Goal: Information Seeking & Learning: Learn about a topic

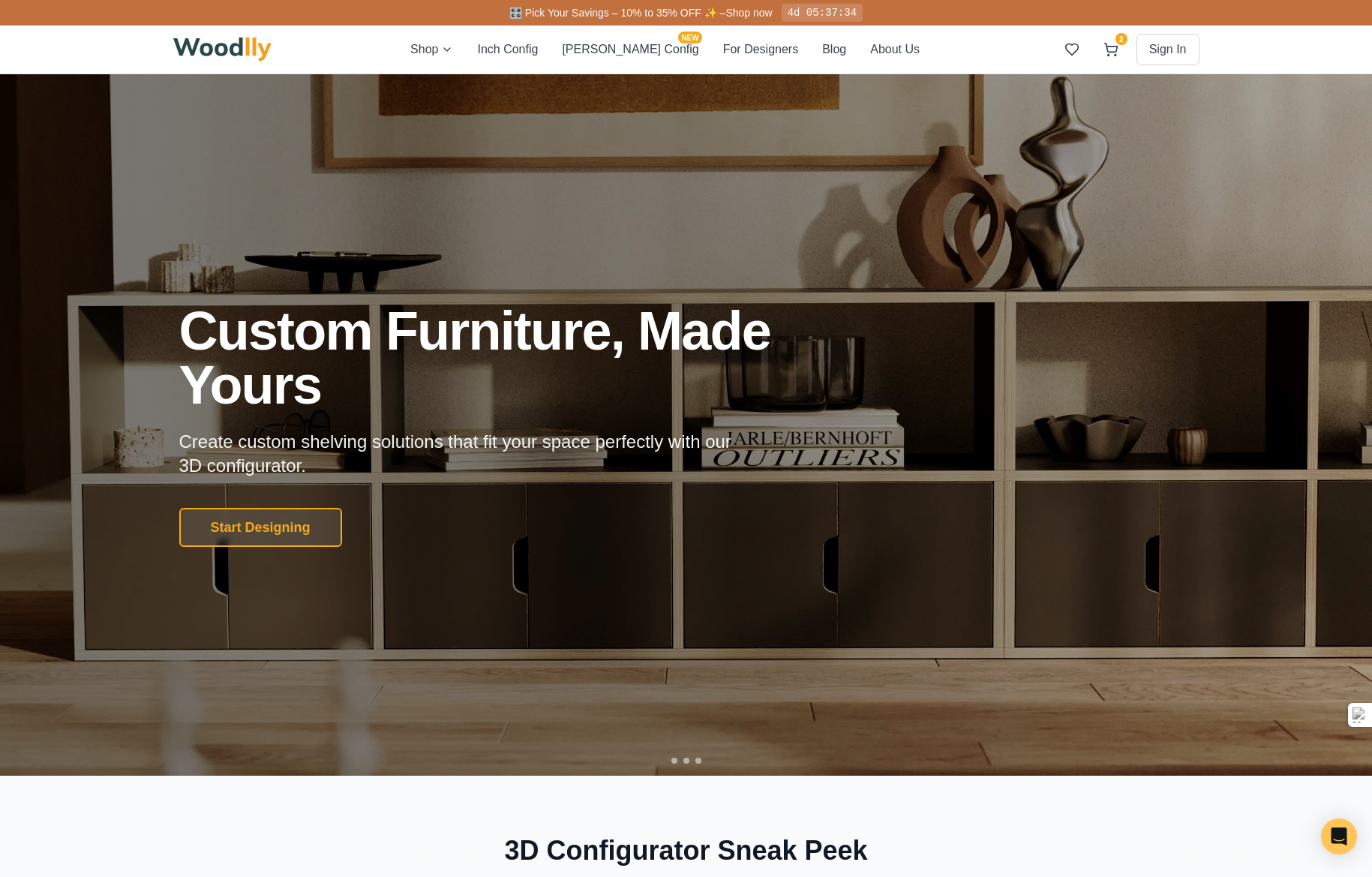
click at [806, 60] on div "Shop Inch Config [PERSON_NAME] Config NEW For Designers Blog About Us 2 Sign In…" at bounding box center [686, 49] width 1026 height 48
click at [822, 54] on button "Blog" at bounding box center [833, 50] width 24 height 18
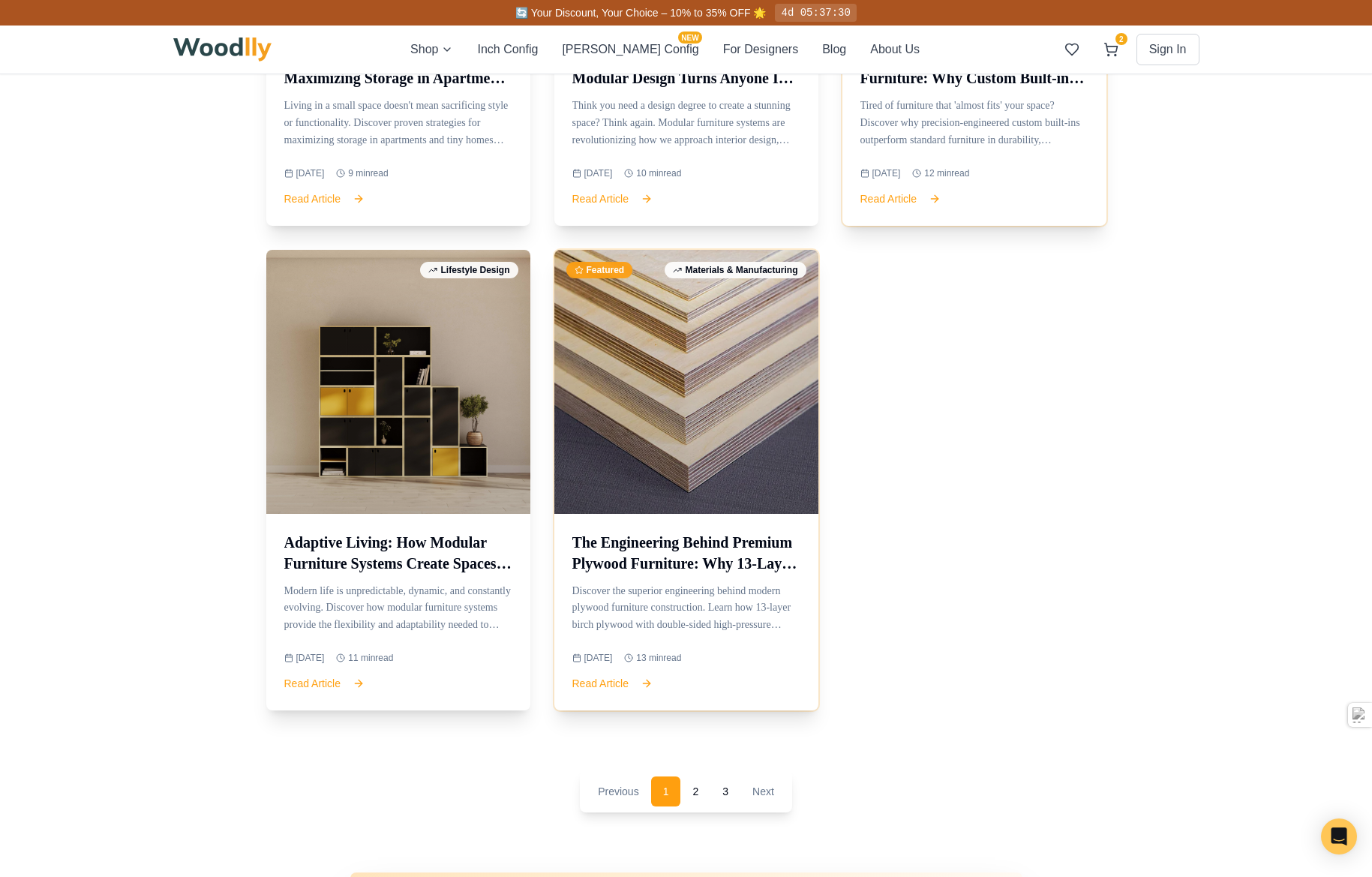
scroll to position [1425, 0]
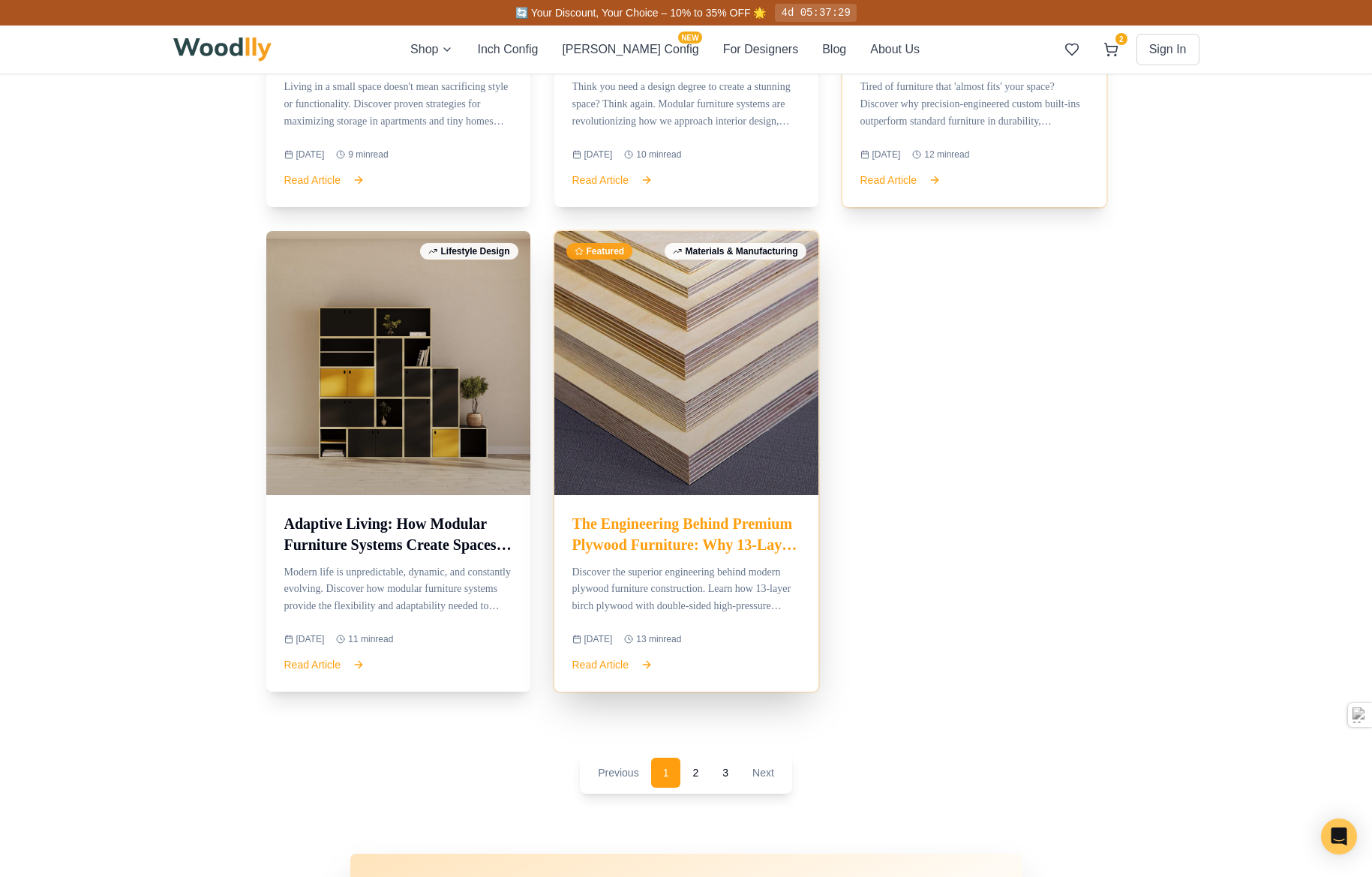
click at [788, 440] on div at bounding box center [686, 362] width 264 height 264
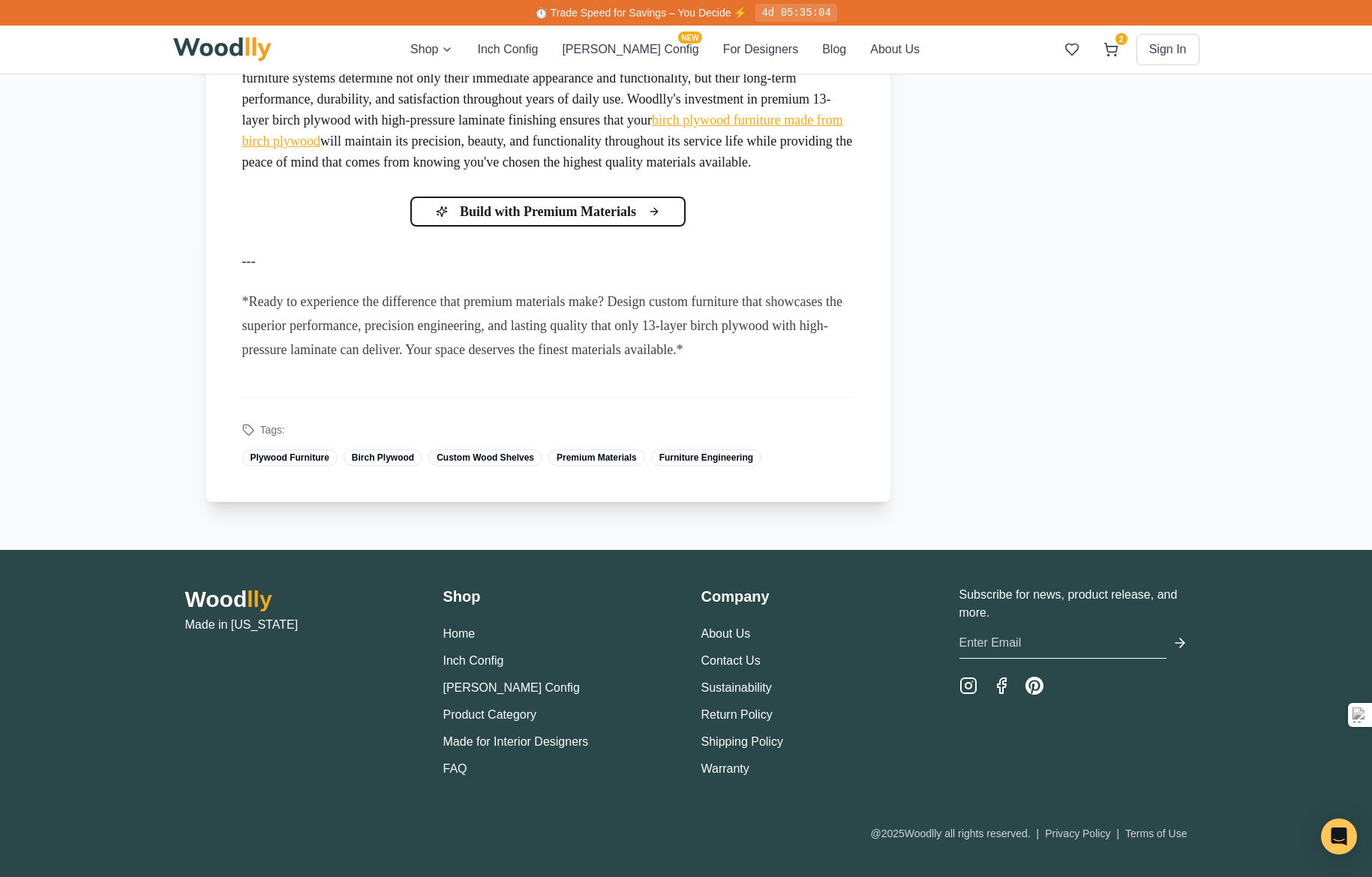
scroll to position [12604, 0]
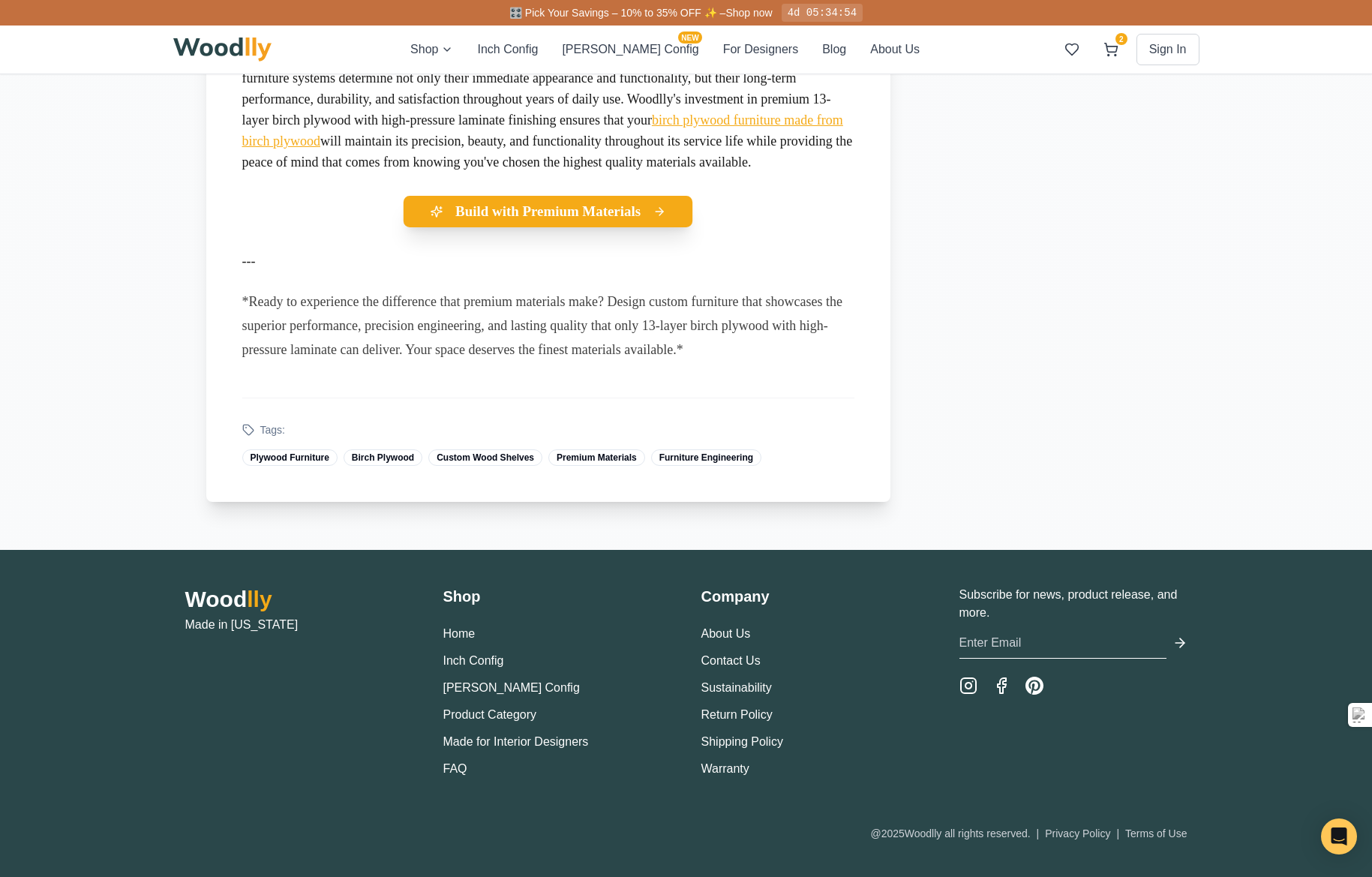
click at [488, 227] on button "Build with Premium Materials" at bounding box center [548, 211] width 290 height 31
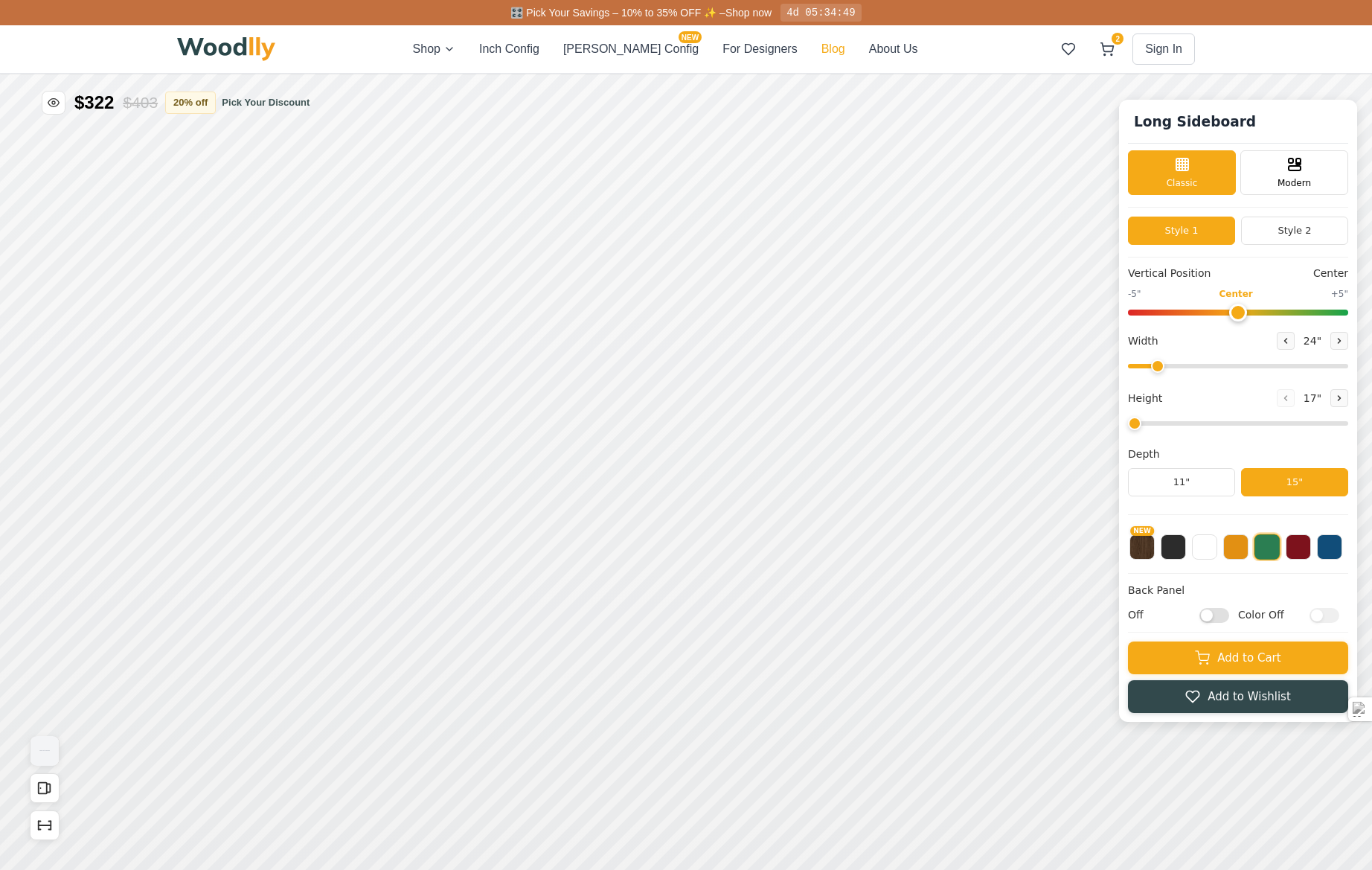
click at [821, 49] on button "Blog" at bounding box center [833, 49] width 24 height 18
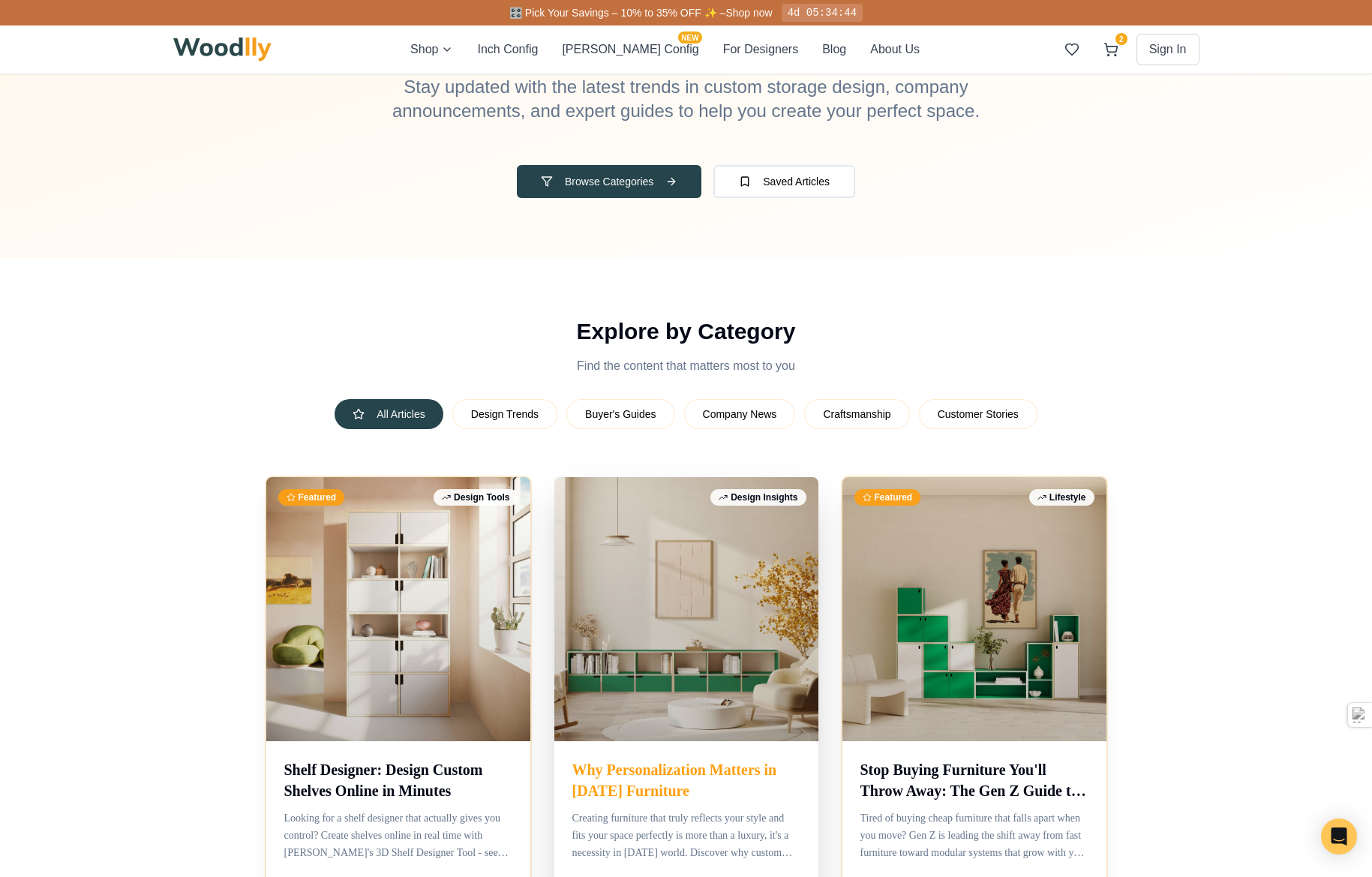
scroll to position [225, 0]
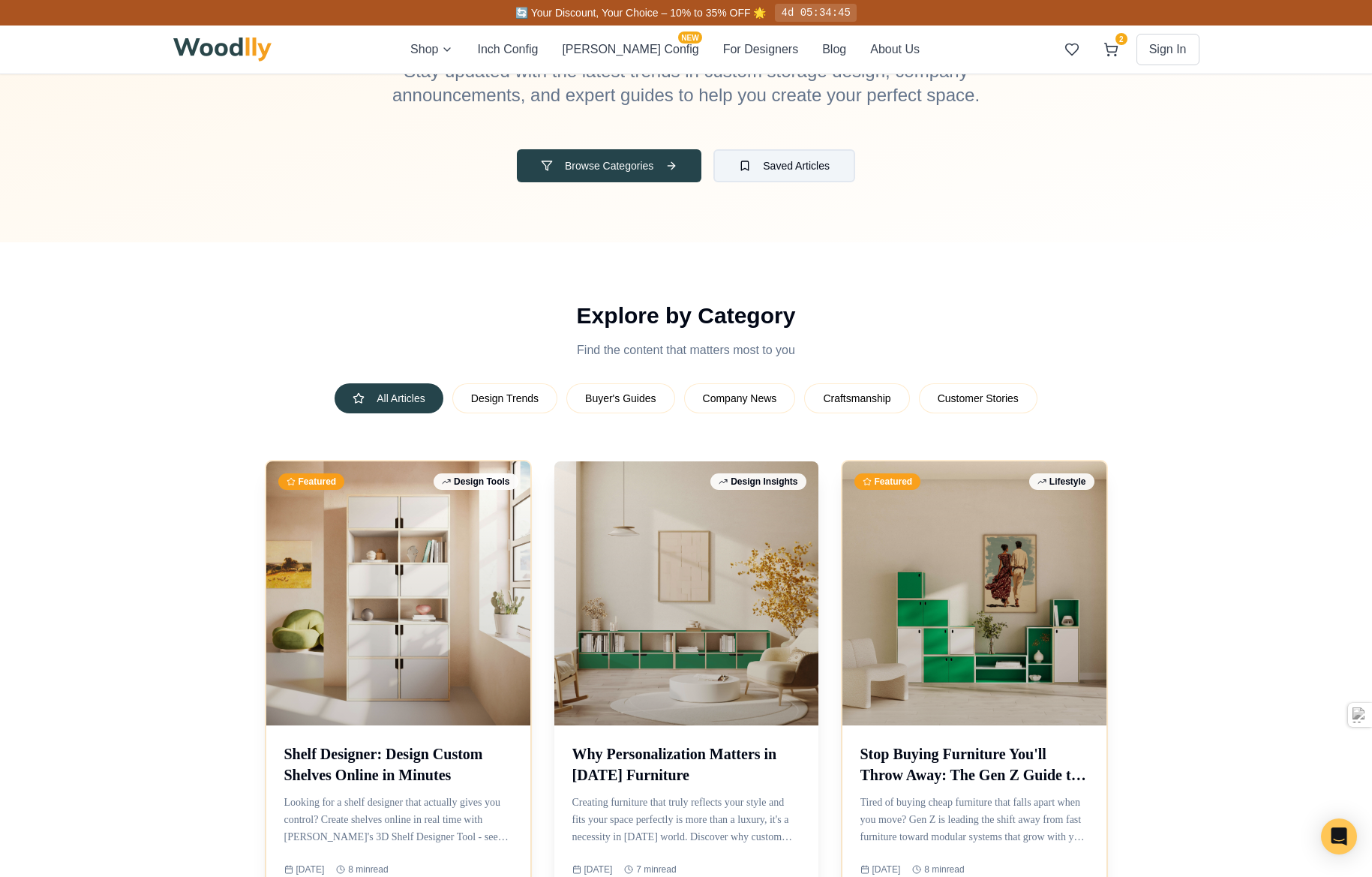
click at [773, 173] on button "Saved Articles" at bounding box center [783, 165] width 141 height 33
click at [753, 155] on button "Saved Articles" at bounding box center [783, 165] width 141 height 33
click at [751, 164] on button "Saved Articles" at bounding box center [783, 165] width 141 height 33
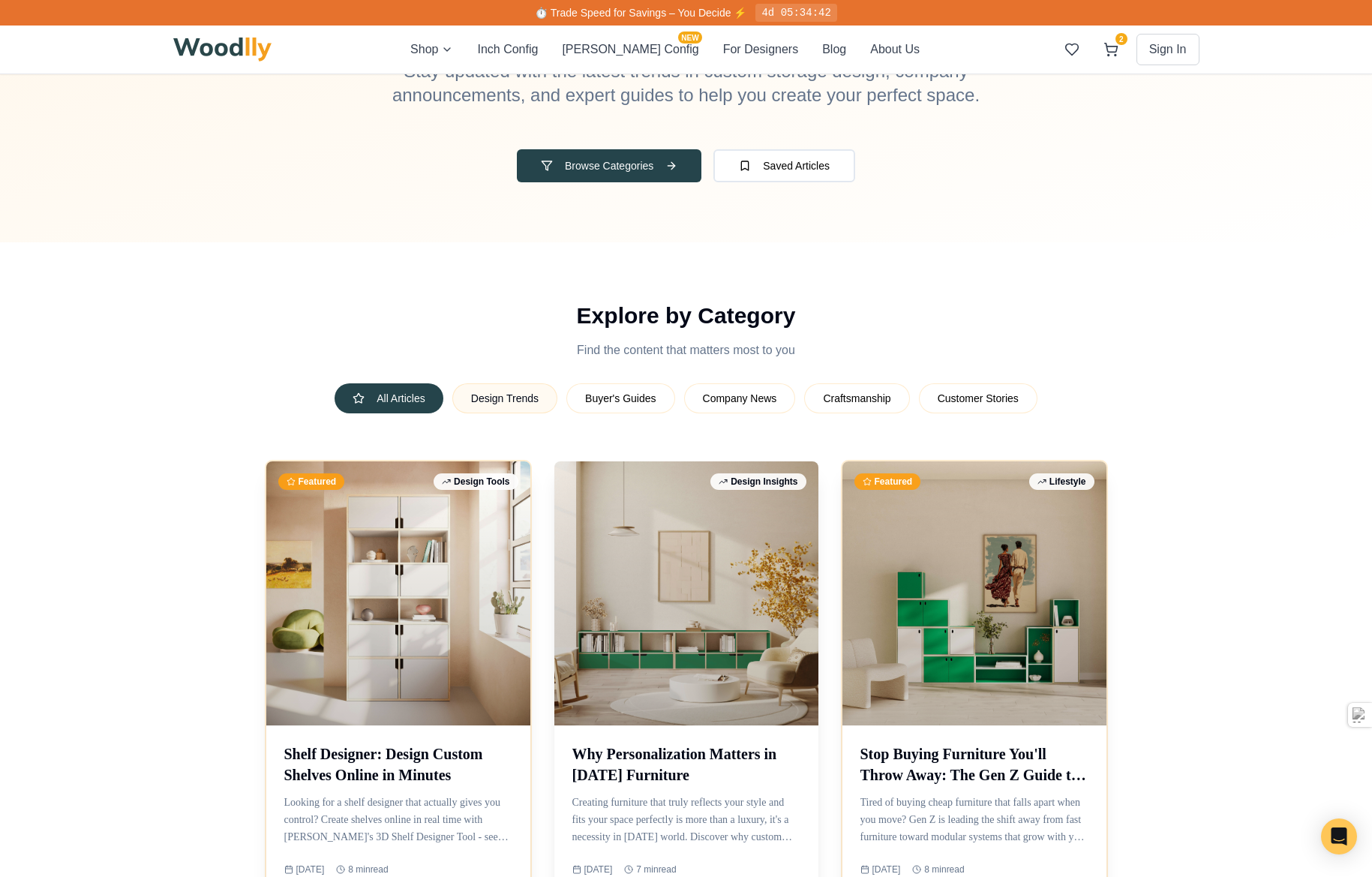
click at [531, 396] on button "Design Trends" at bounding box center [504, 398] width 105 height 30
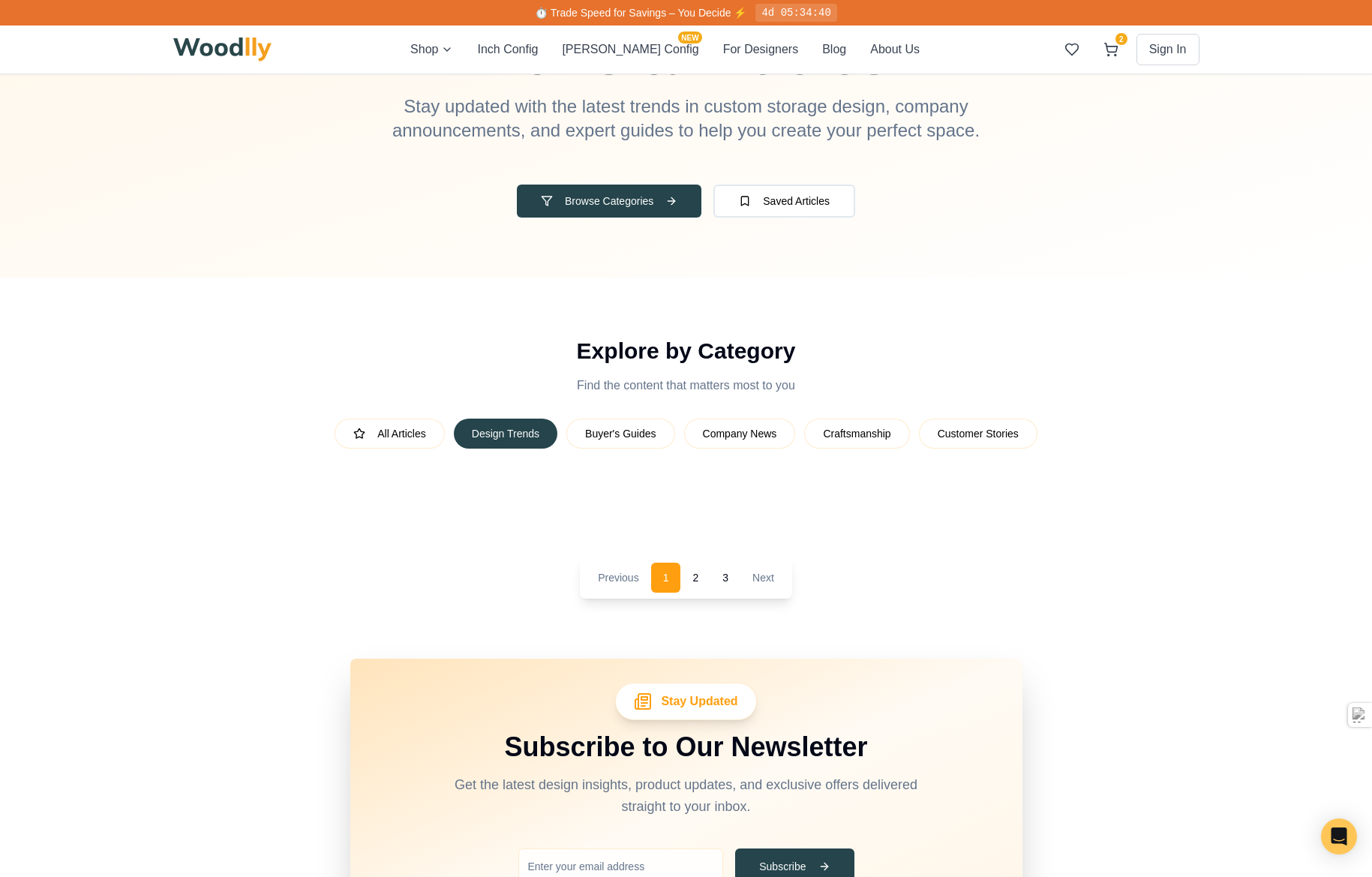
scroll to position [150, 0]
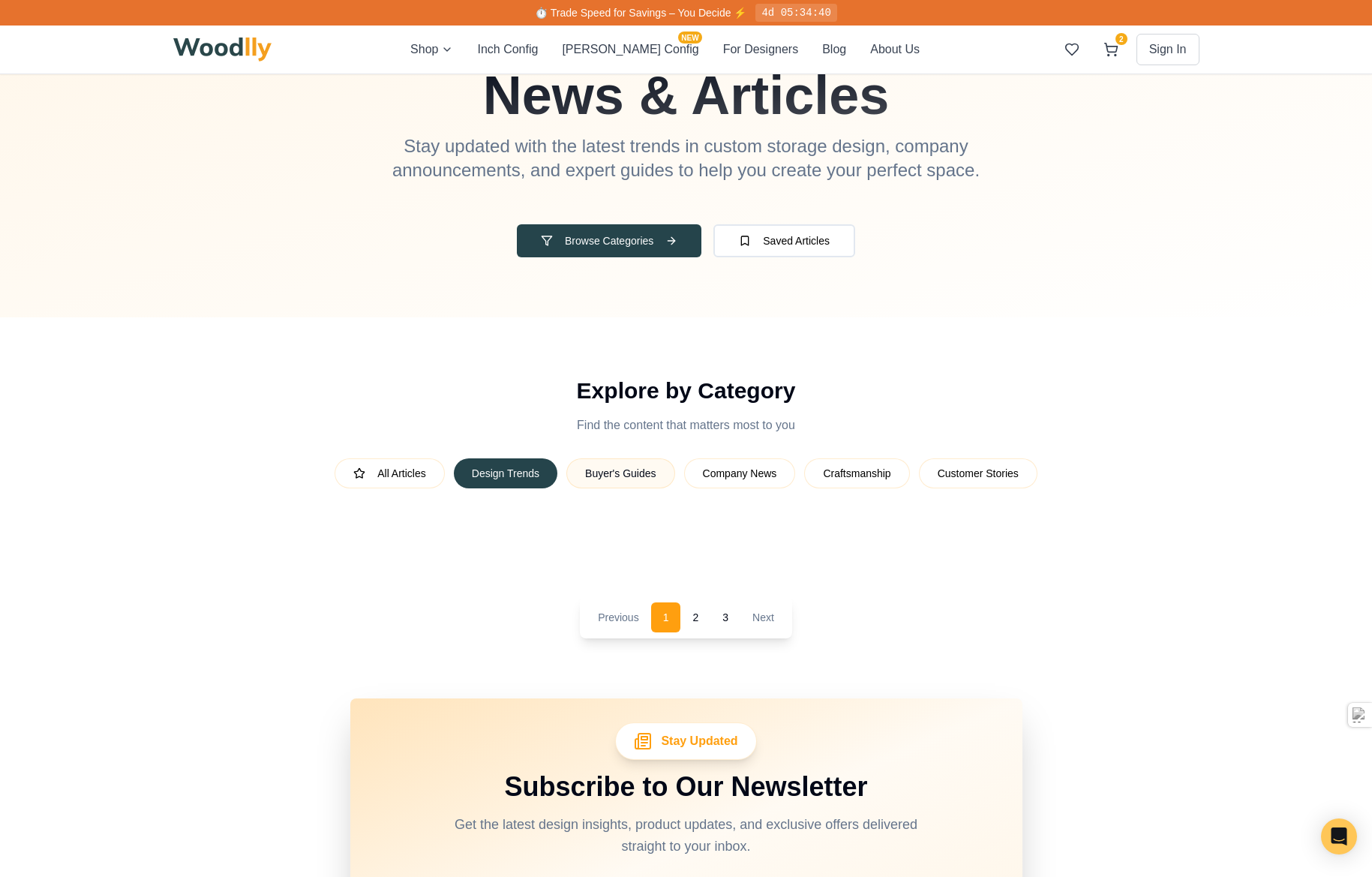
click at [630, 465] on button "Buyer's Guides" at bounding box center [621, 473] width 109 height 30
click at [711, 470] on button "Company News" at bounding box center [740, 473] width 112 height 30
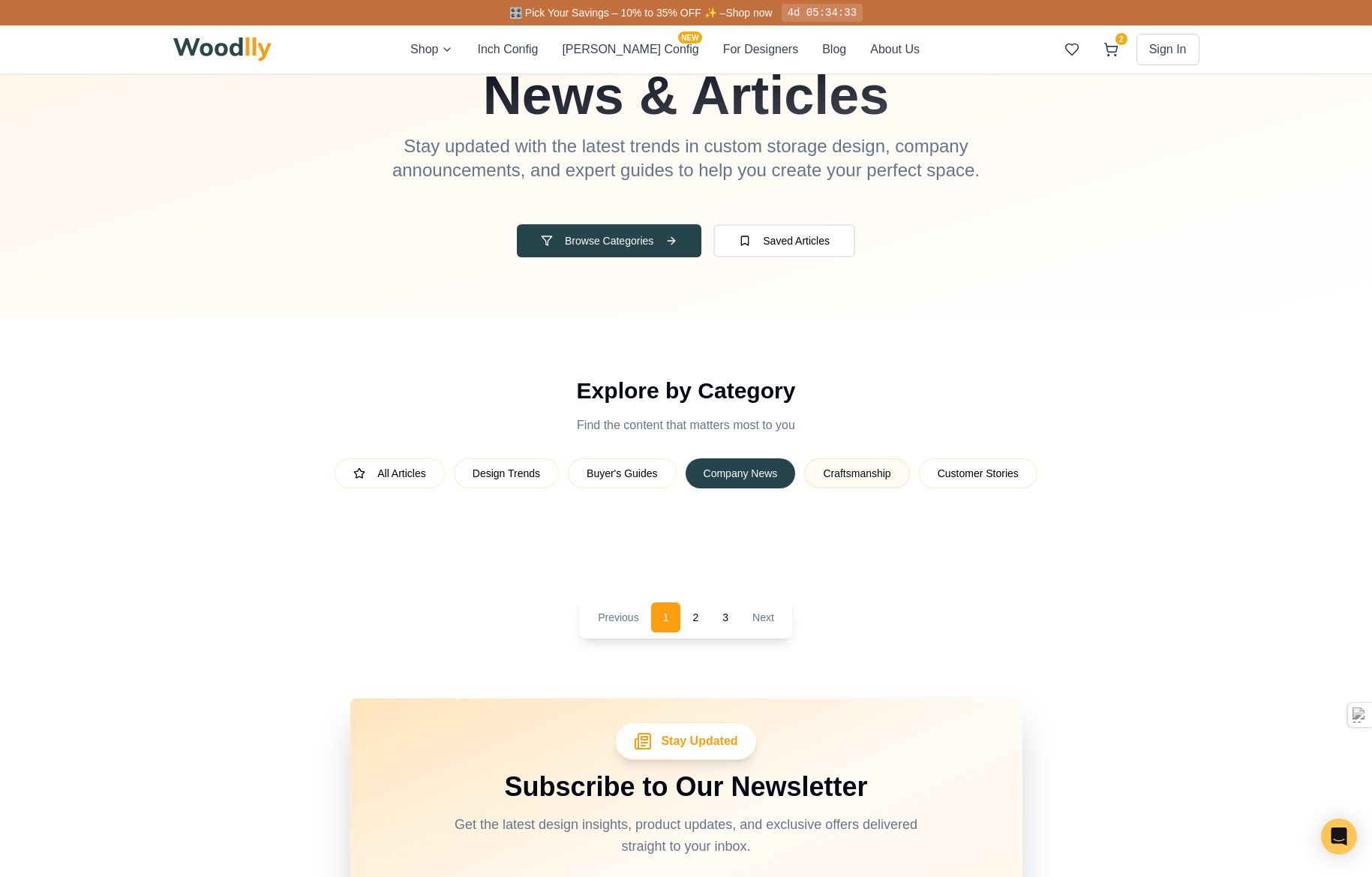
click at [855, 478] on button "Craftsmanship" at bounding box center [856, 473] width 105 height 30
click at [962, 477] on button "Customer Stories" at bounding box center [978, 473] width 118 height 30
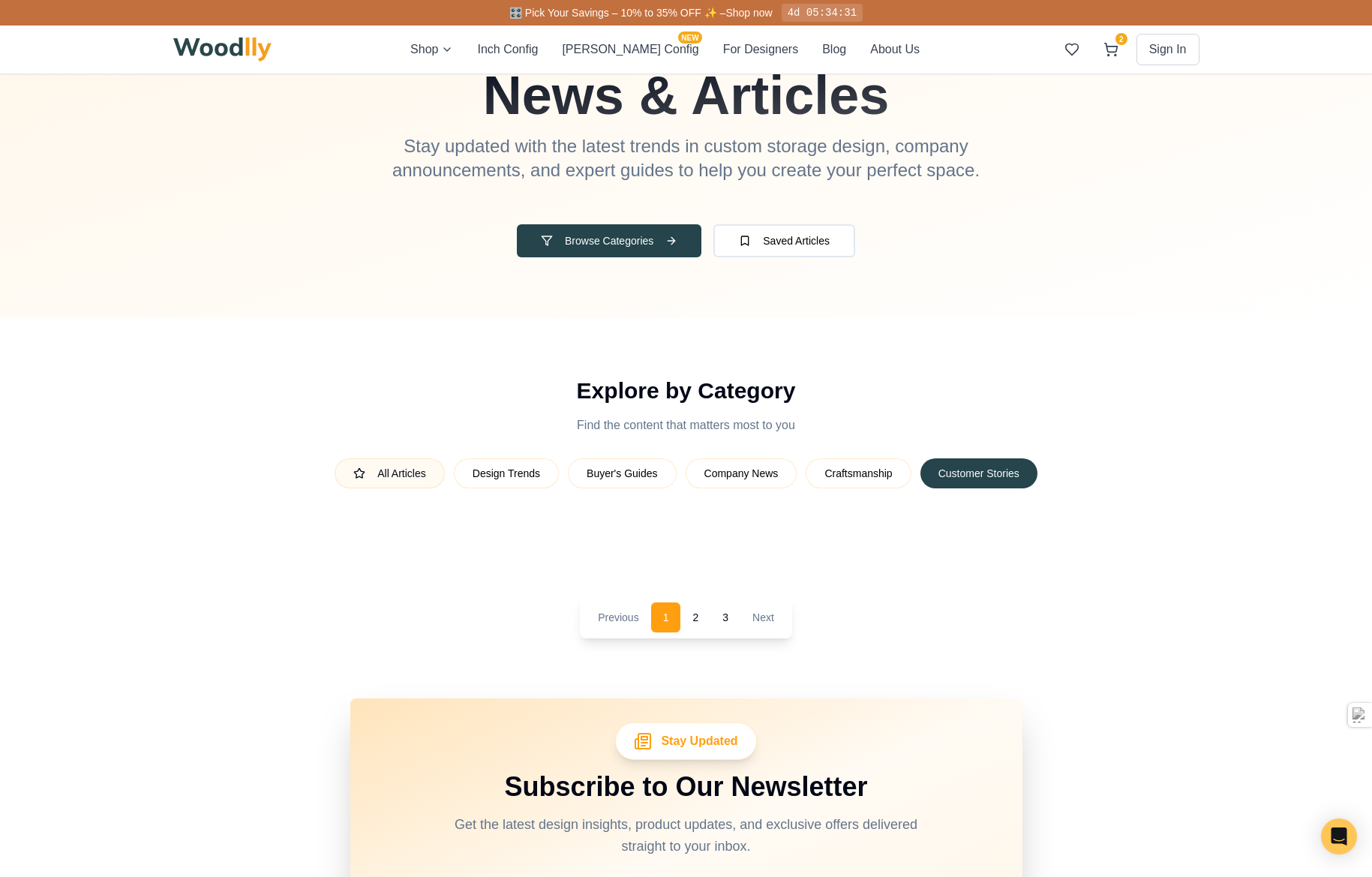
click at [412, 479] on button "All Articles" at bounding box center [390, 473] width 110 height 30
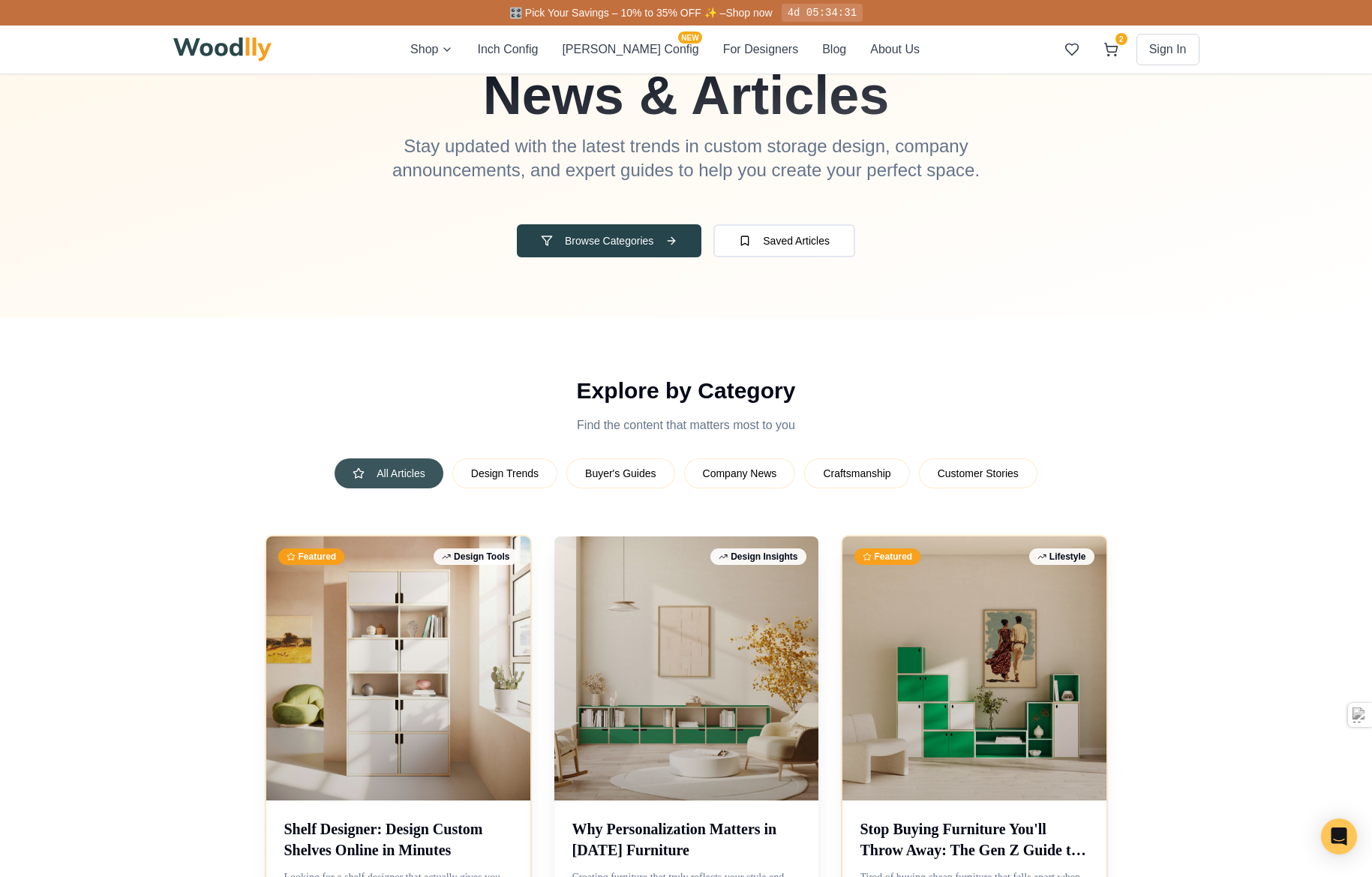
click at [412, 479] on button "All Articles" at bounding box center [389, 473] width 109 height 30
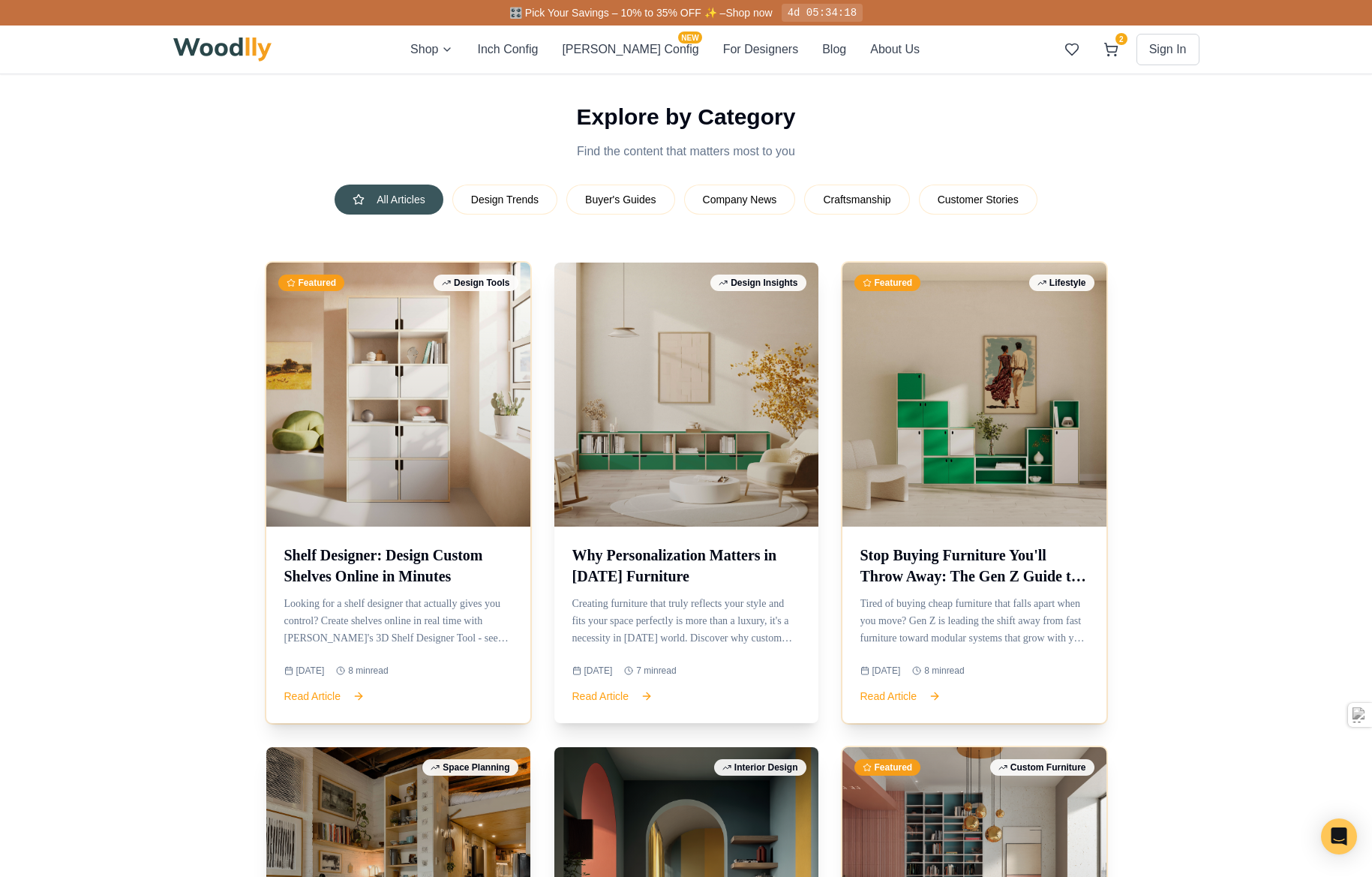
scroll to position [450, 0]
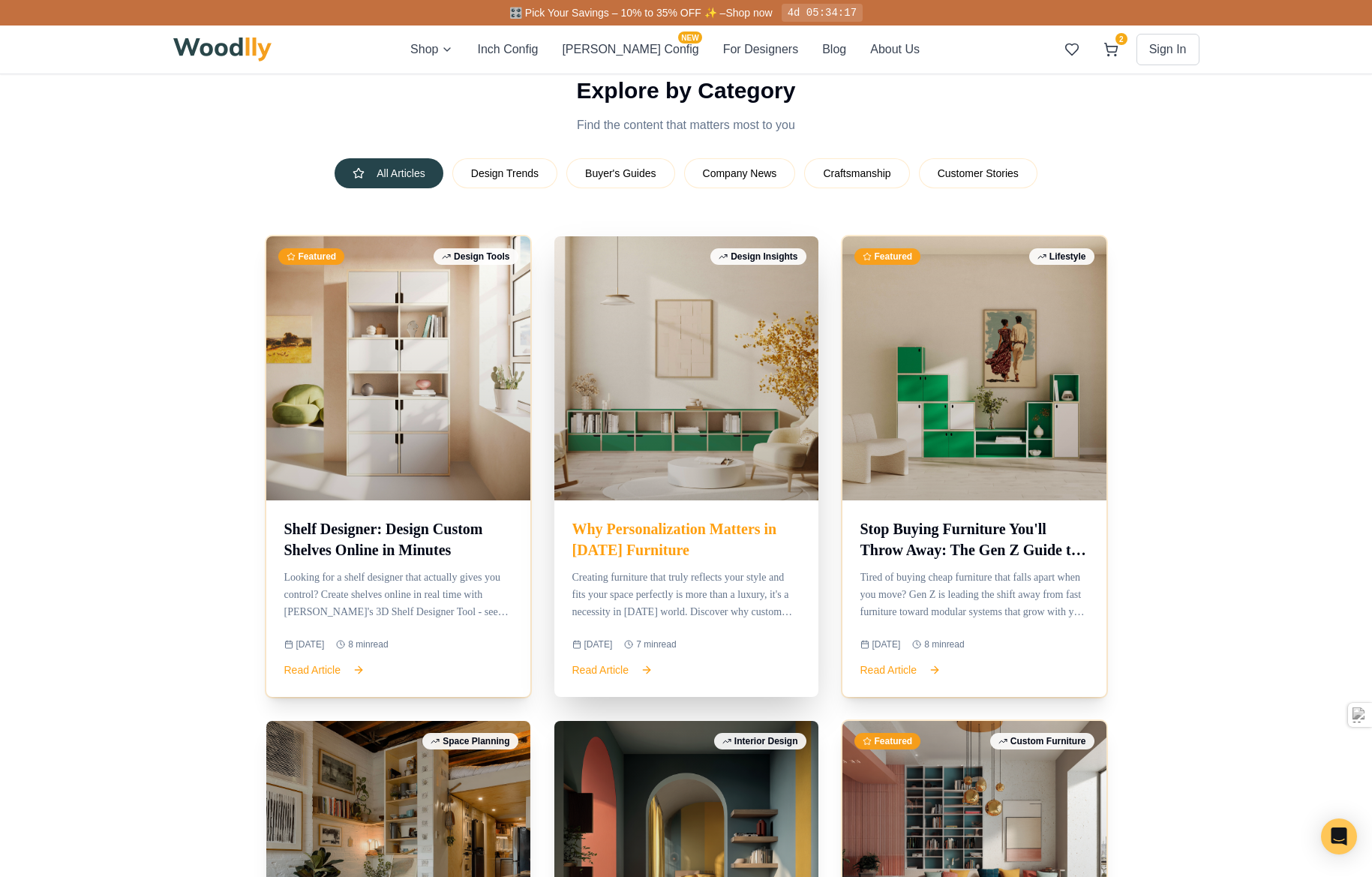
click at [614, 479] on div at bounding box center [686, 368] width 264 height 264
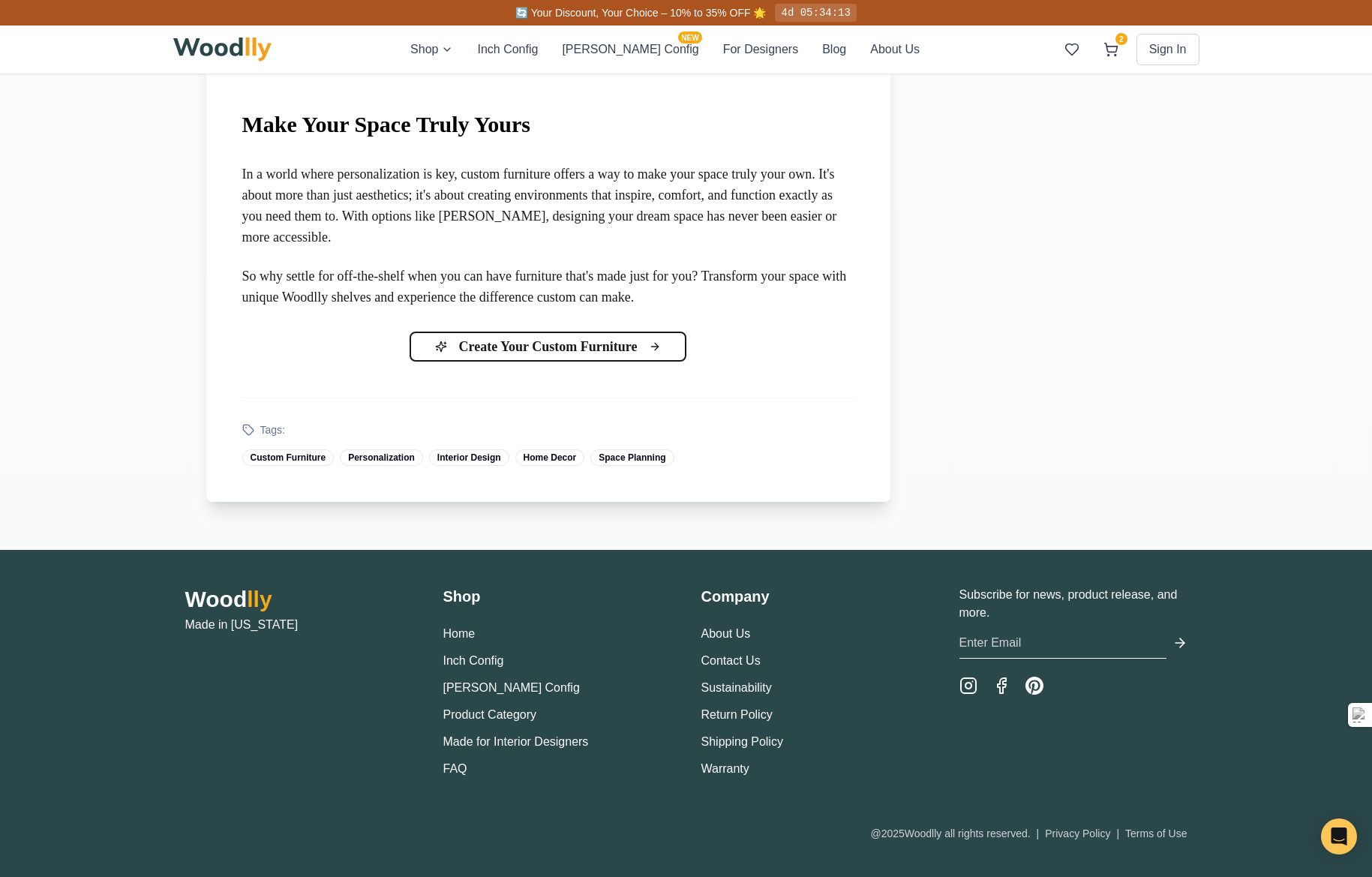
scroll to position [2725, 0]
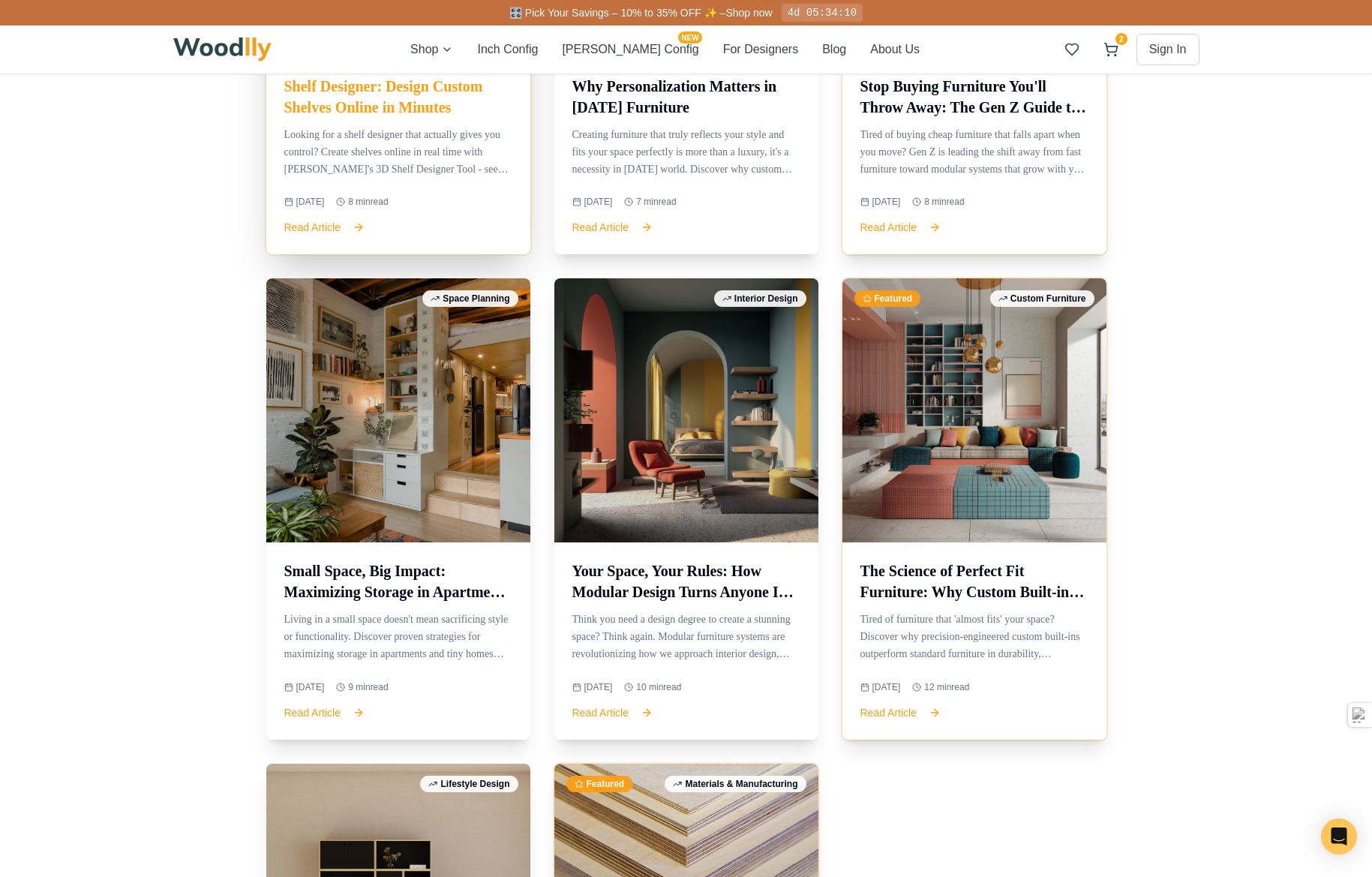
scroll to position [900, 0]
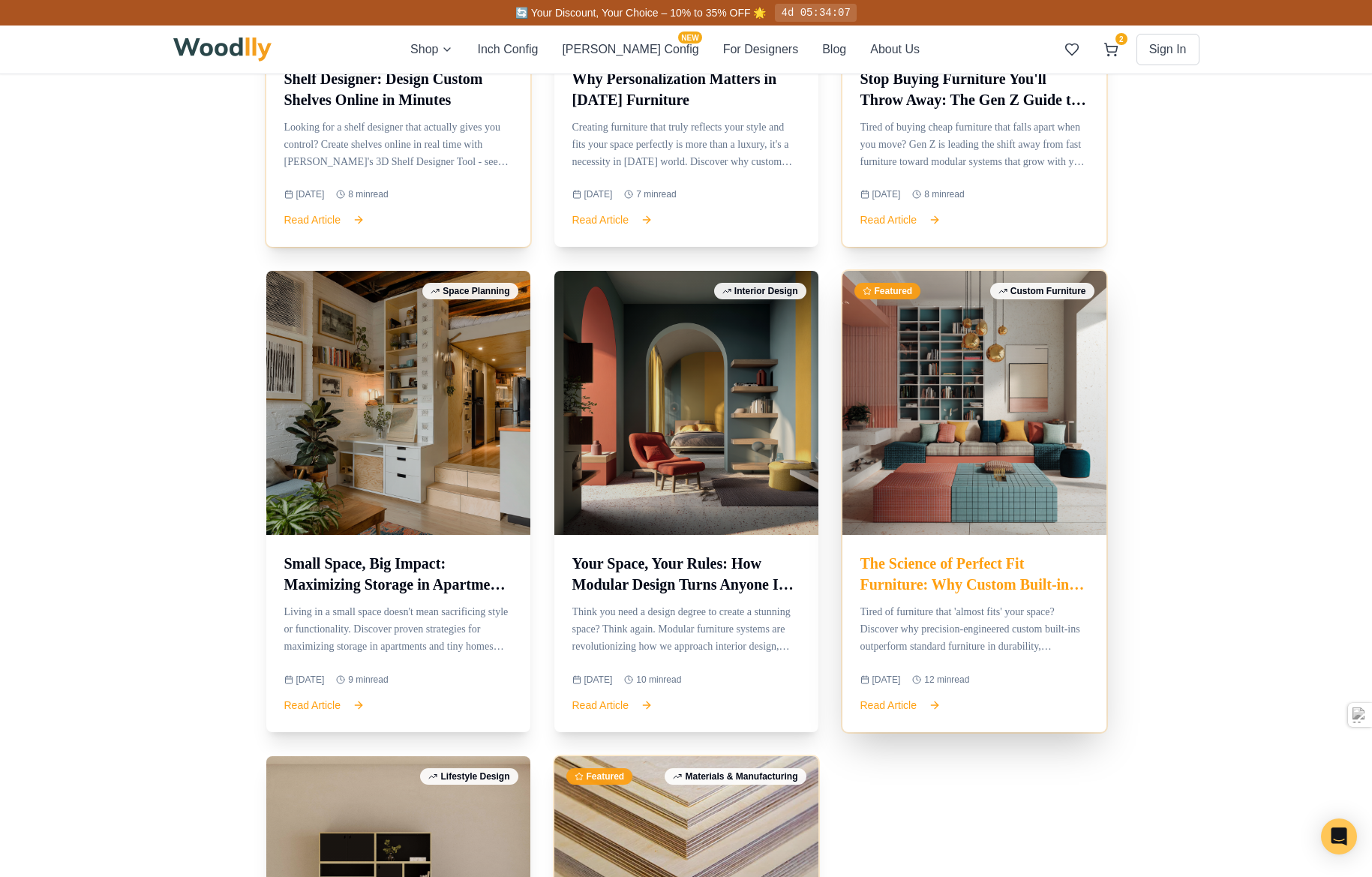
click at [922, 578] on h3 "The Science of Perfect Fit Furniture: Why Custom Built-ins Beat Store-bought Ev…" at bounding box center [974, 573] width 228 height 42
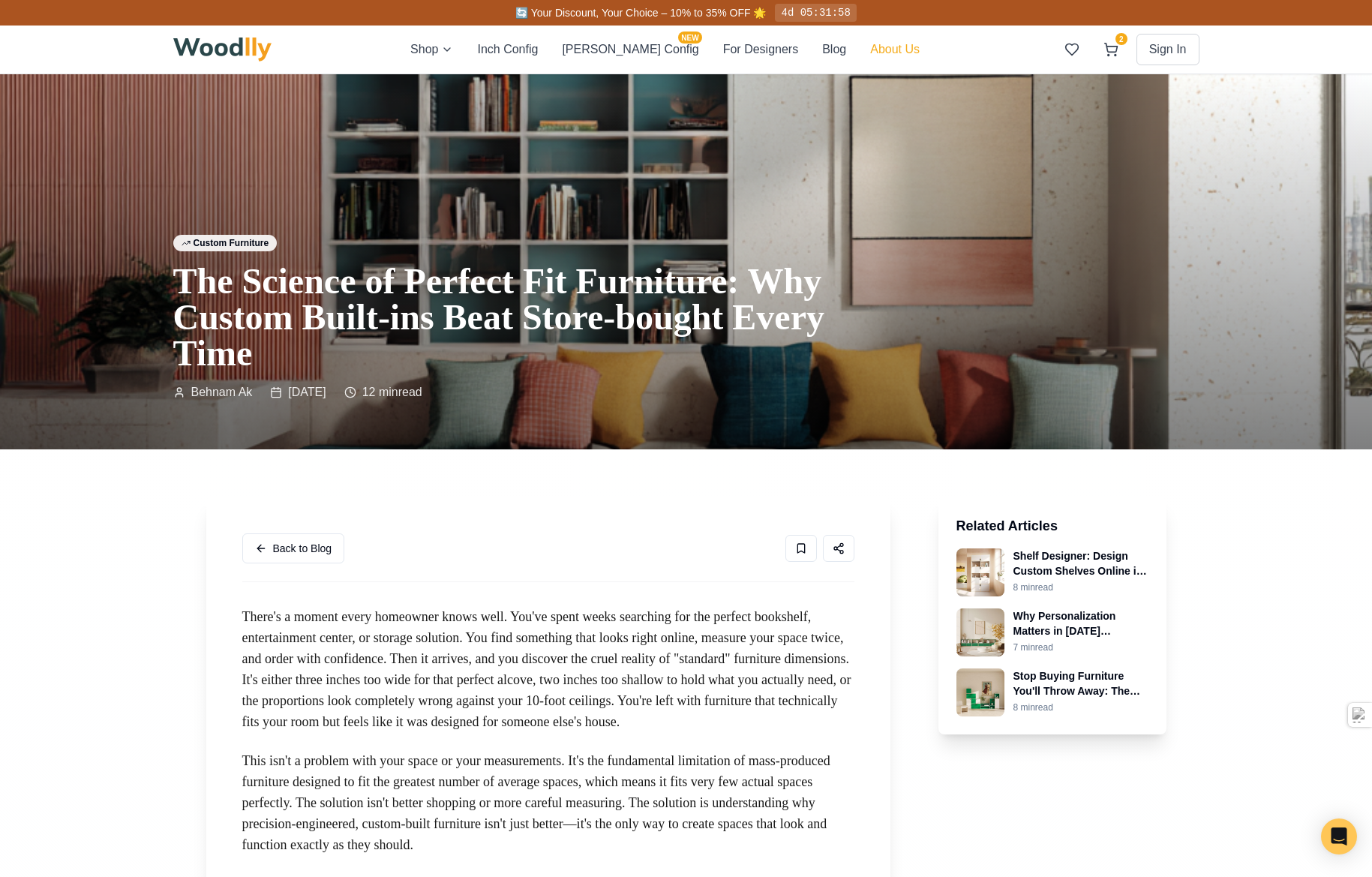
click at [870, 53] on button "About Us" at bounding box center [894, 50] width 50 height 18
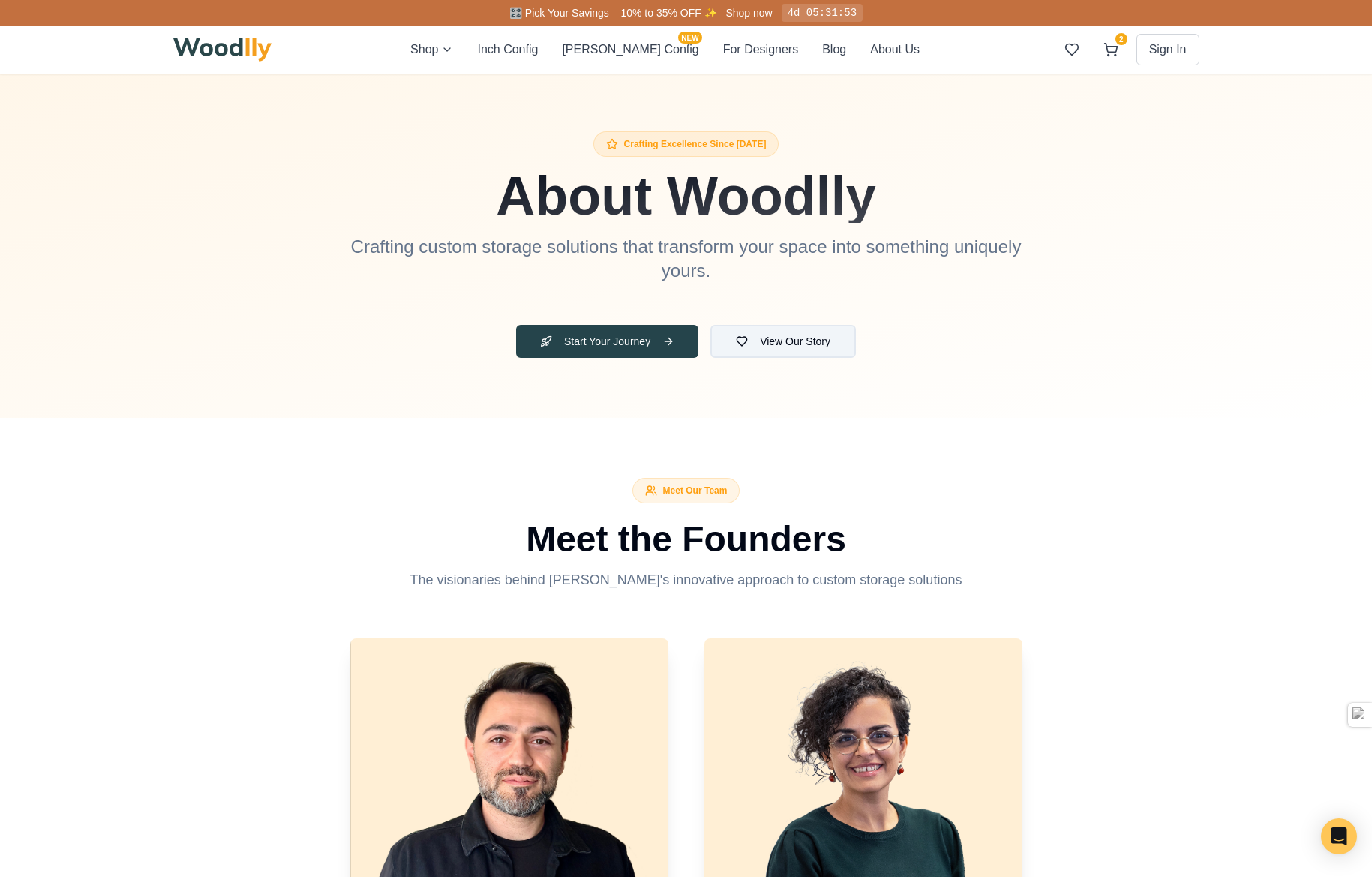
click at [842, 341] on button "View Our Story" at bounding box center [783, 341] width 145 height 33
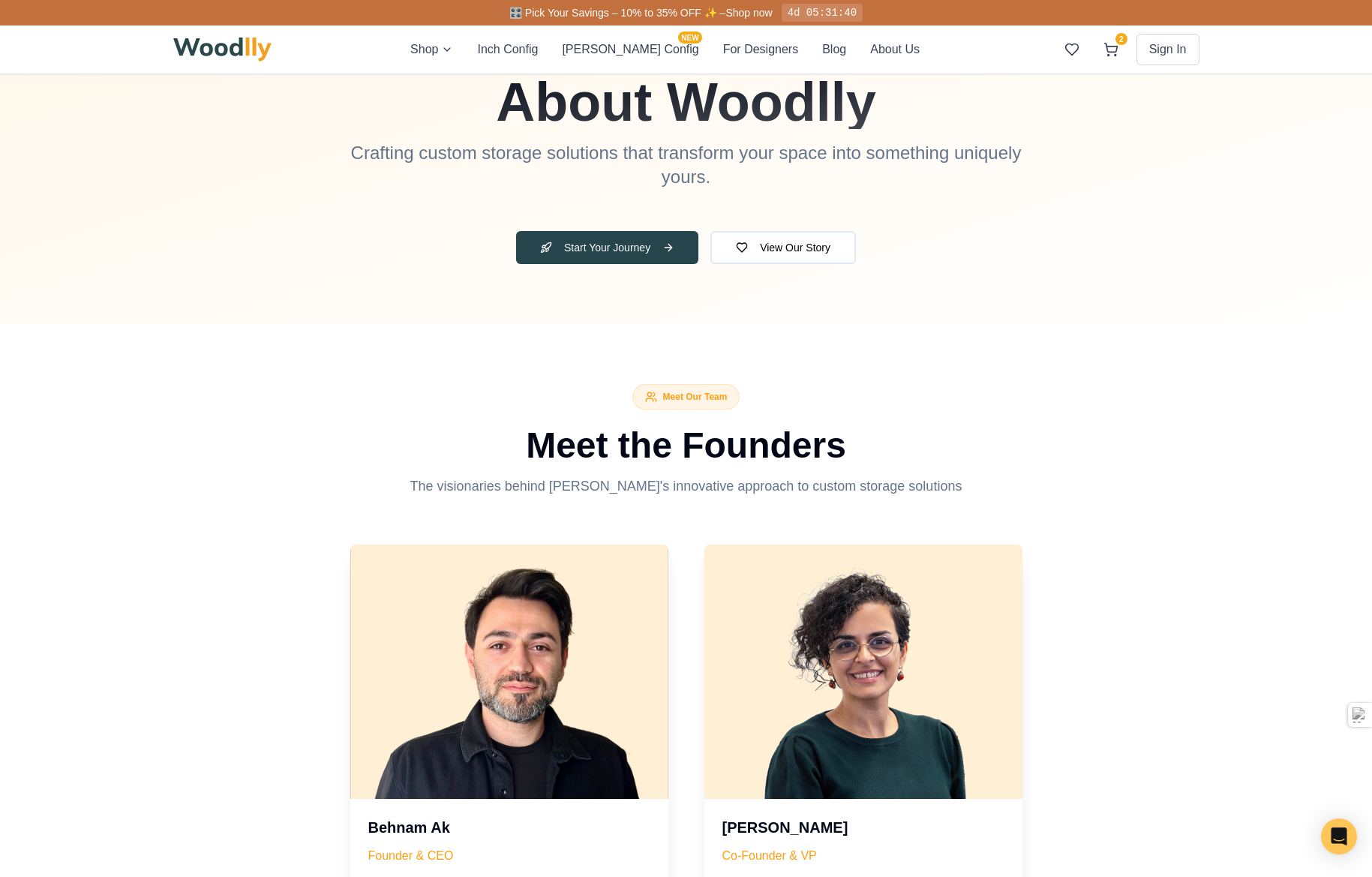
scroll to position [123, 0]
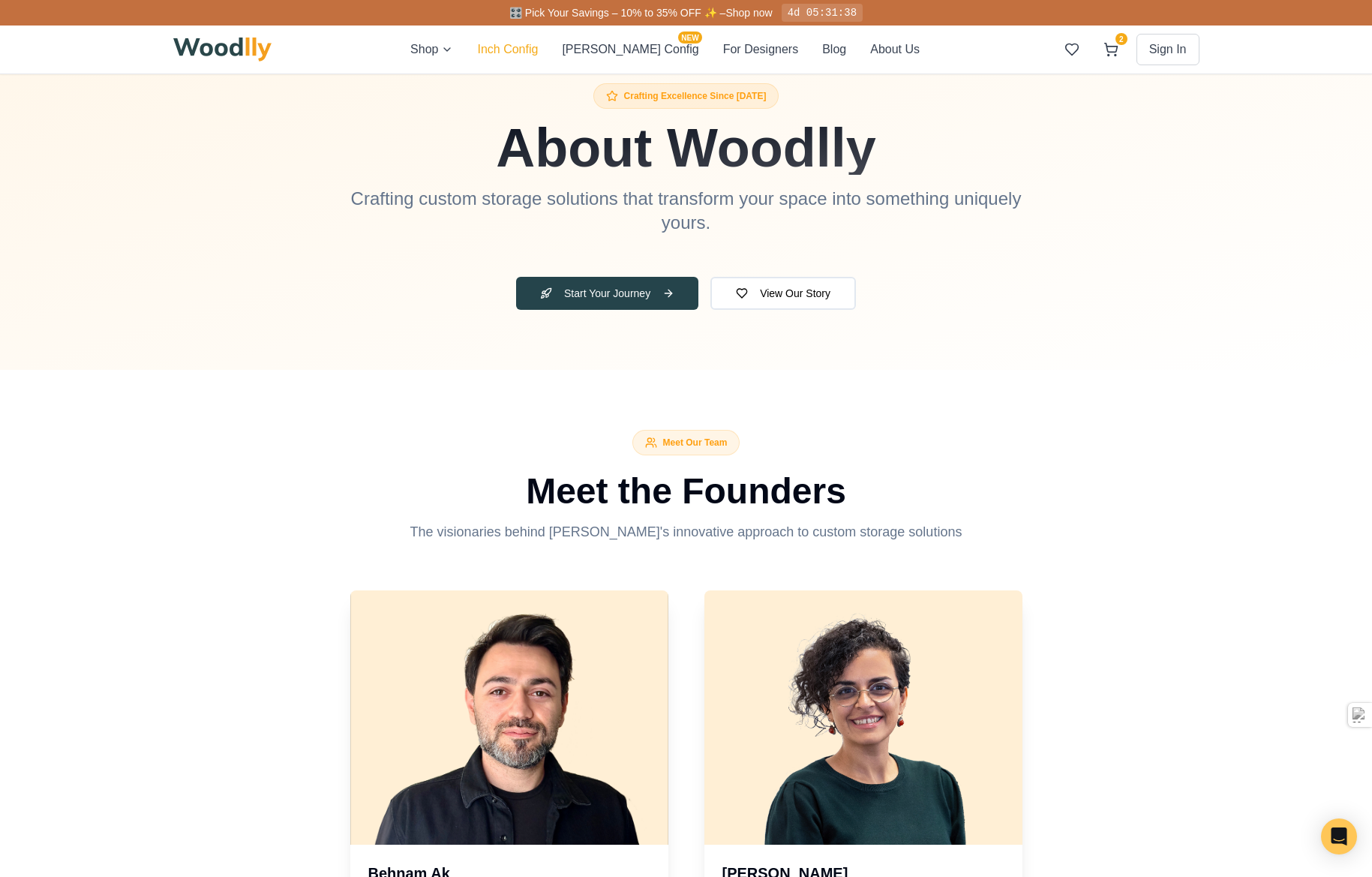
click at [538, 47] on button "Inch Config" at bounding box center [507, 50] width 60 height 18
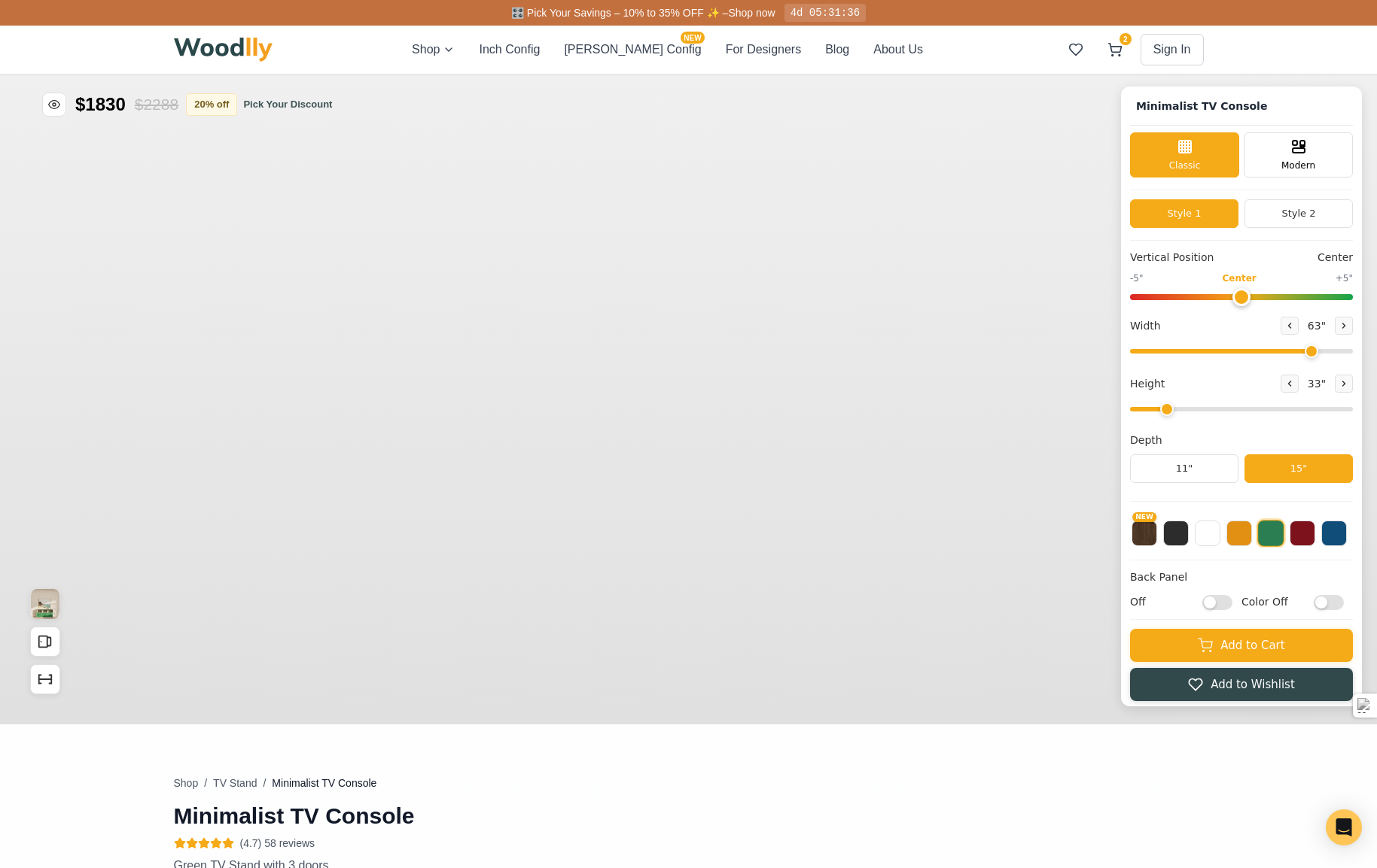
type input "63"
type input "2"
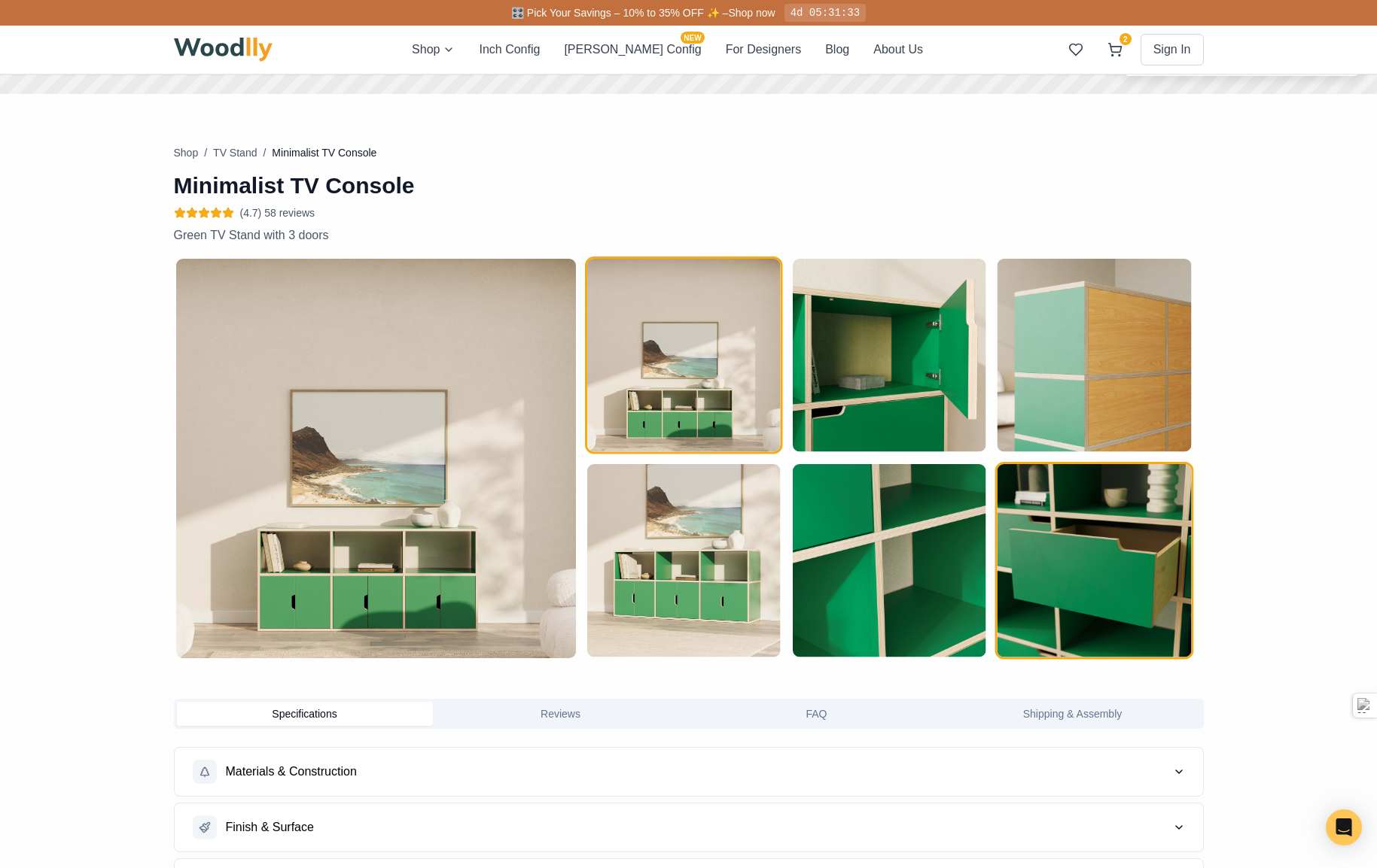
scroll to position [978, 0]
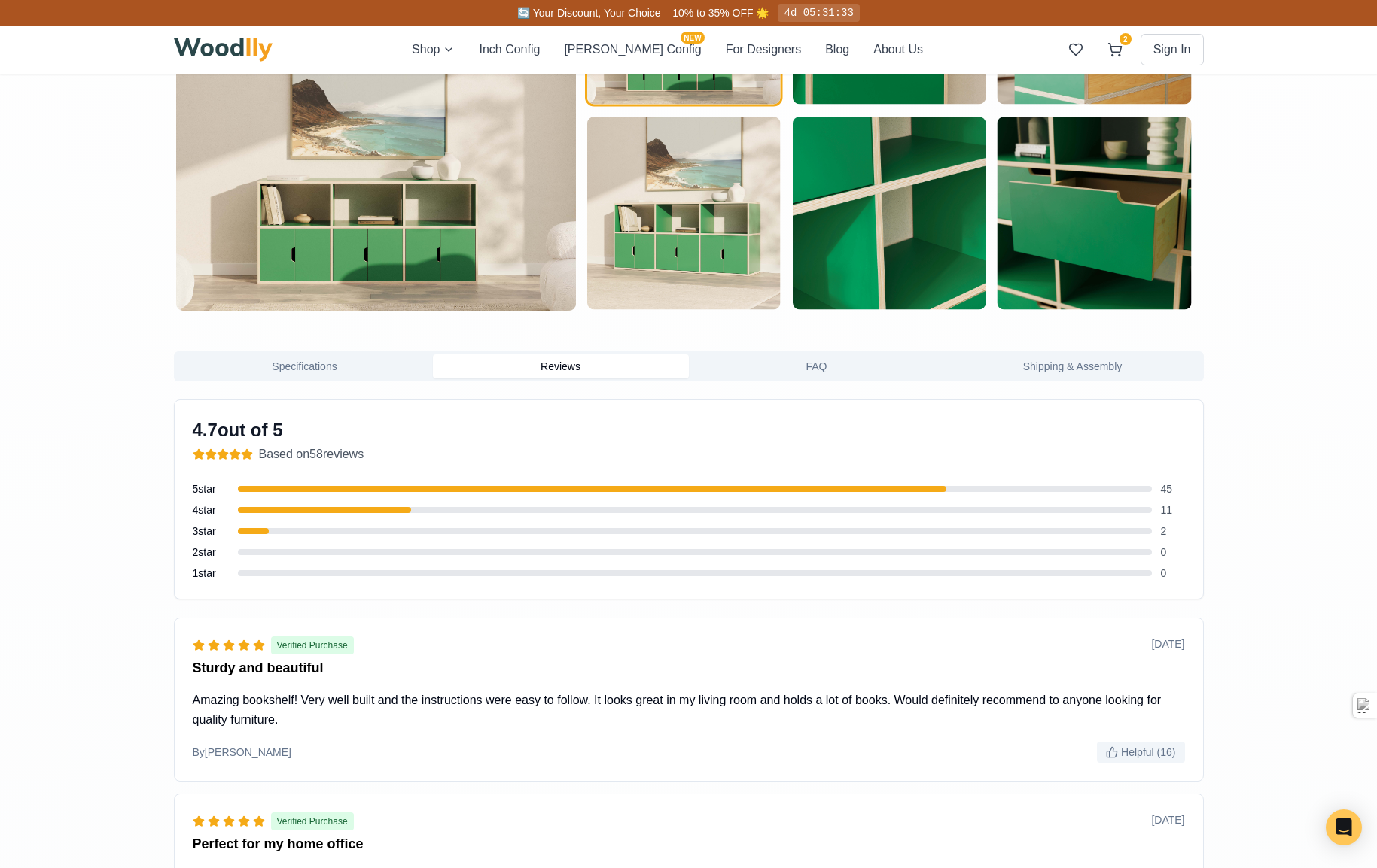
click at [606, 363] on button "Reviews" at bounding box center [561, 366] width 256 height 24
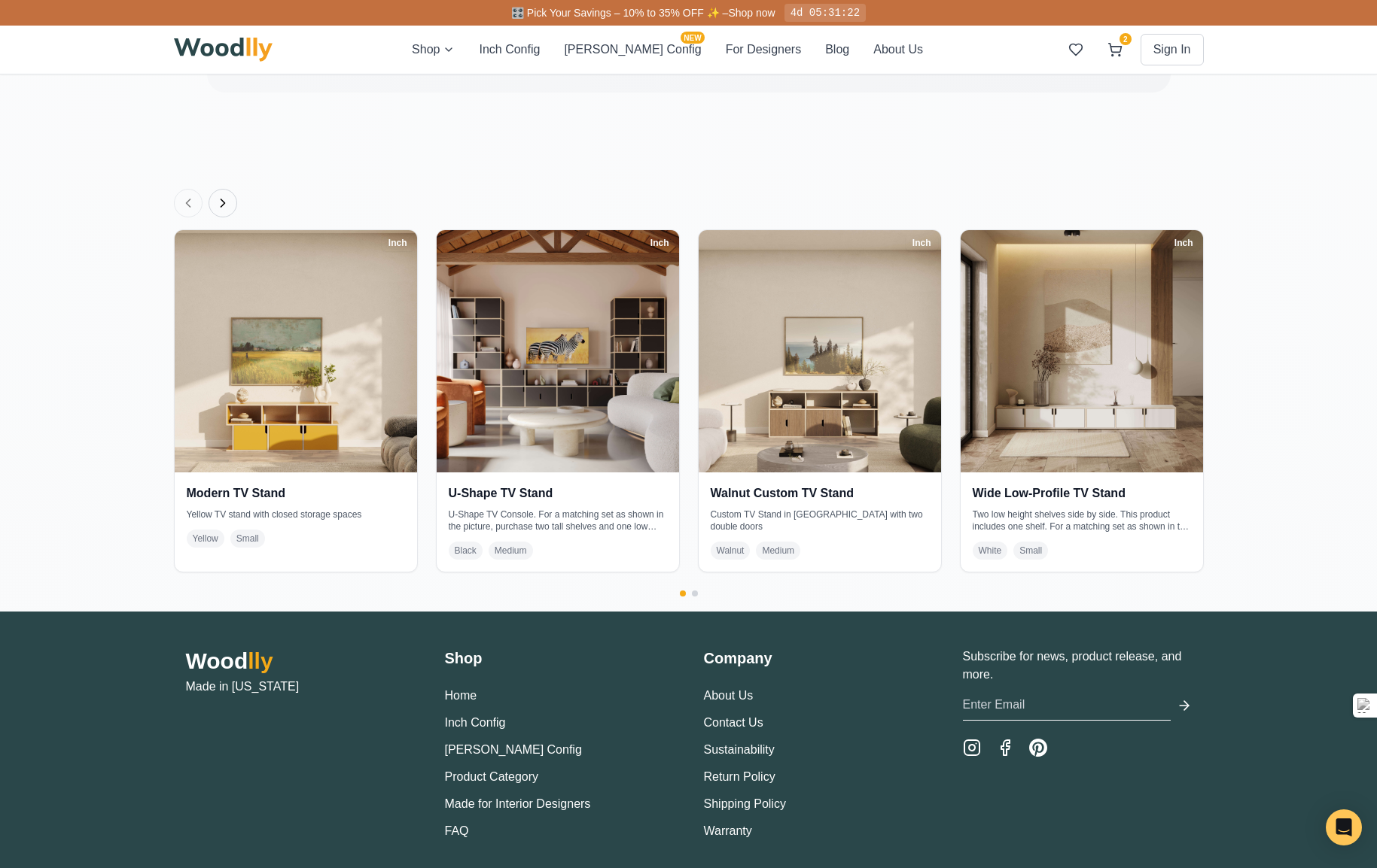
scroll to position [3612, 0]
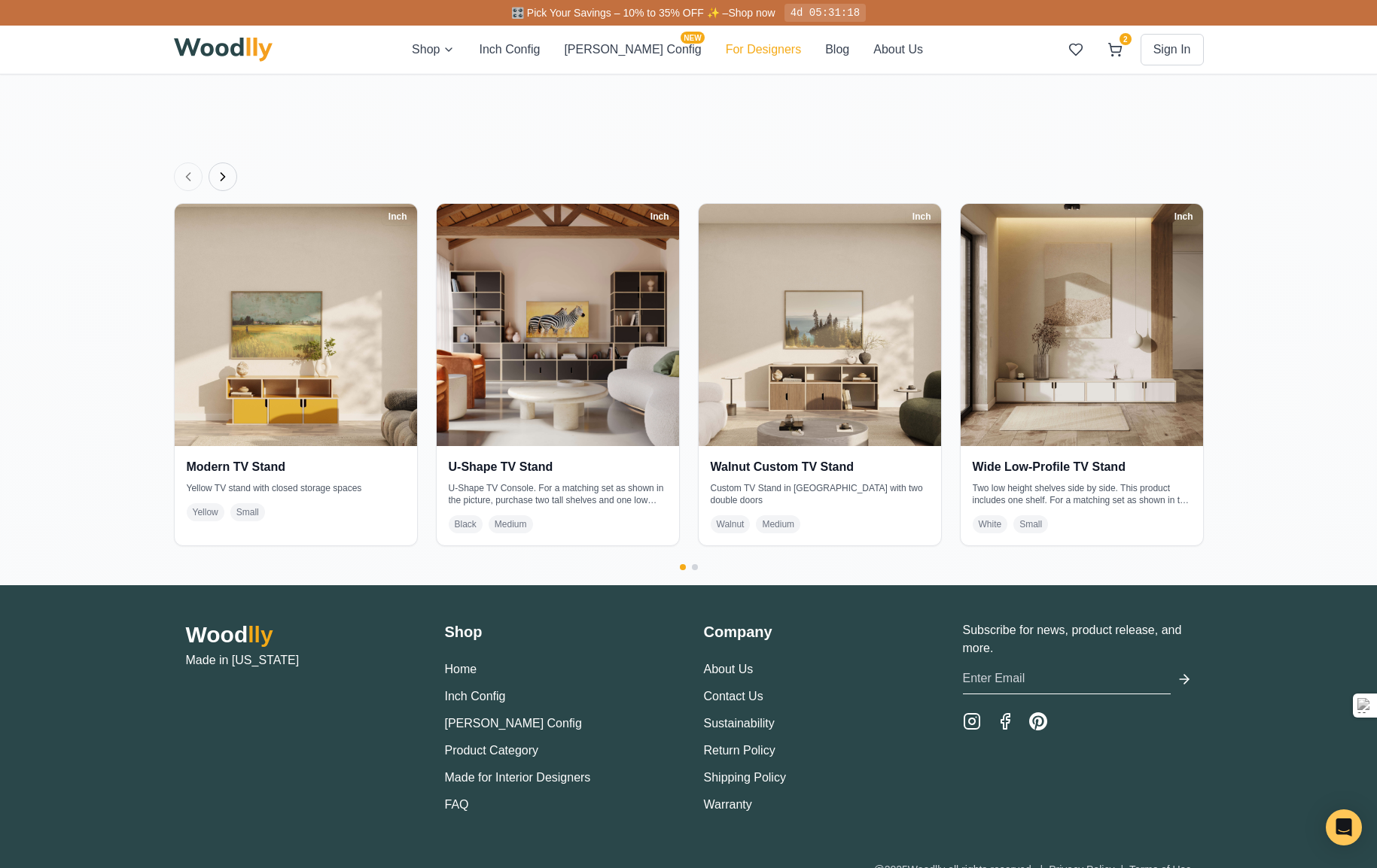
click at [726, 43] on button "For Designers" at bounding box center [763, 50] width 75 height 18
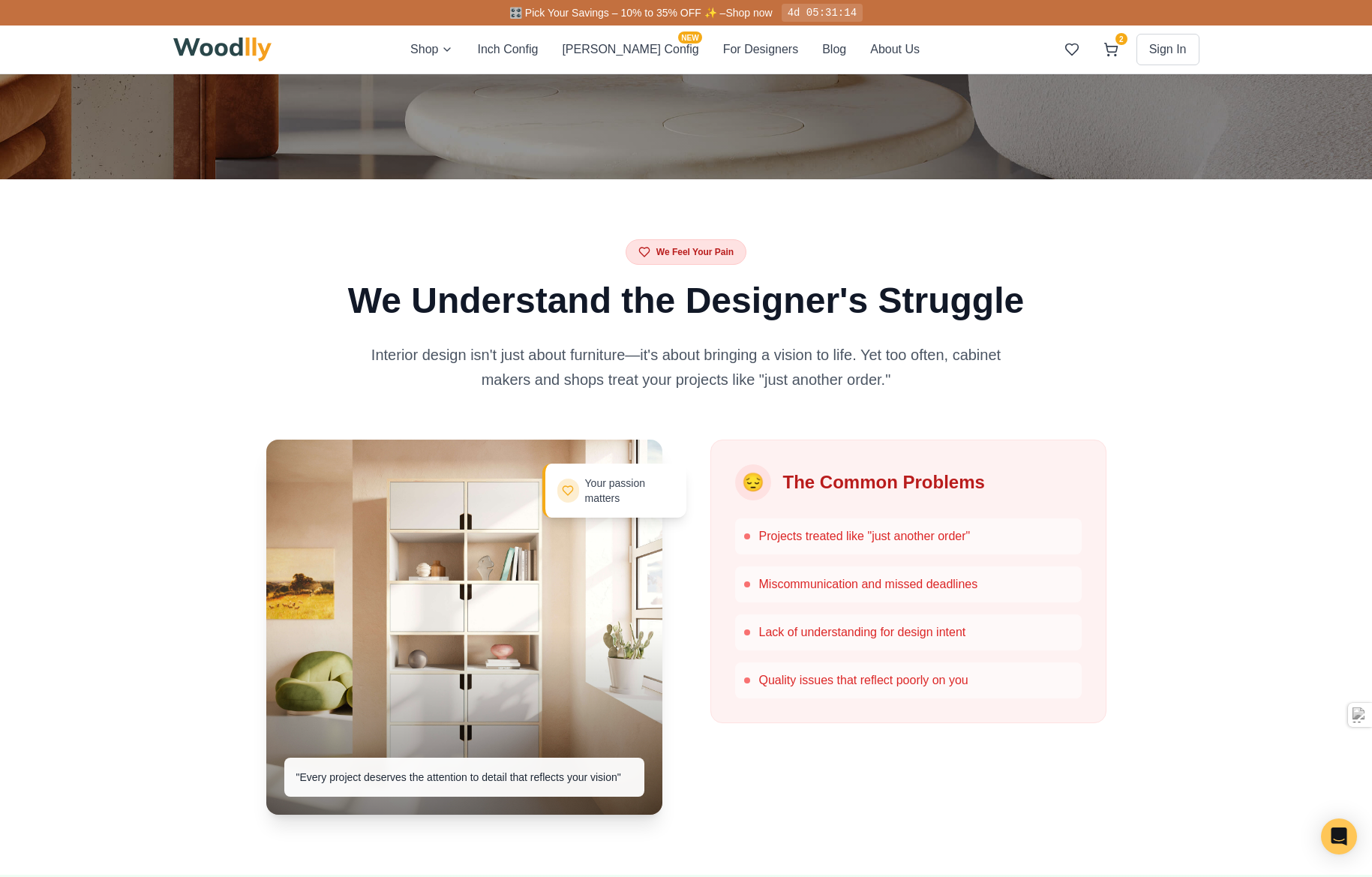
scroll to position [675, 0]
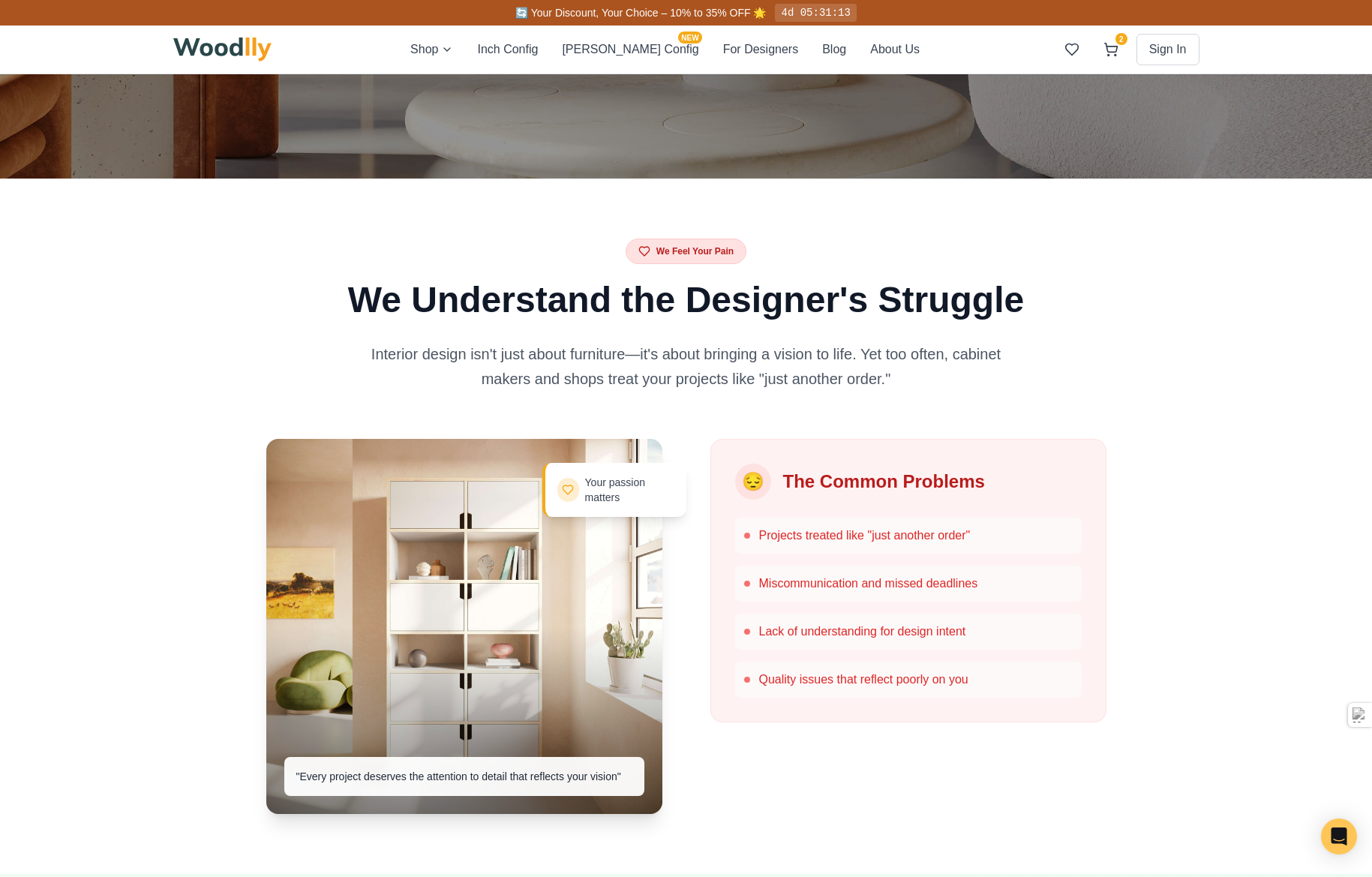
click at [558, 485] on div at bounding box center [568, 489] width 21 height 24
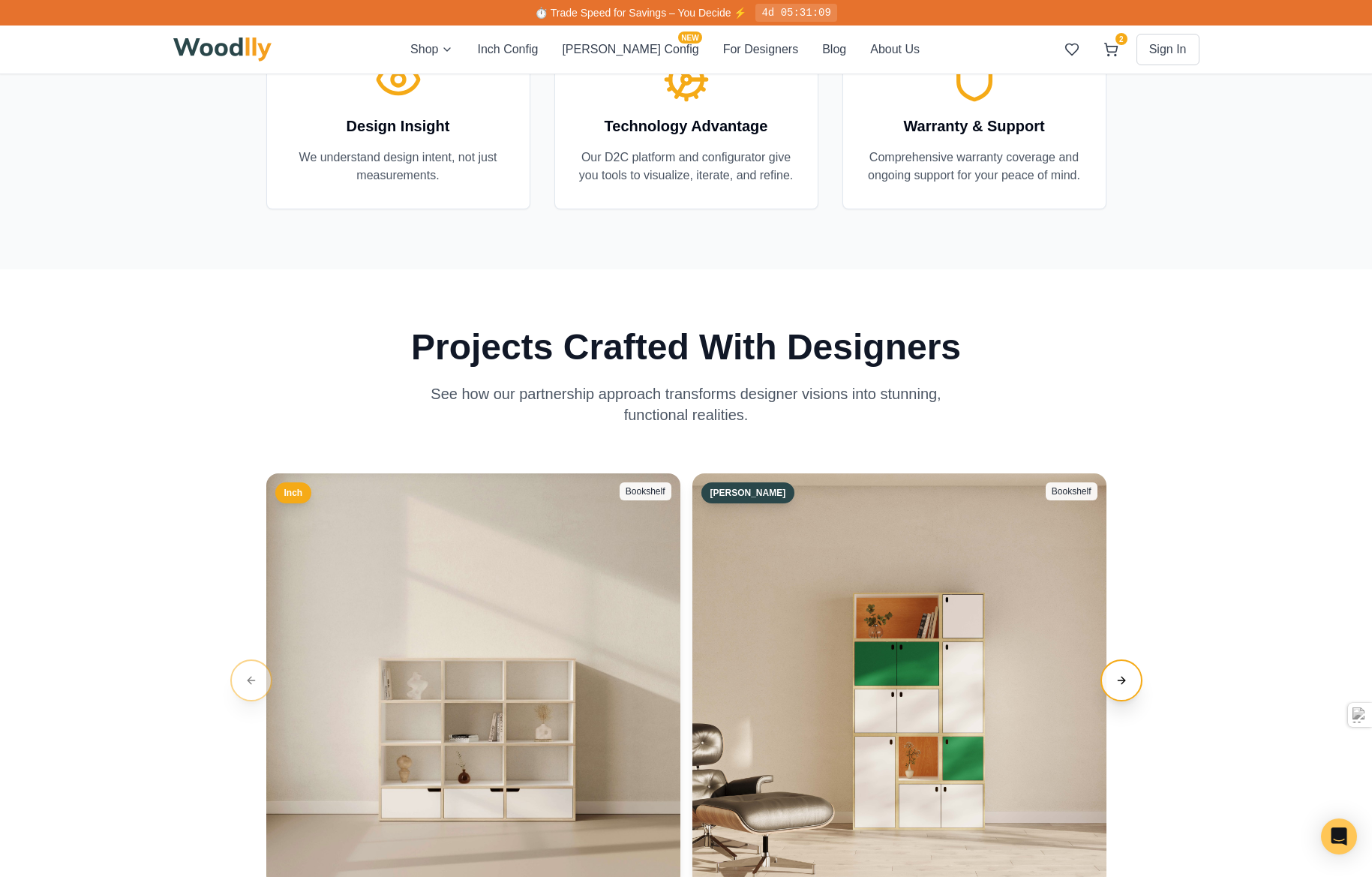
scroll to position [2551, 0]
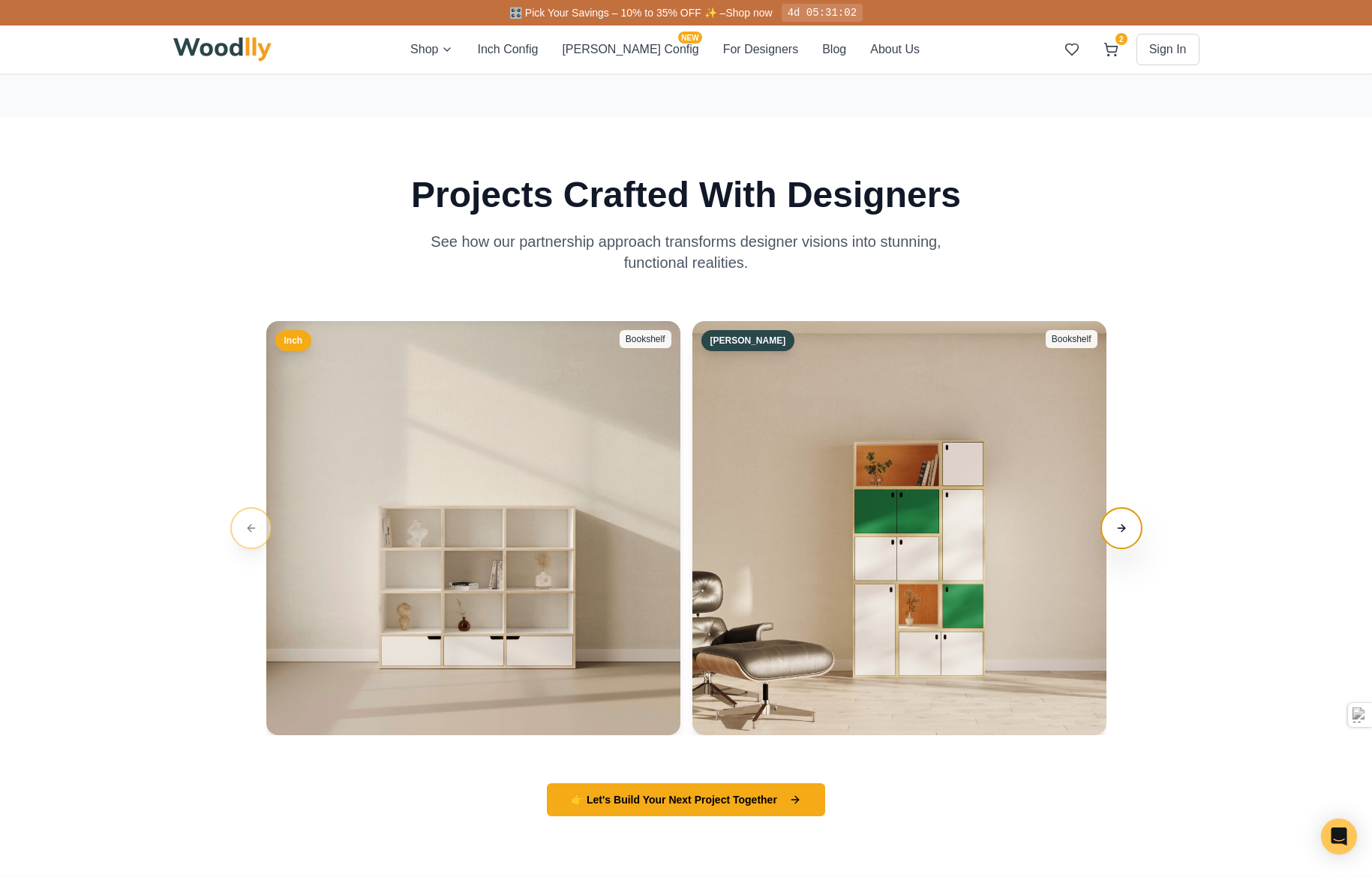
click at [1117, 549] on button "Next slide" at bounding box center [1121, 528] width 42 height 42
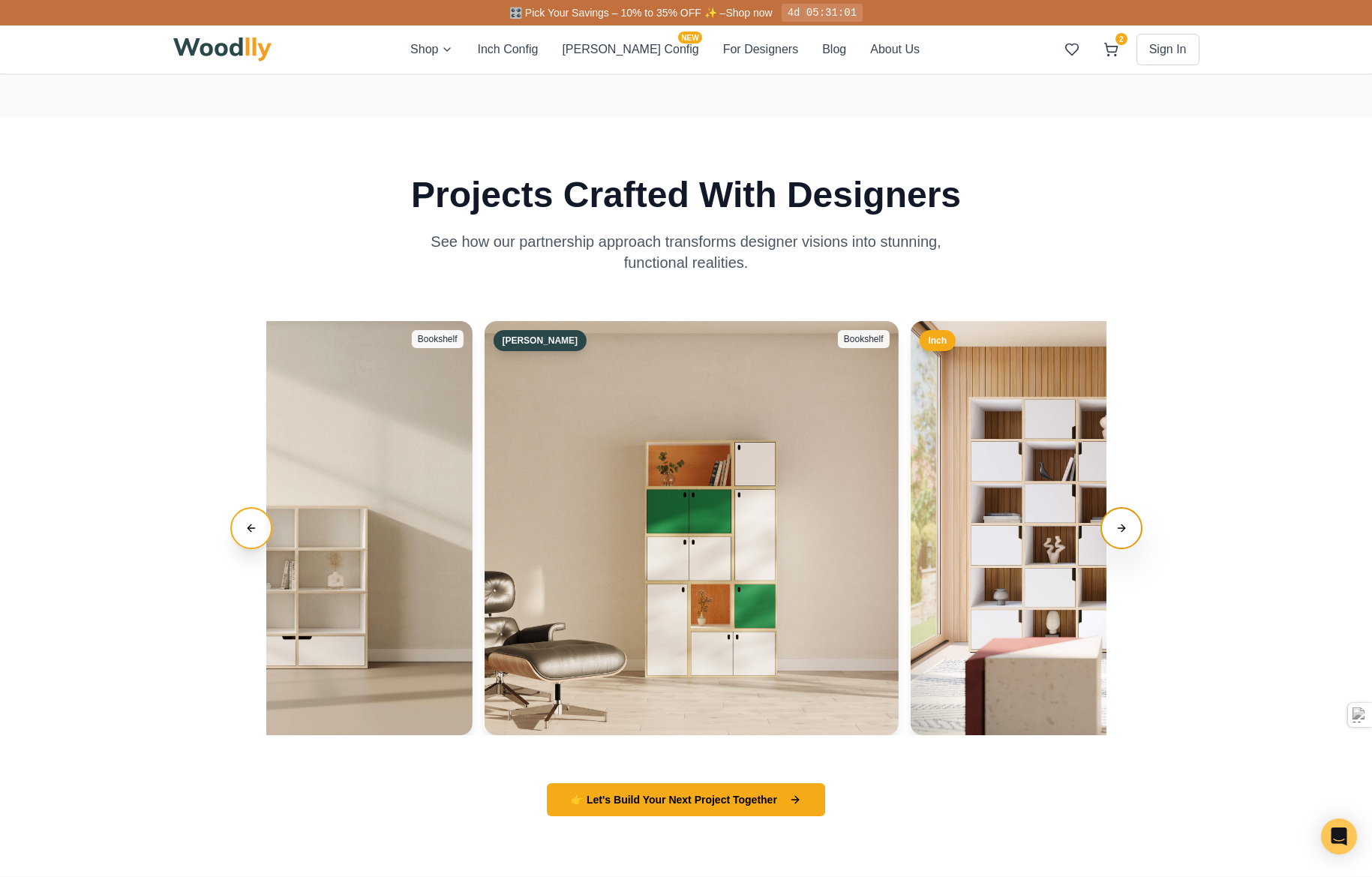
click at [1117, 549] on button "Next slide" at bounding box center [1121, 528] width 42 height 42
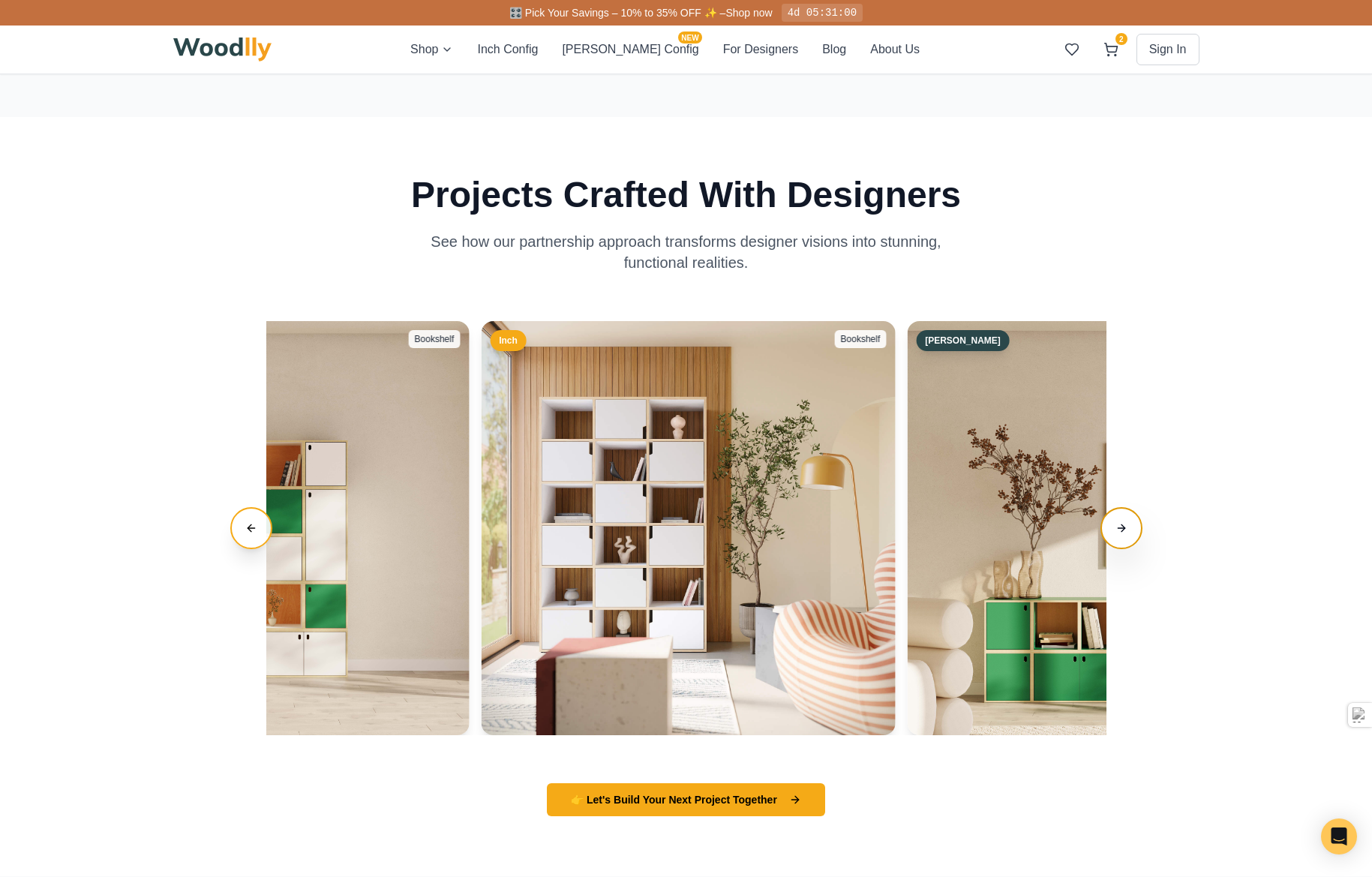
click at [1117, 549] on button "Next slide" at bounding box center [1121, 528] width 42 height 42
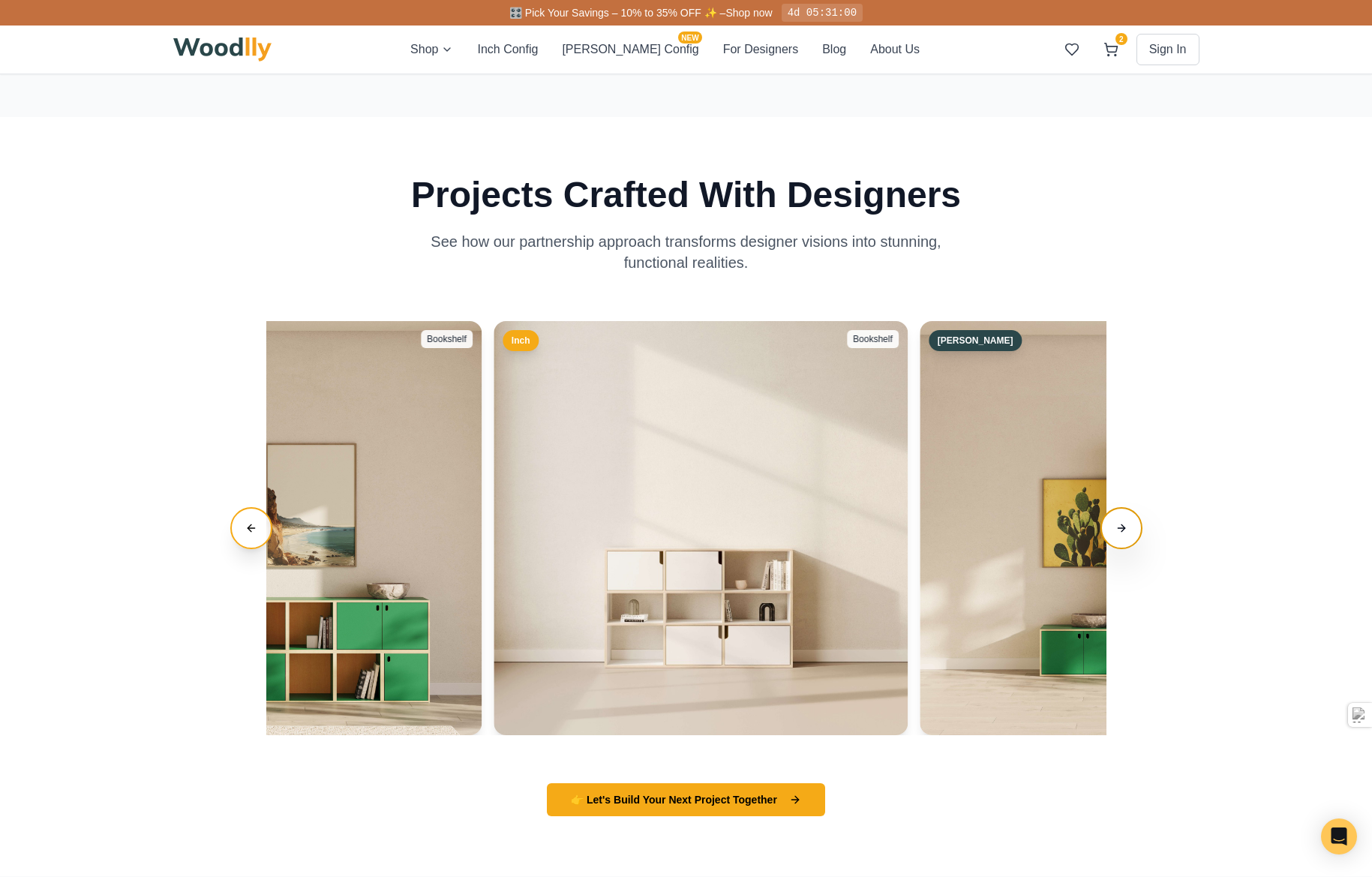
click at [1117, 549] on button "Next slide" at bounding box center [1121, 528] width 42 height 42
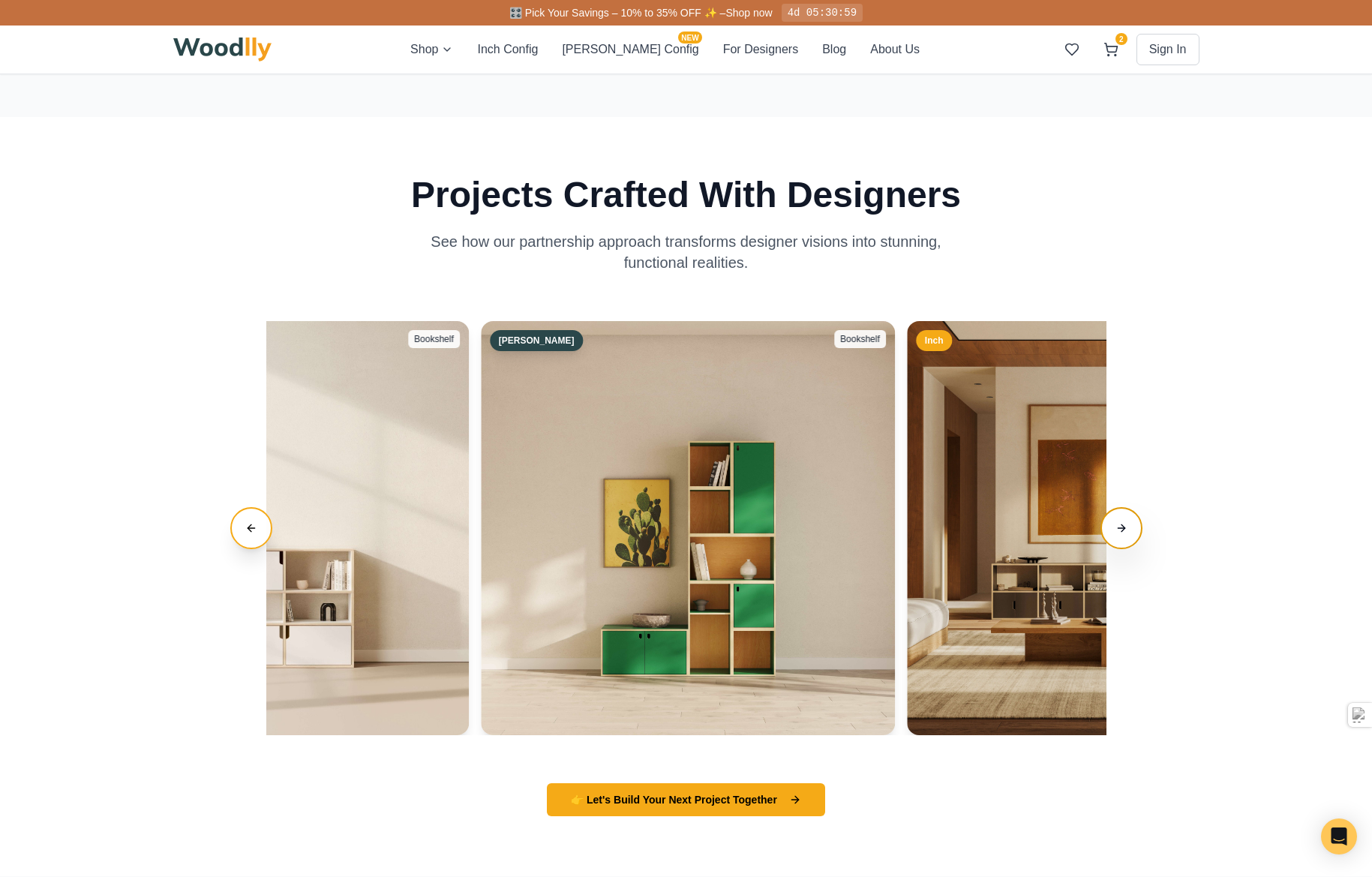
click at [1117, 549] on button "Next slide" at bounding box center [1121, 528] width 42 height 42
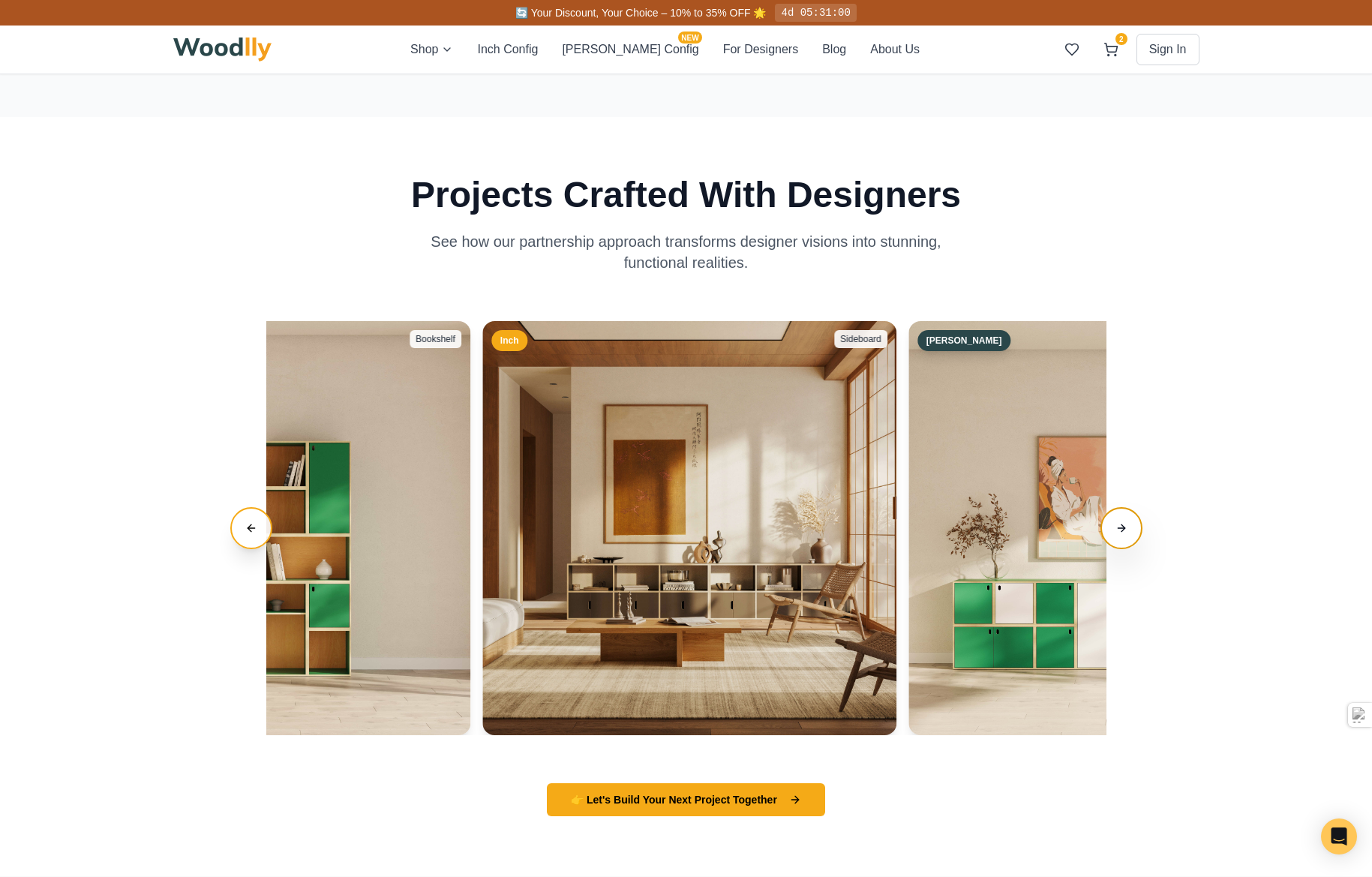
click at [1117, 549] on button "Next slide" at bounding box center [1121, 528] width 42 height 42
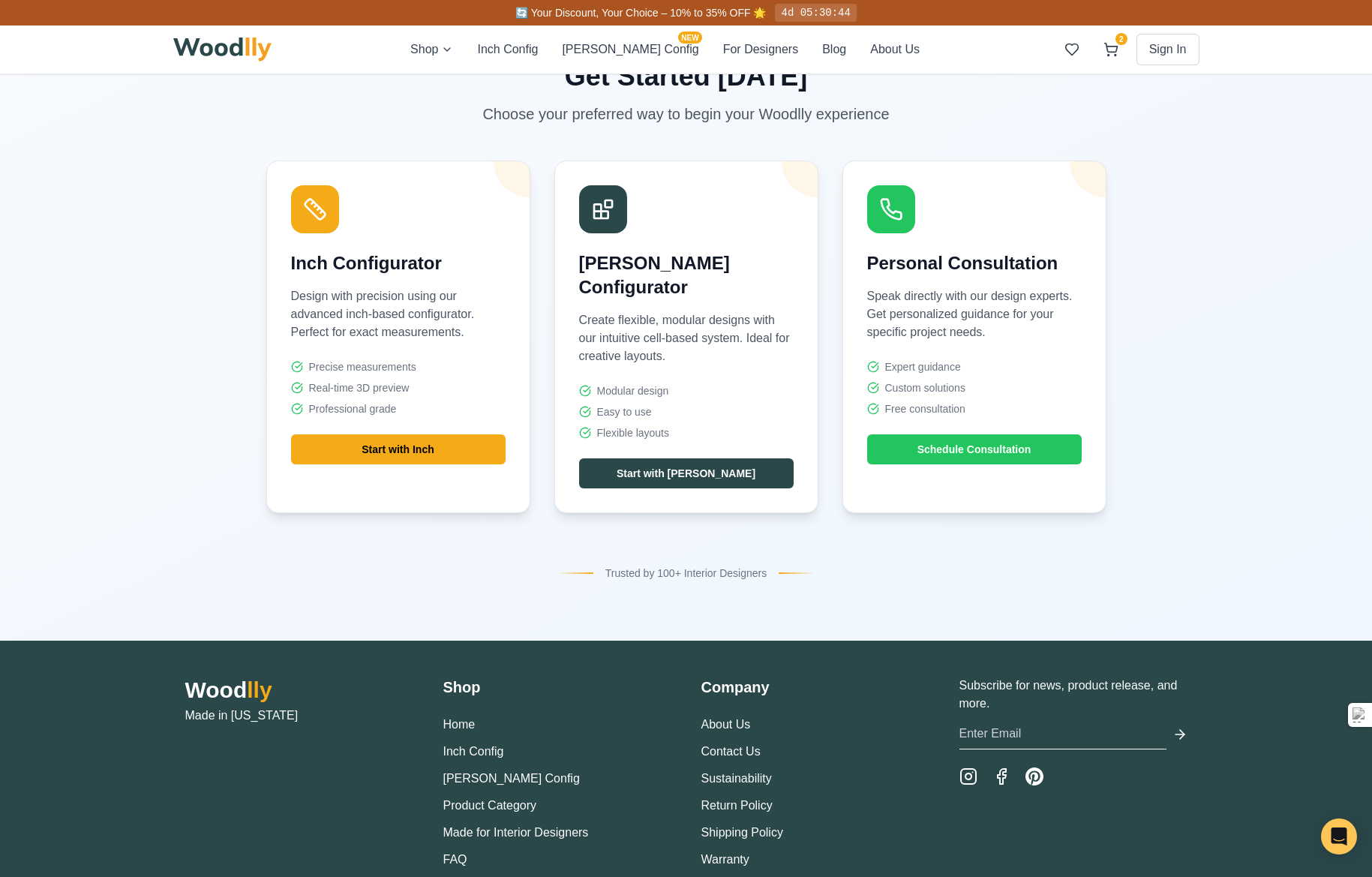
scroll to position [5569, 0]
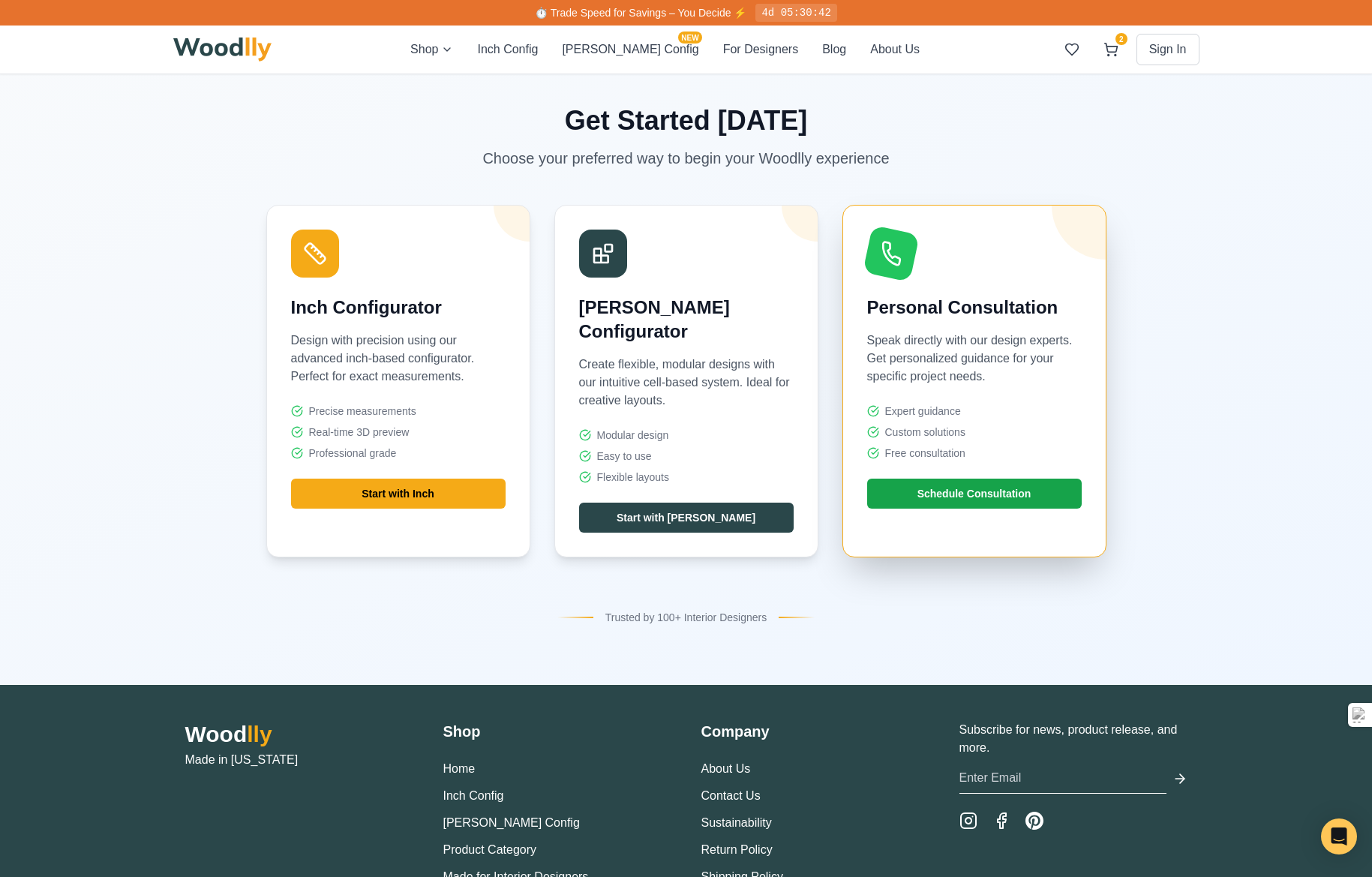
click at [944, 508] on button "Schedule Consultation" at bounding box center [974, 493] width 215 height 30
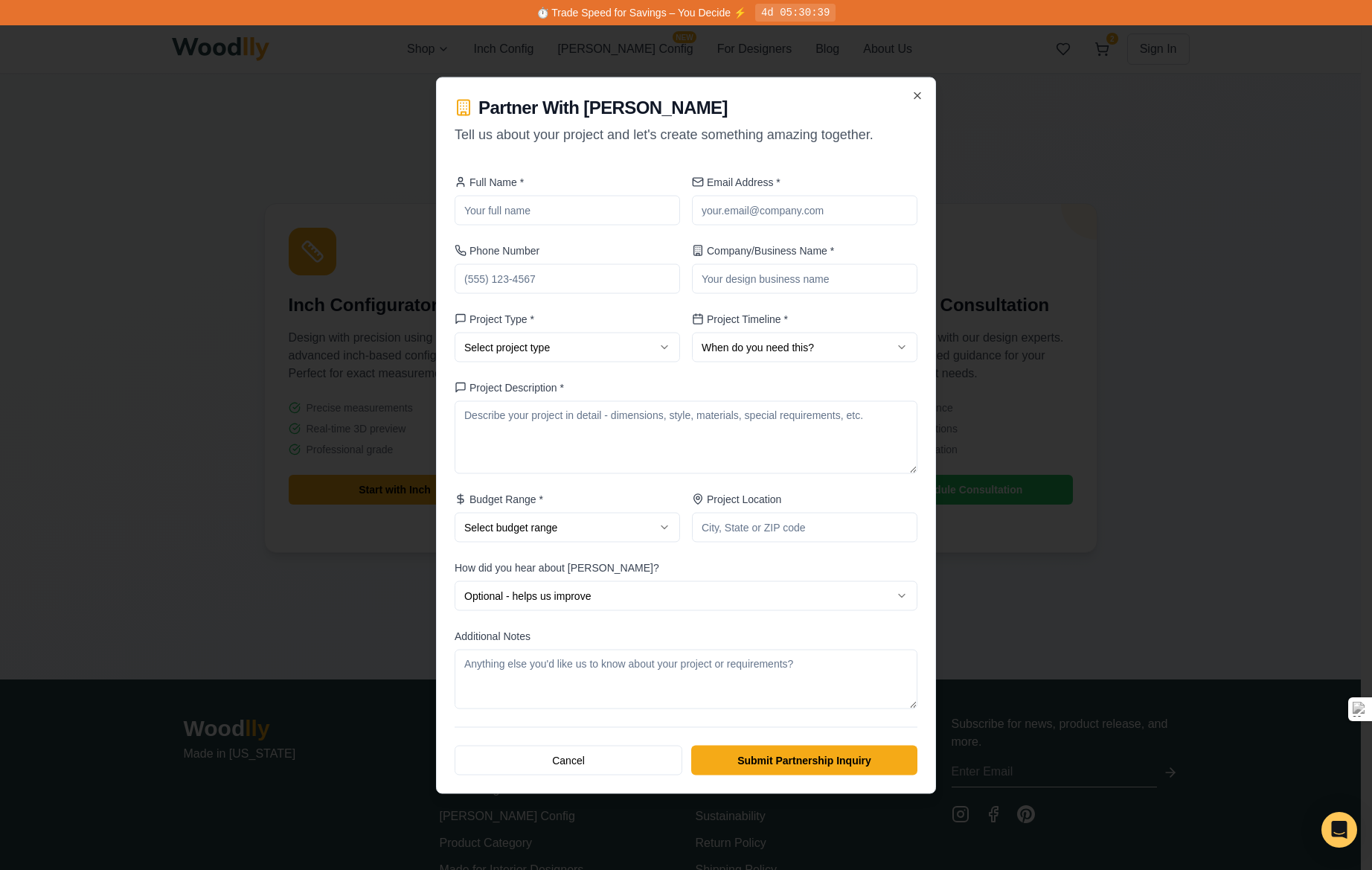
click at [1157, 498] on div at bounding box center [686, 435] width 1372 height 870
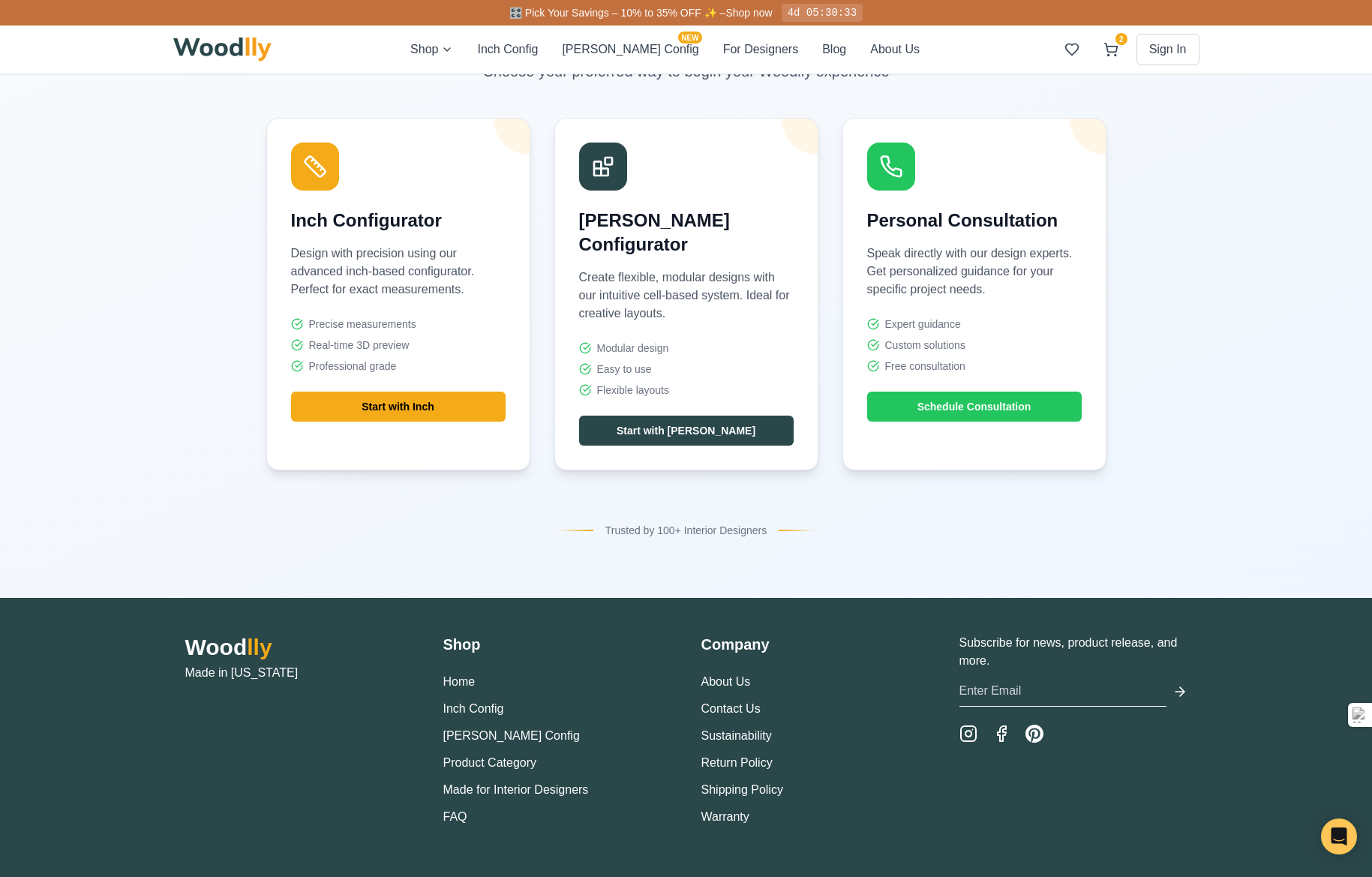
scroll to position [5720, 0]
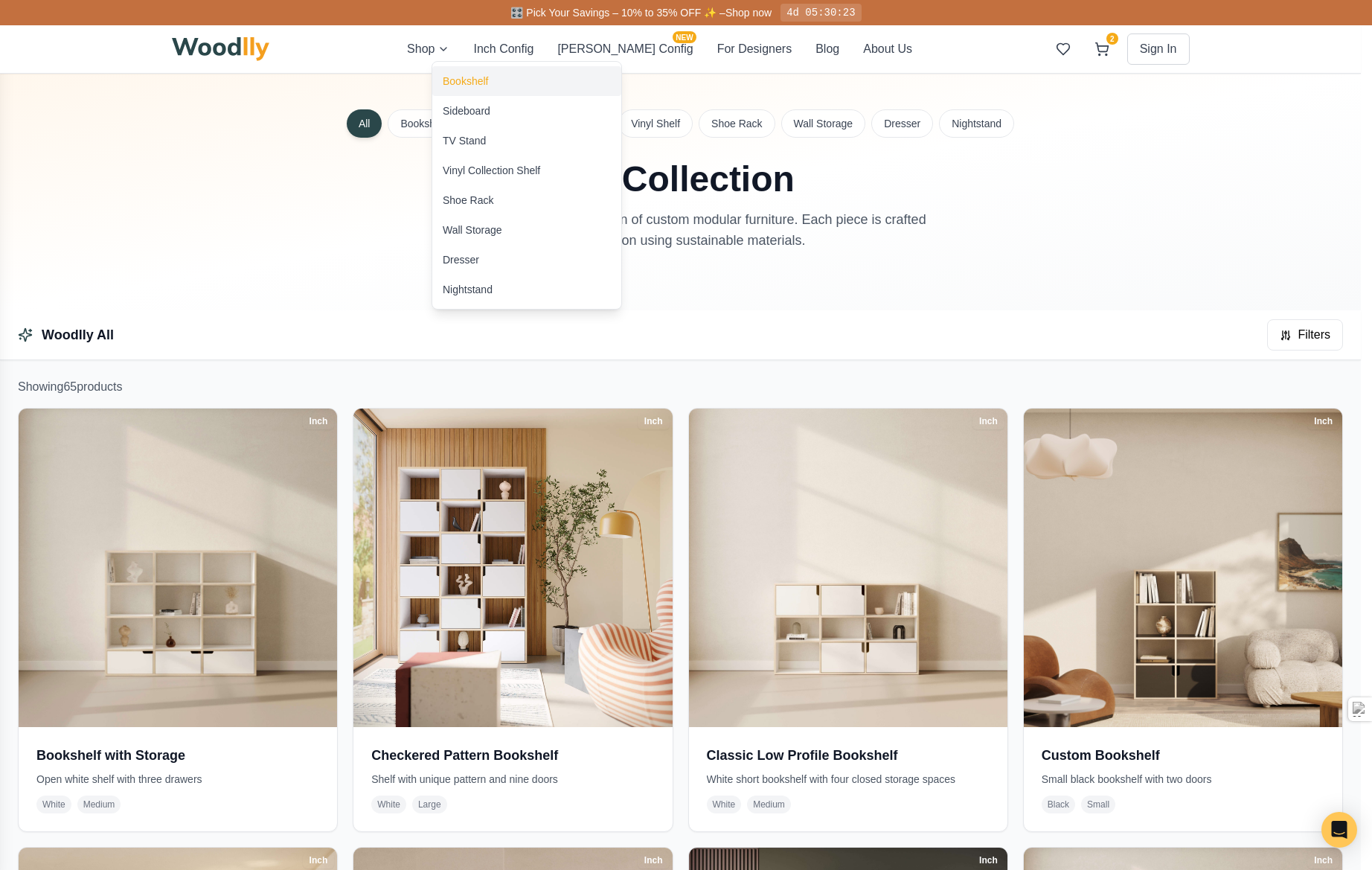
click at [458, 83] on div "Bookshelf" at bounding box center [466, 81] width 46 height 15
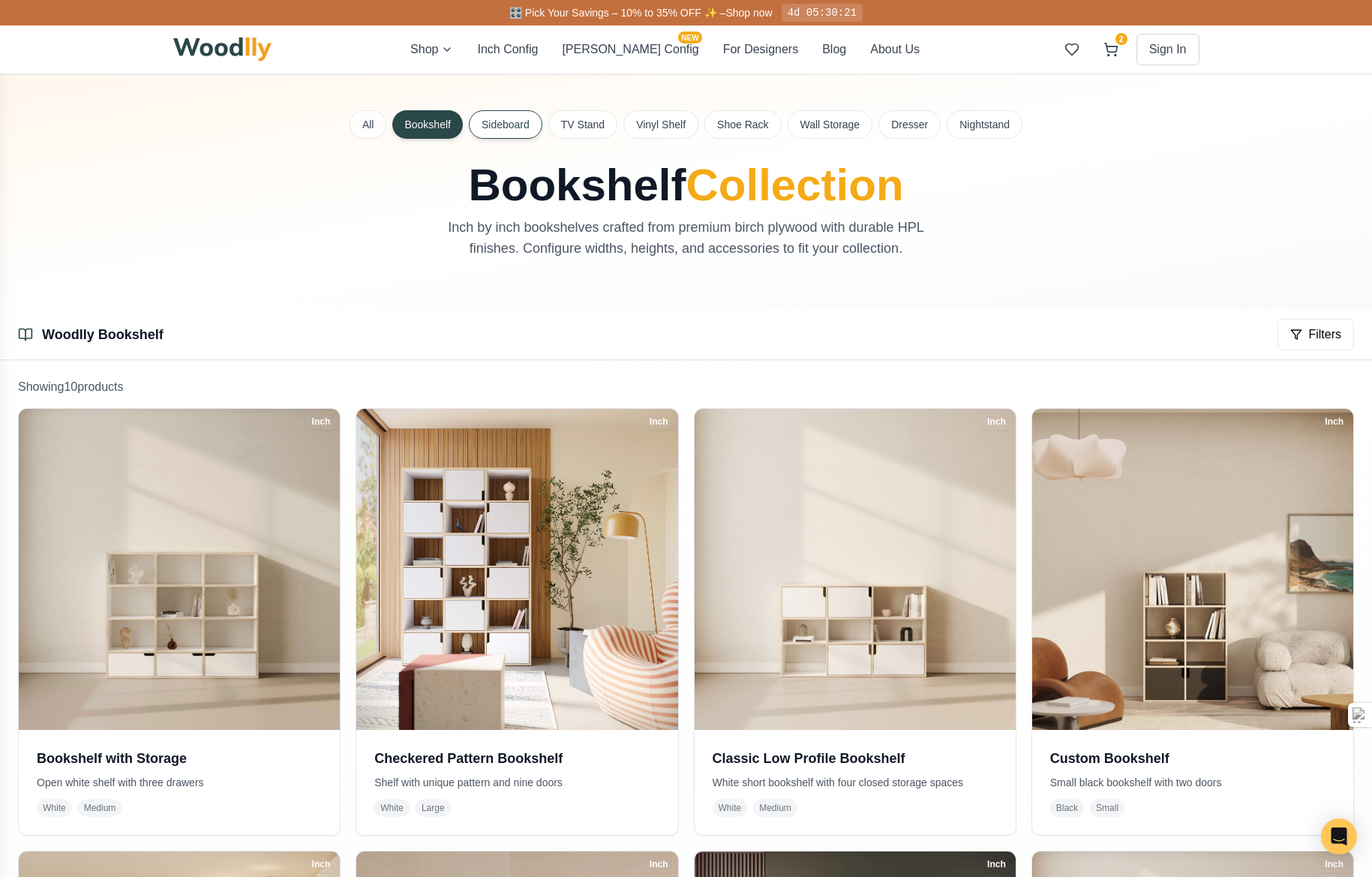
click at [500, 121] on button "Sideboard" at bounding box center [505, 124] width 73 height 28
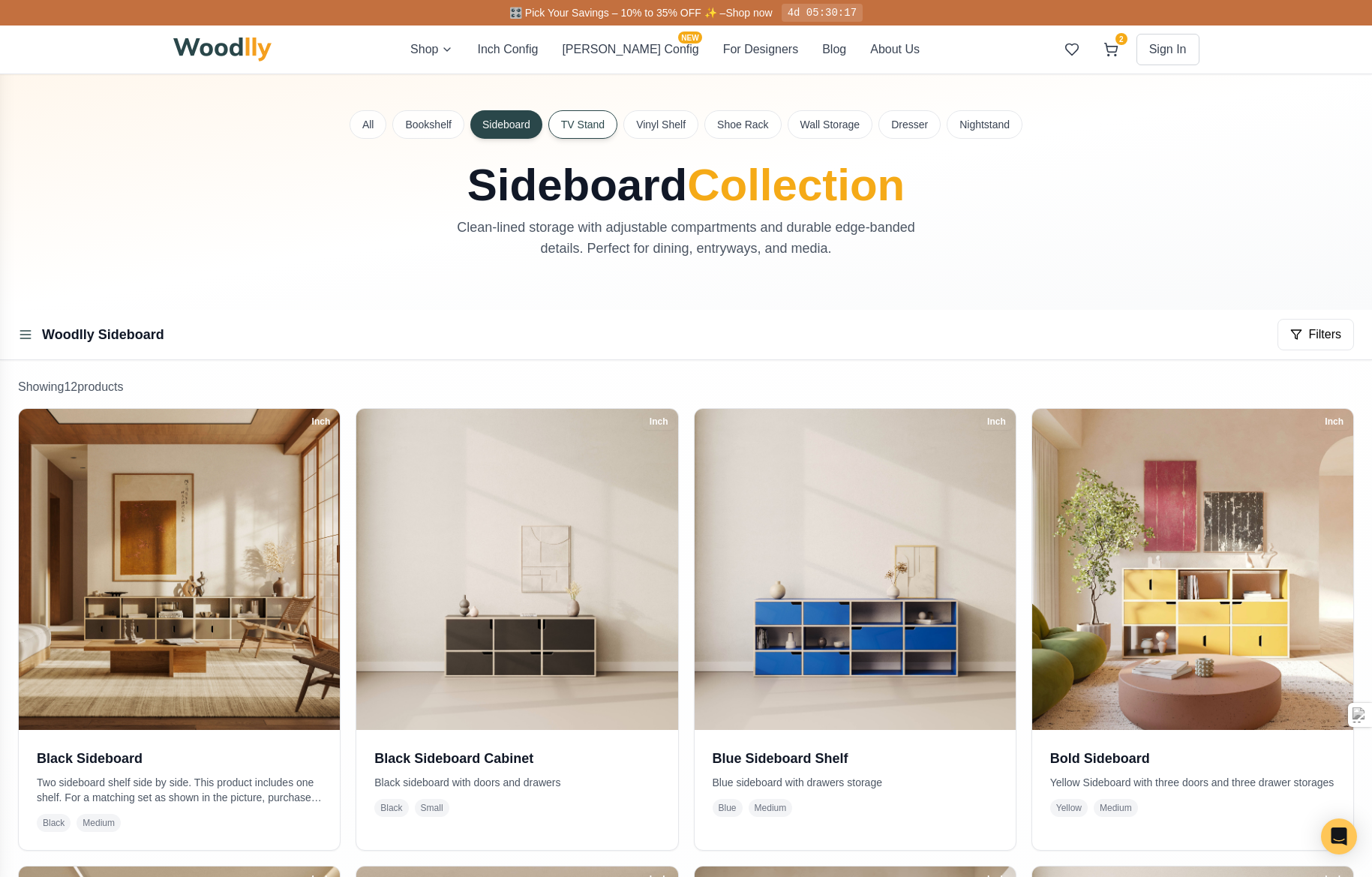
click at [576, 113] on button "TV Stand" at bounding box center [582, 124] width 69 height 28
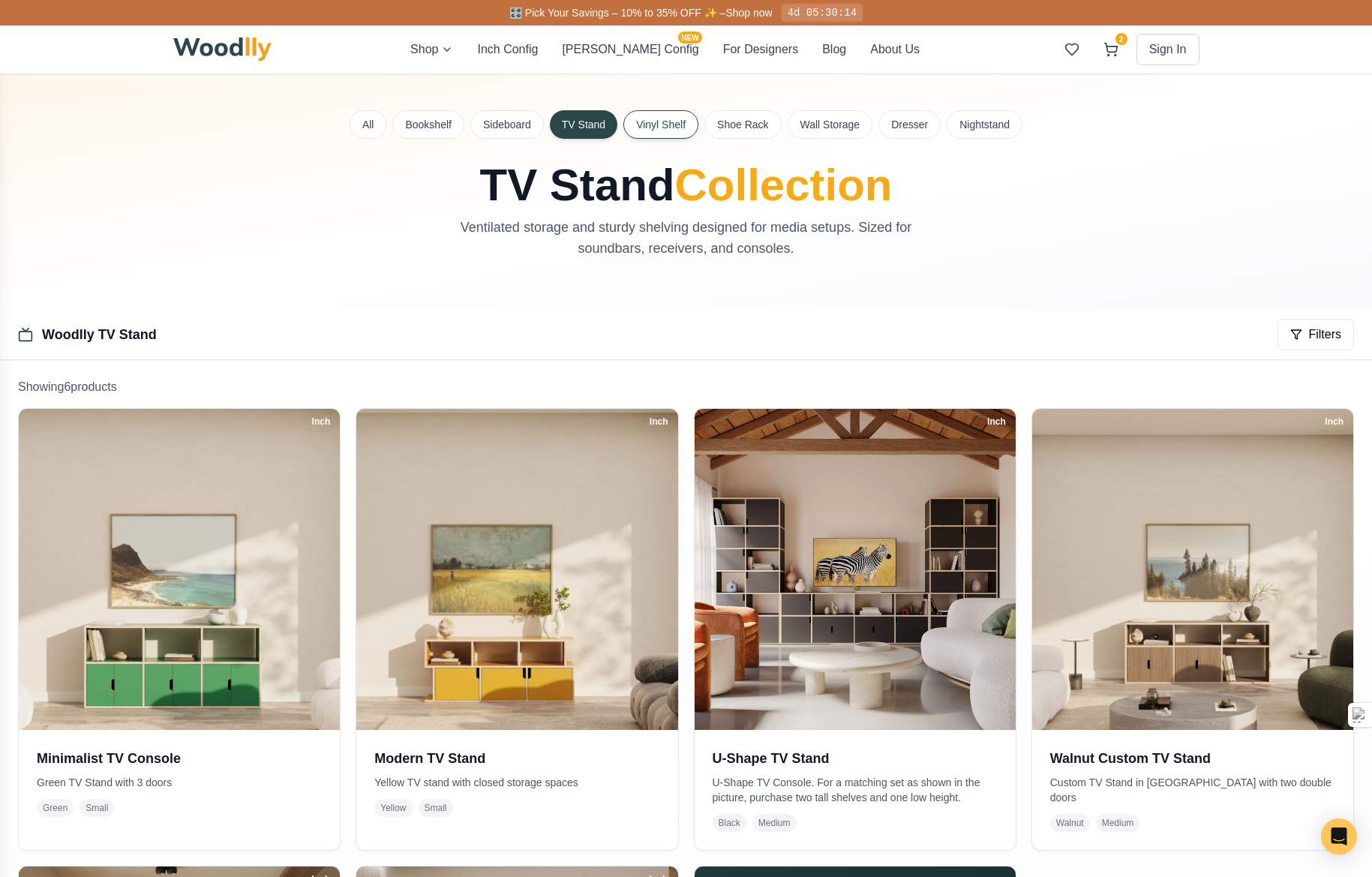
click at [681, 129] on button "Vinyl Shelf" at bounding box center [660, 124] width 75 height 28
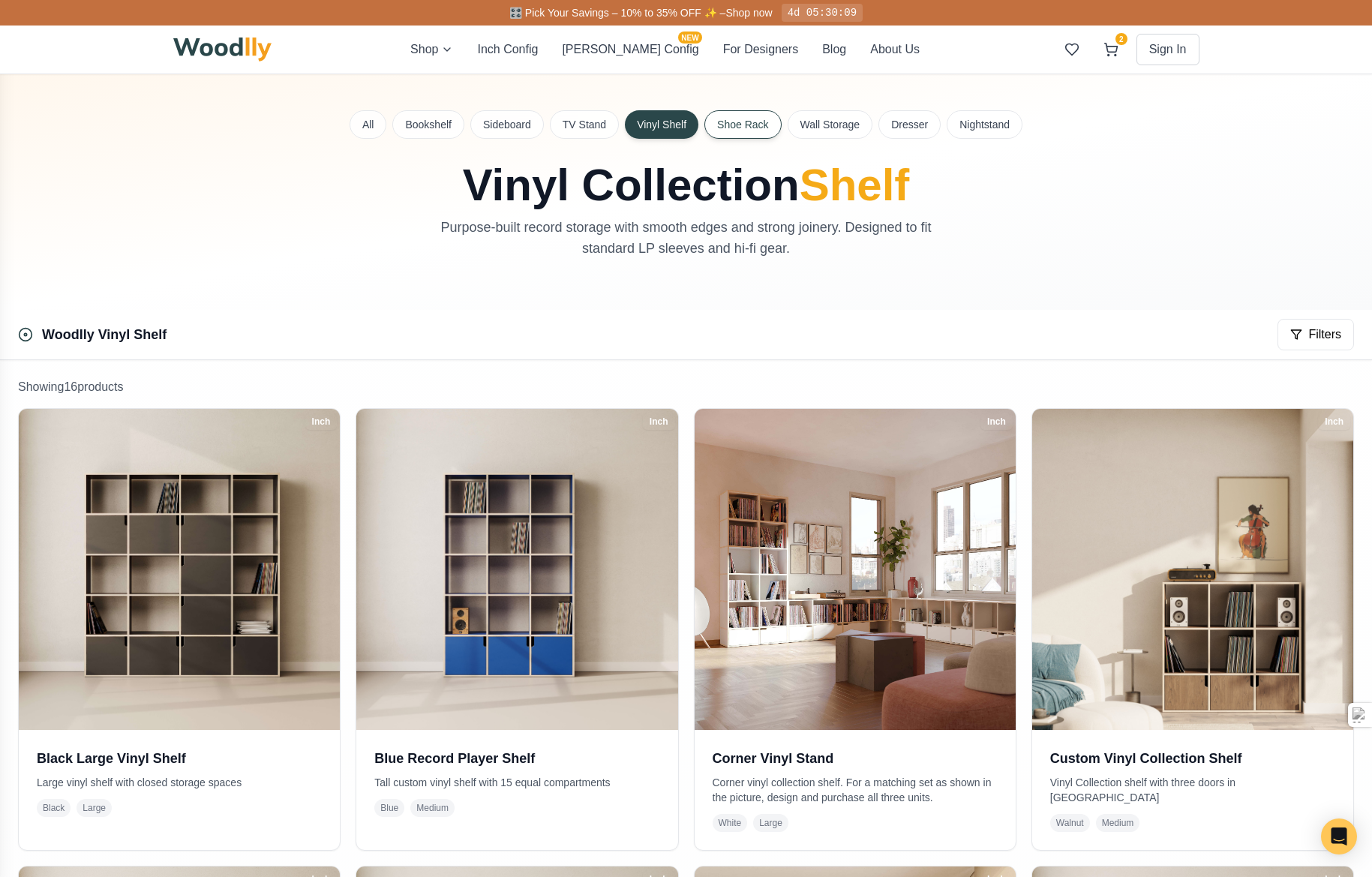
click at [738, 127] on button "Shoe Rack" at bounding box center [742, 124] width 76 height 28
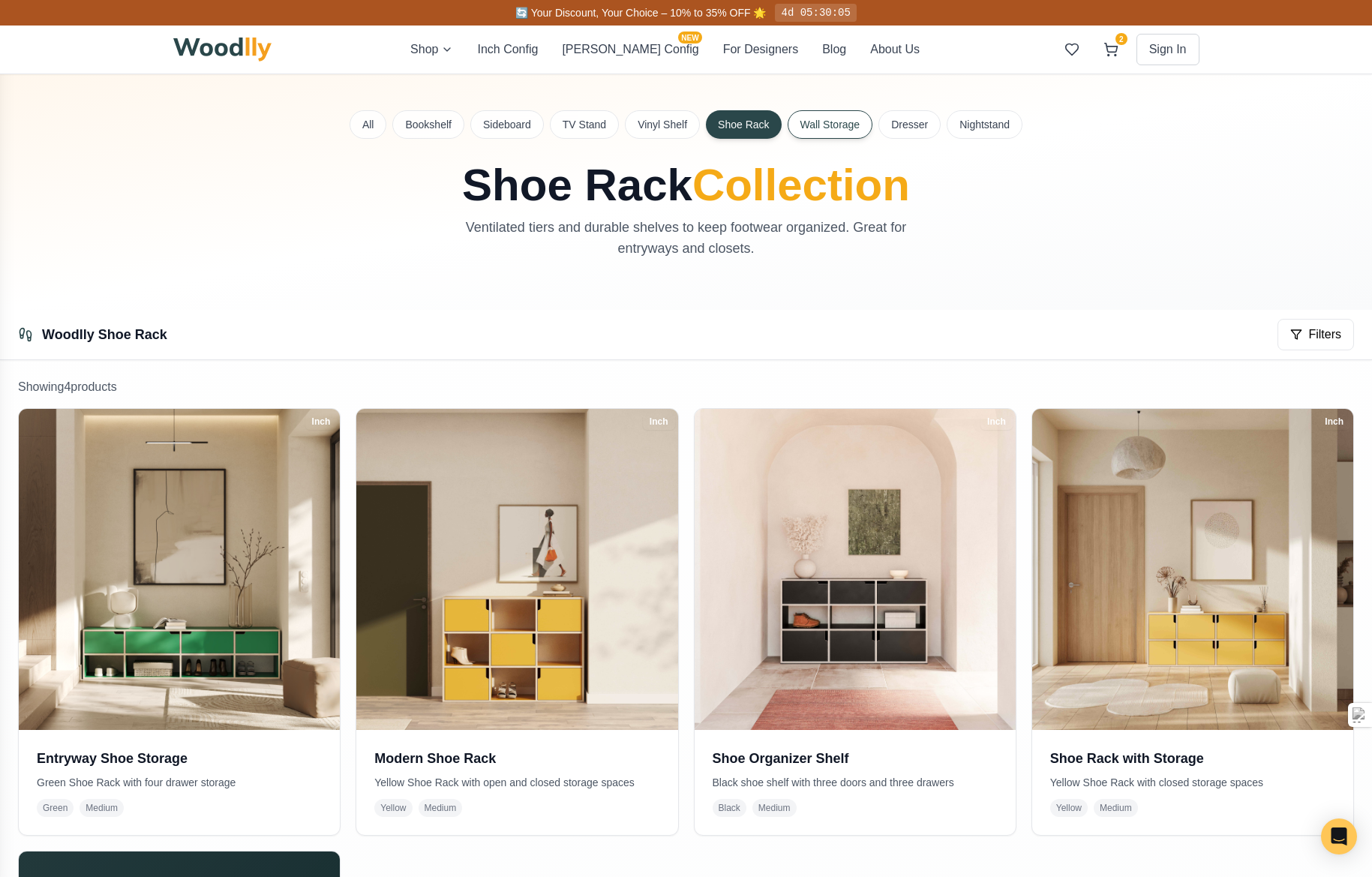
click at [854, 125] on button "Wall Storage" at bounding box center [830, 124] width 86 height 28
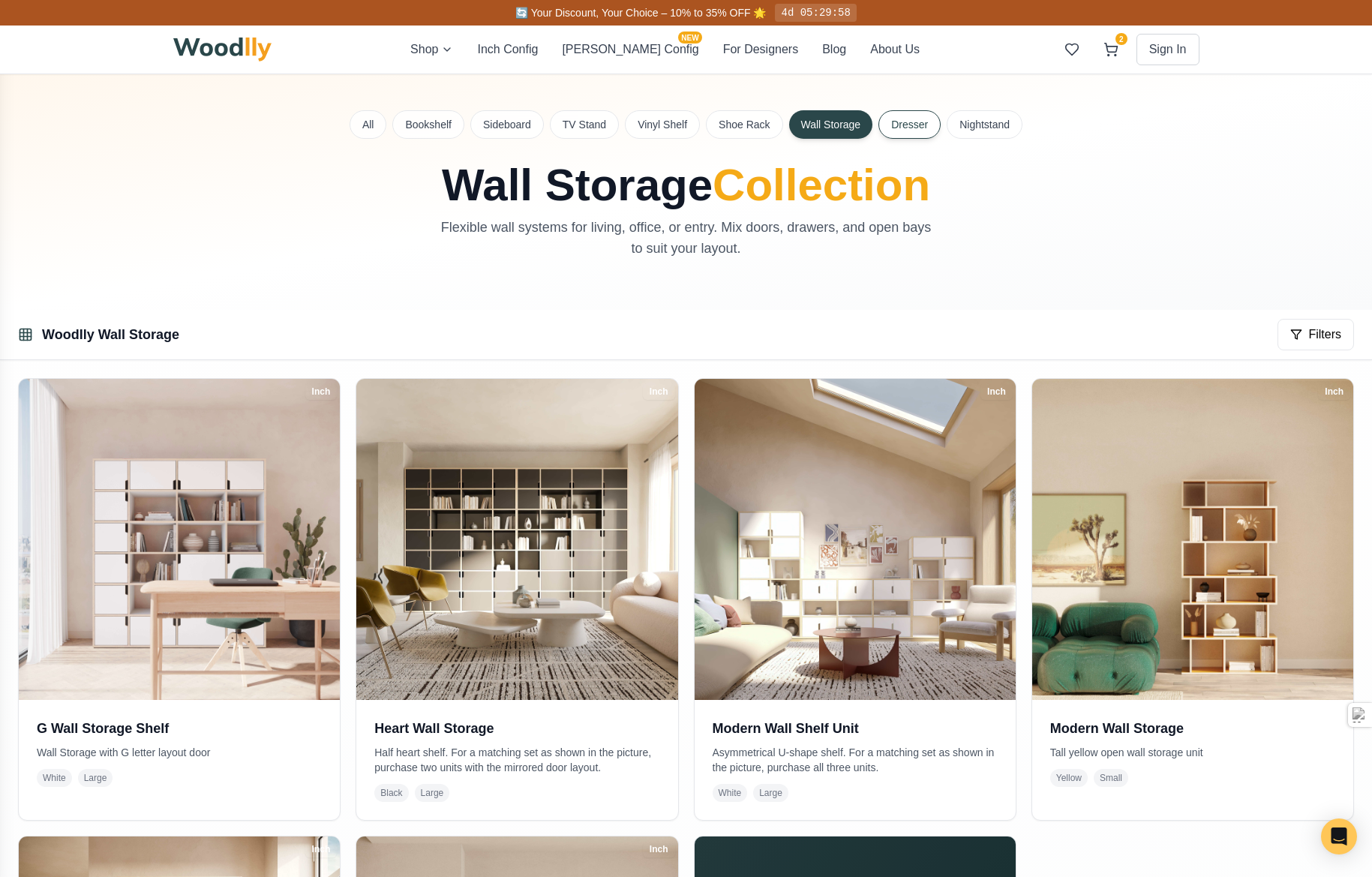
click at [933, 119] on button "Dresser" at bounding box center [909, 124] width 62 height 28
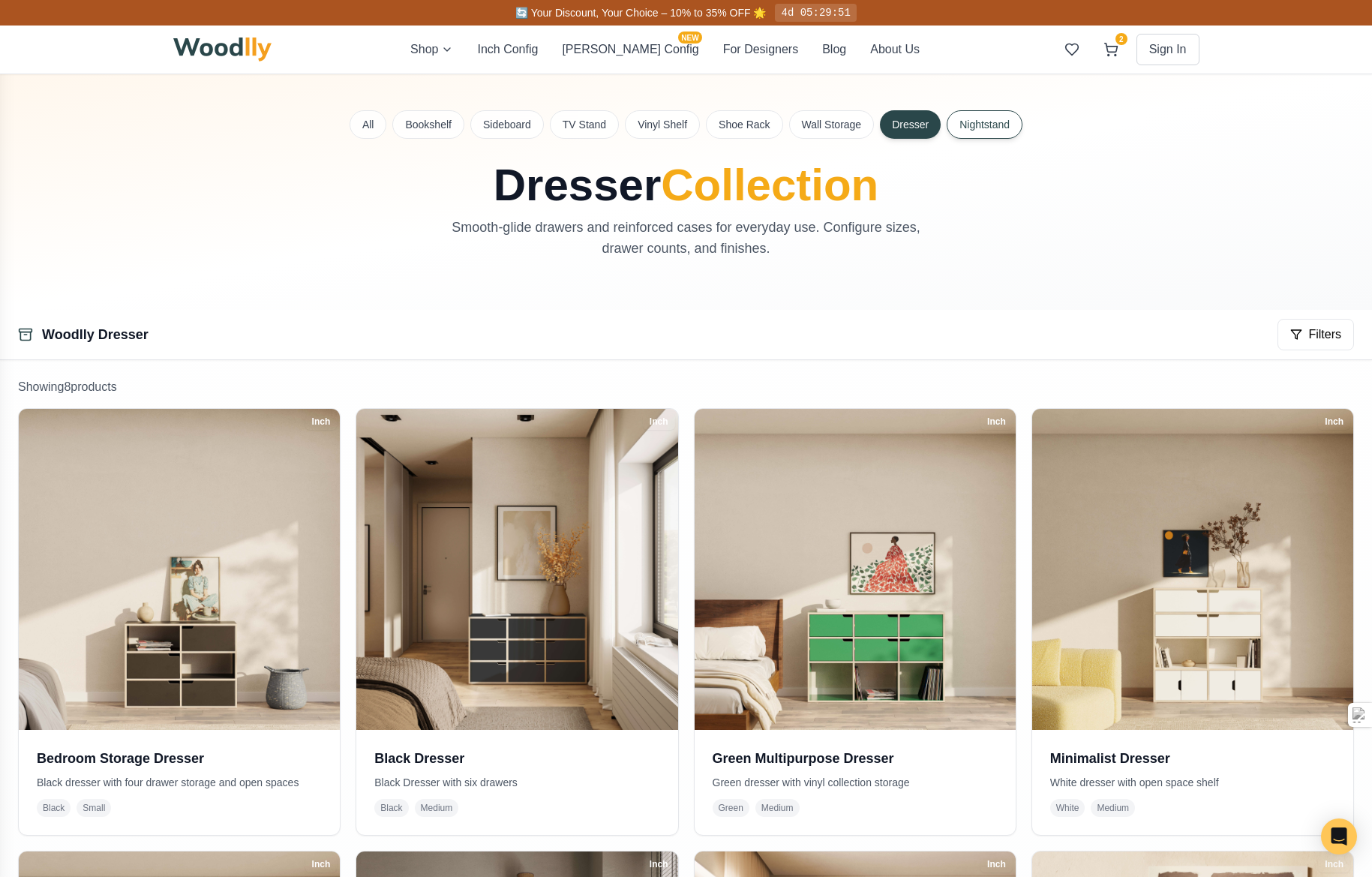
click at [999, 127] on button "Nightstand" at bounding box center [984, 124] width 76 height 28
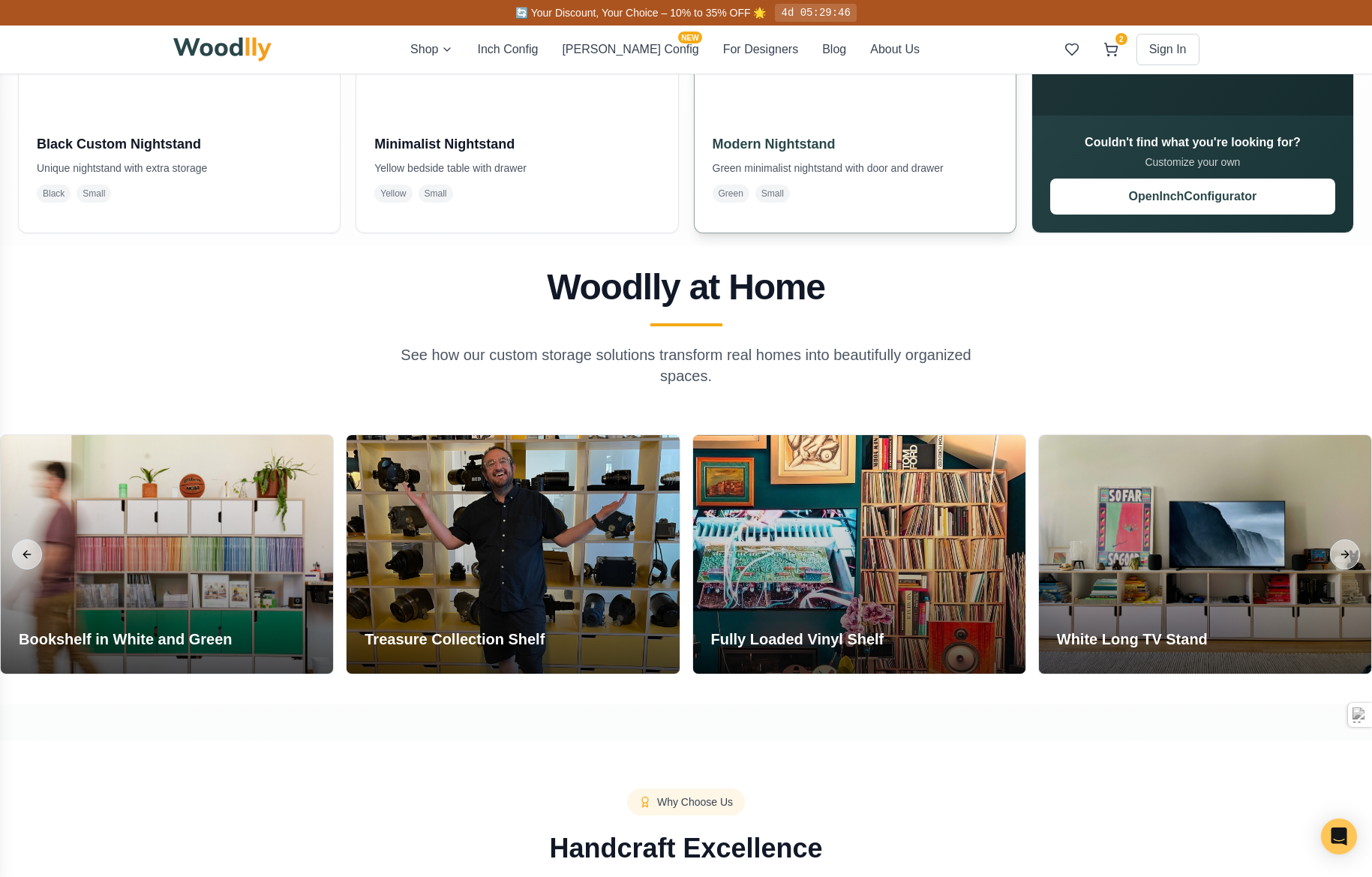
scroll to position [675, 0]
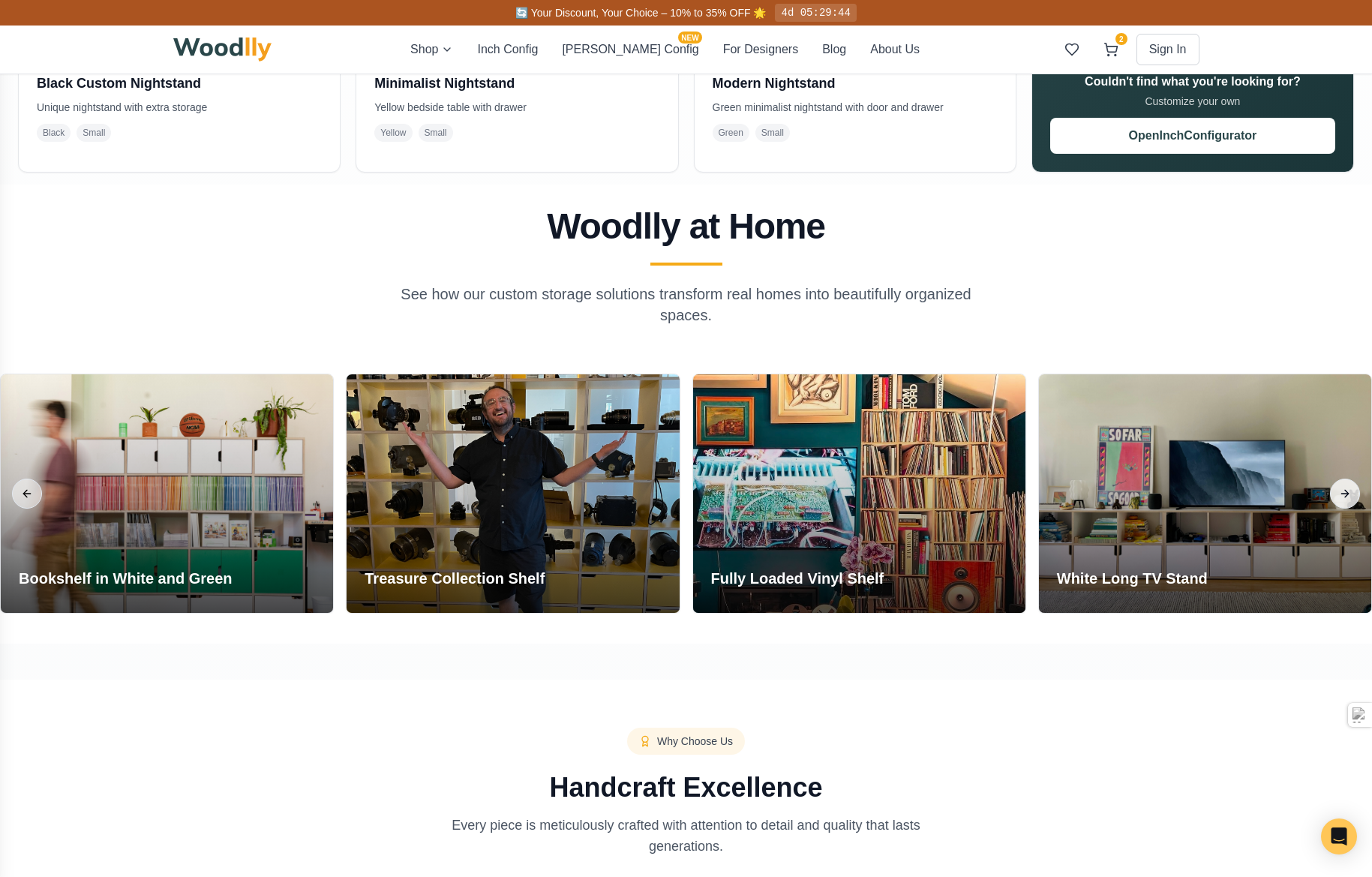
click at [1342, 495] on button "Next slide" at bounding box center [1344, 493] width 30 height 30
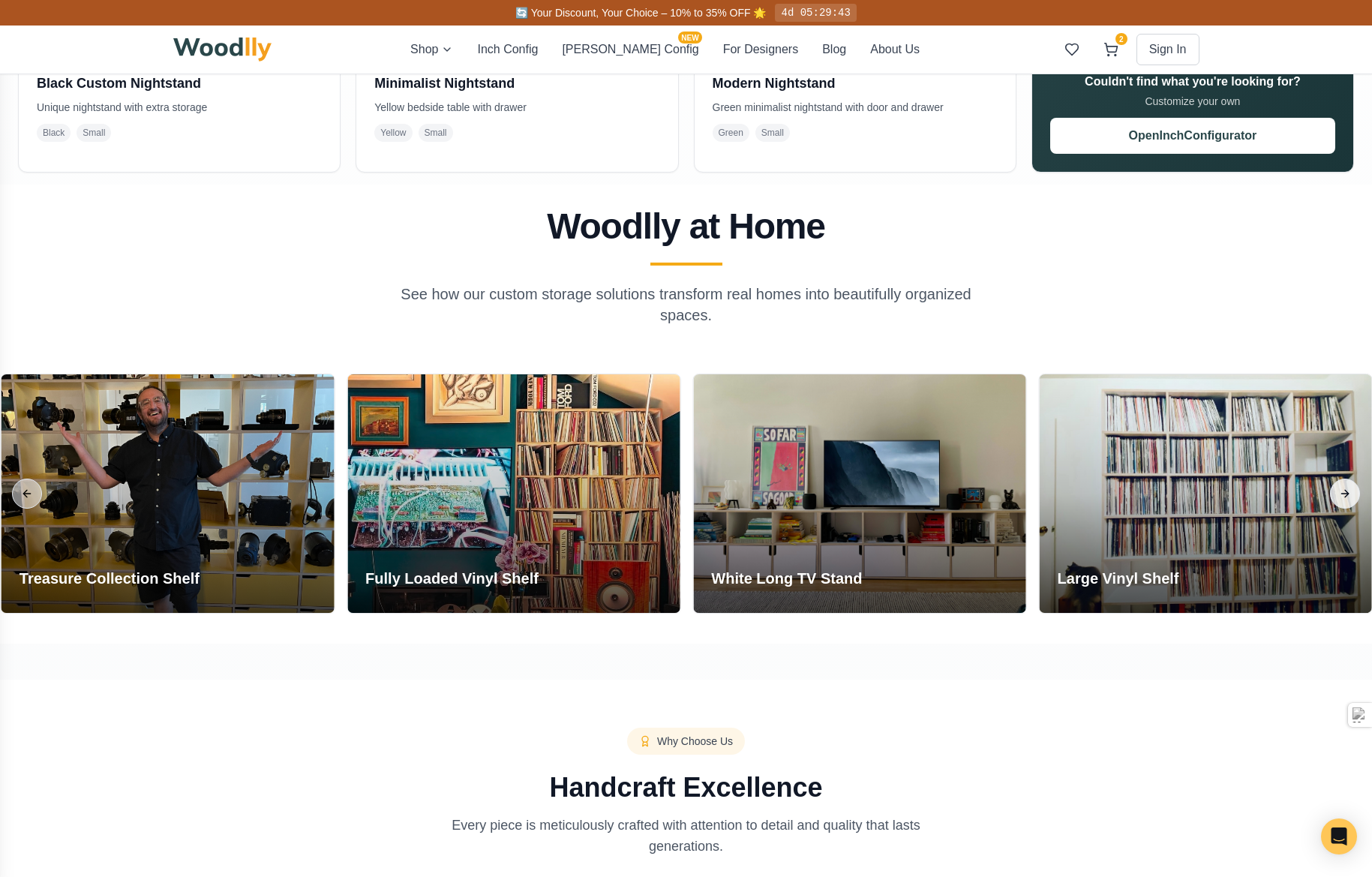
click at [1342, 495] on button "Next slide" at bounding box center [1344, 493] width 30 height 30
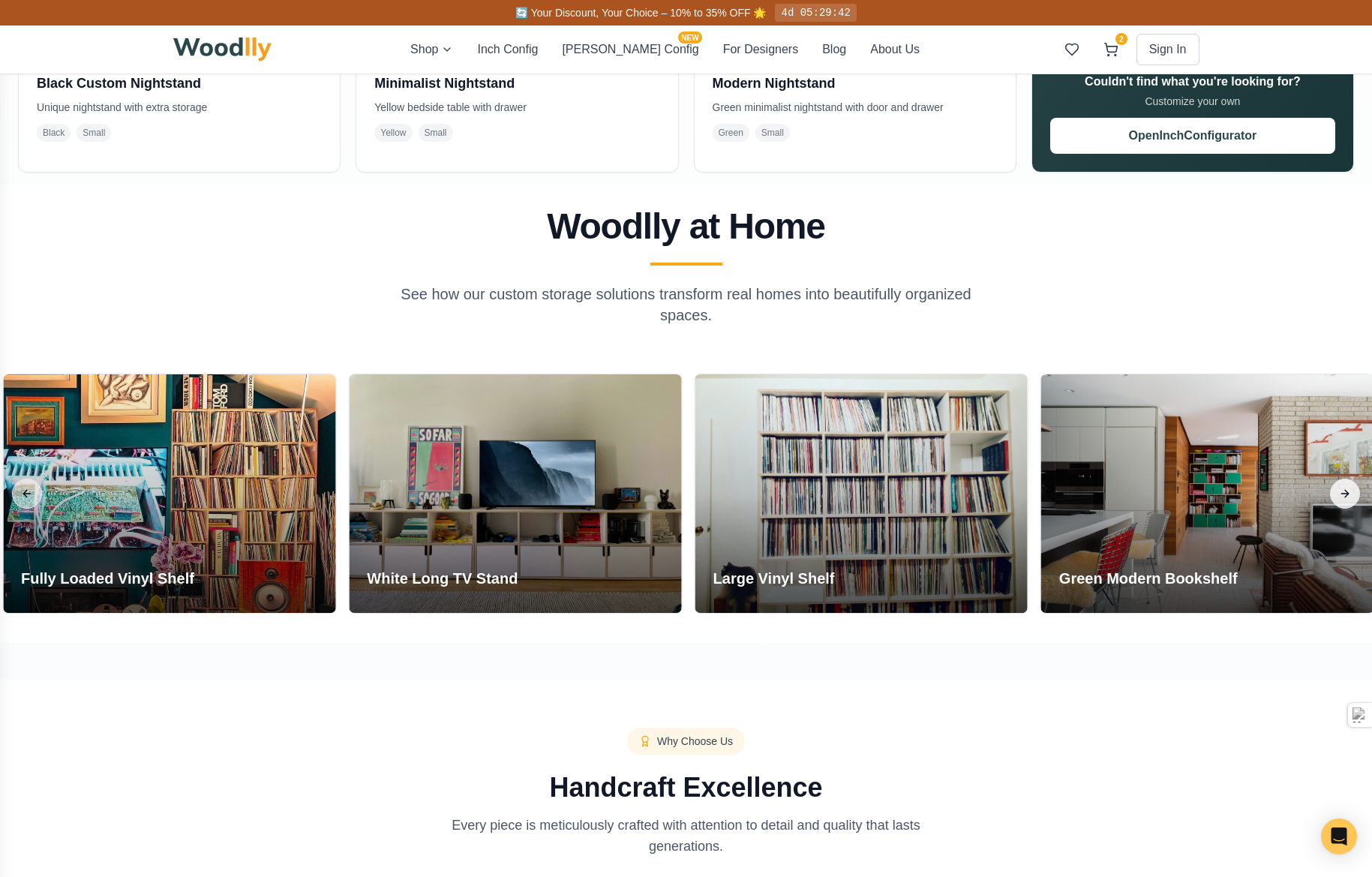
click at [1342, 495] on button "Next slide" at bounding box center [1344, 493] width 30 height 30
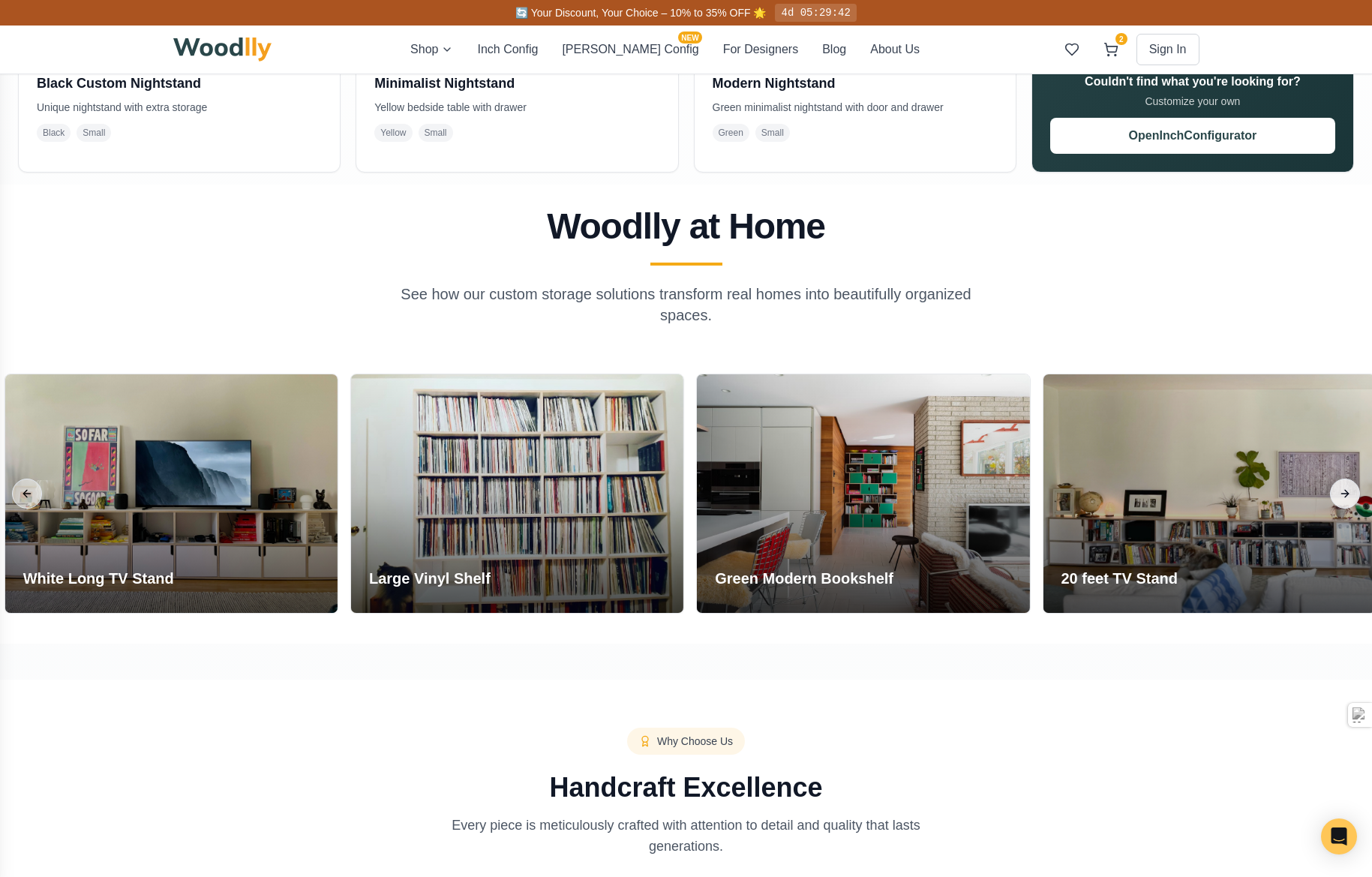
click at [1342, 495] on button "Next slide" at bounding box center [1344, 493] width 30 height 30
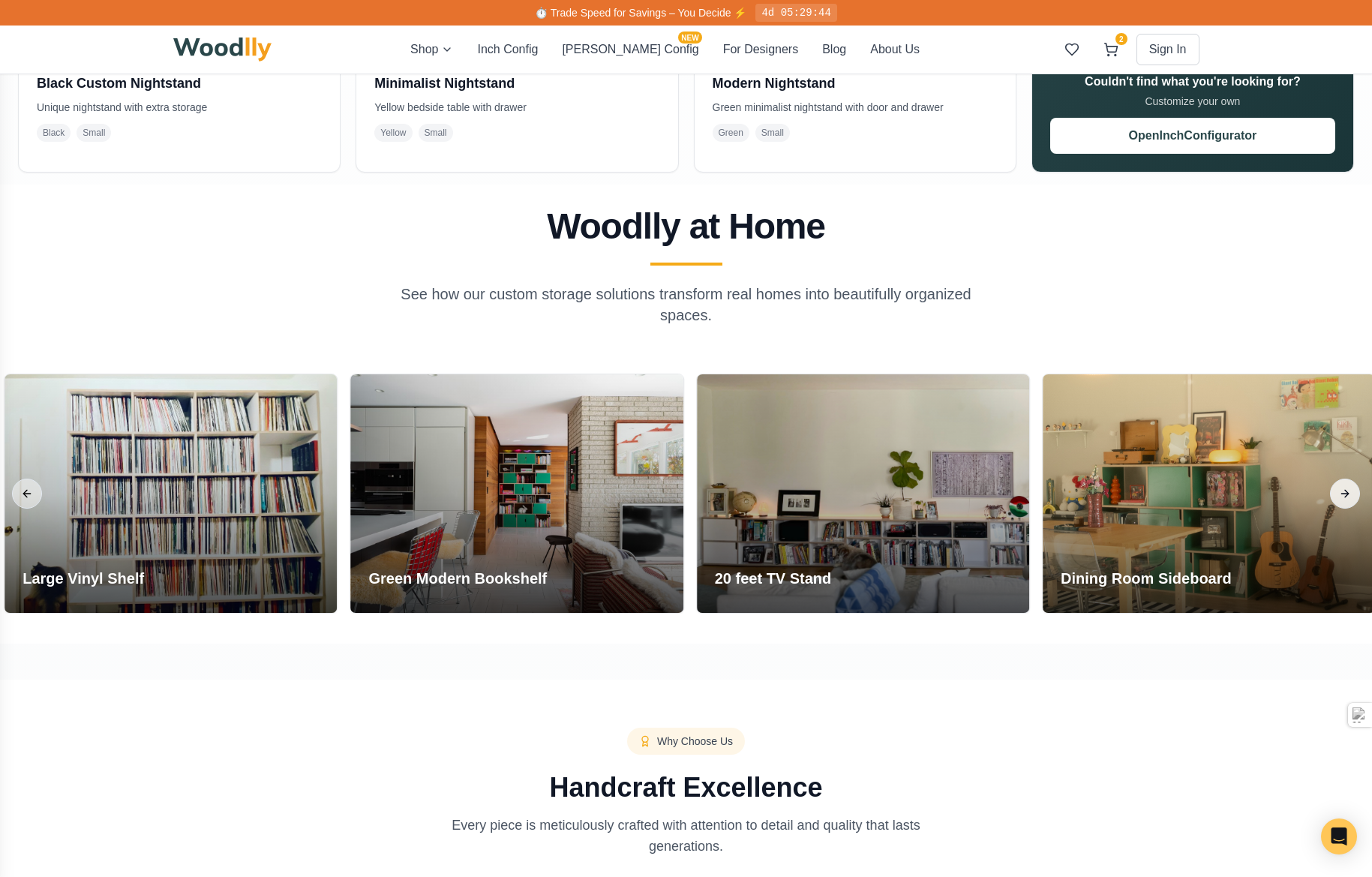
click at [1342, 495] on button "Next slide" at bounding box center [1344, 493] width 30 height 30
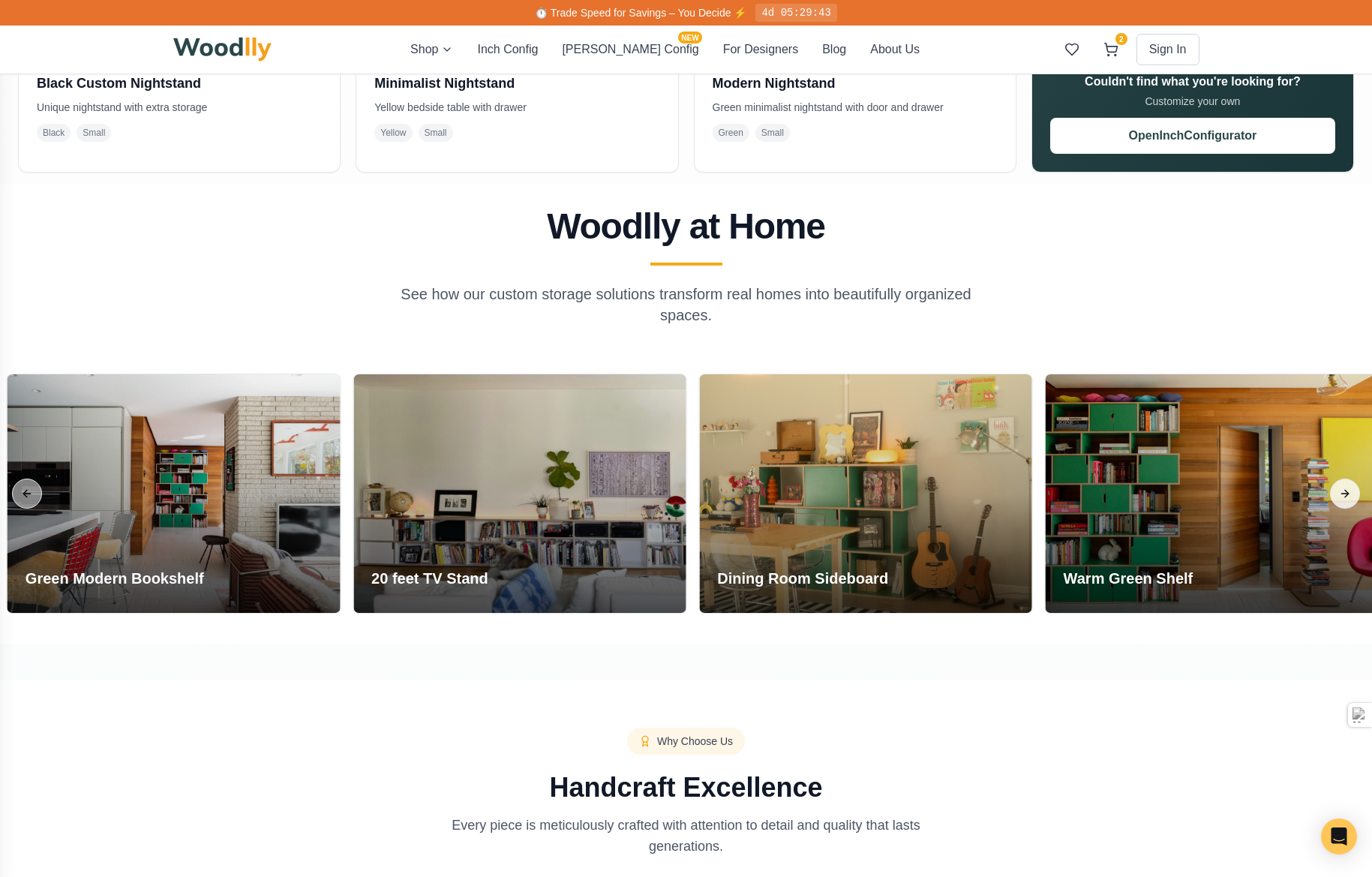
click at [1342, 495] on button "Next slide" at bounding box center [1344, 493] width 30 height 30
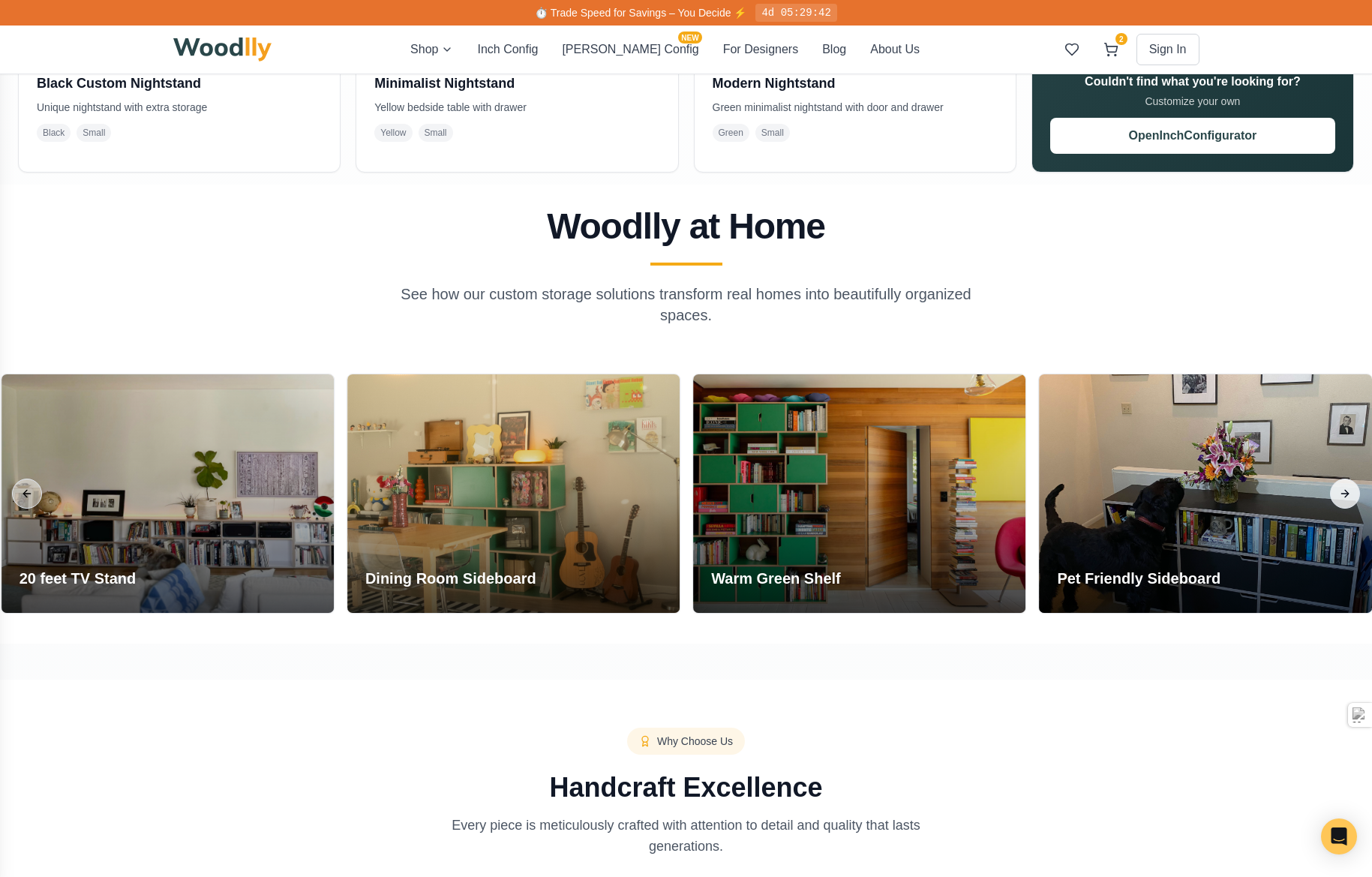
click at [1342, 495] on button "Next slide" at bounding box center [1344, 493] width 30 height 30
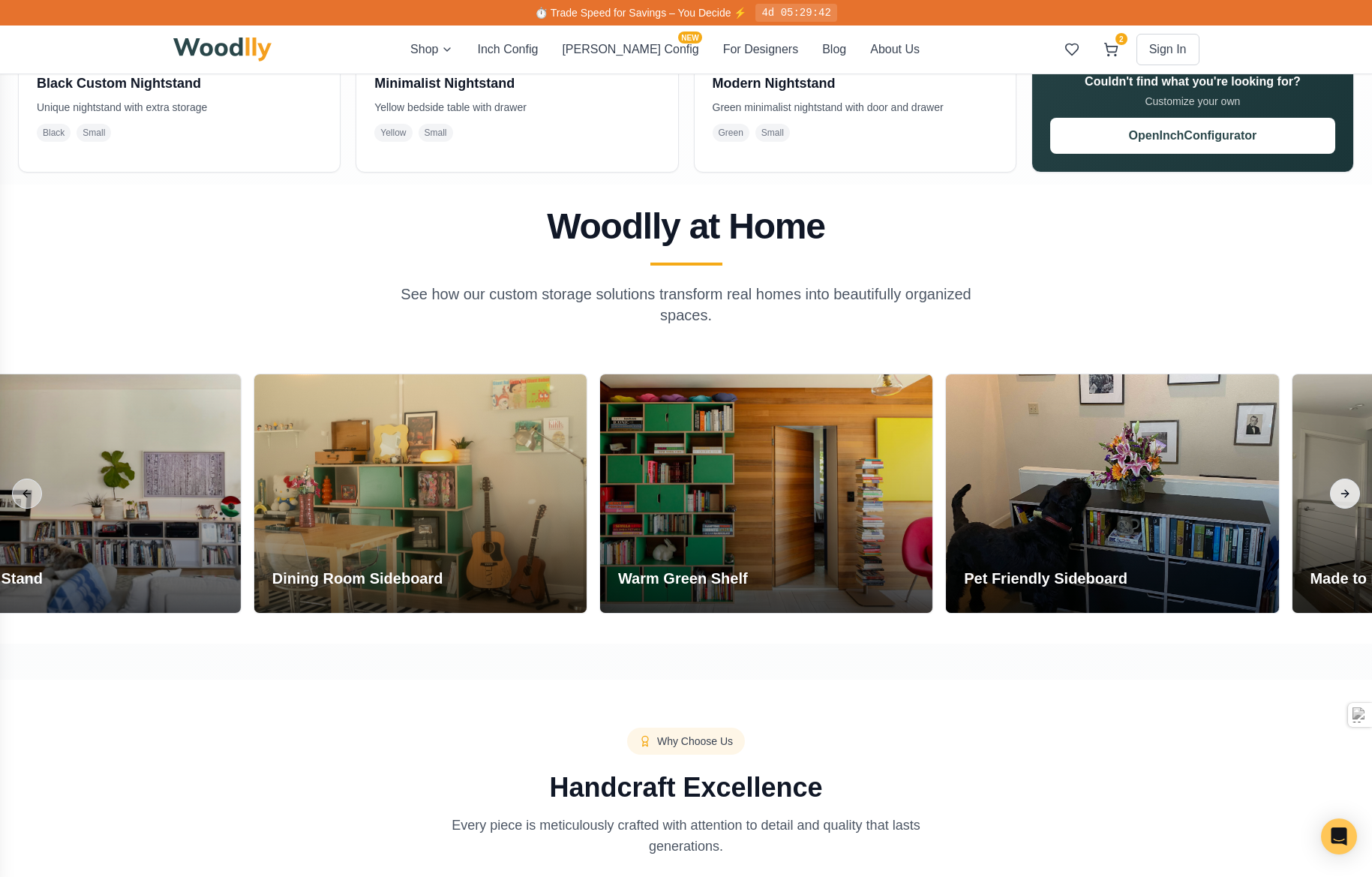
click at [1342, 495] on button "Next slide" at bounding box center [1344, 493] width 30 height 30
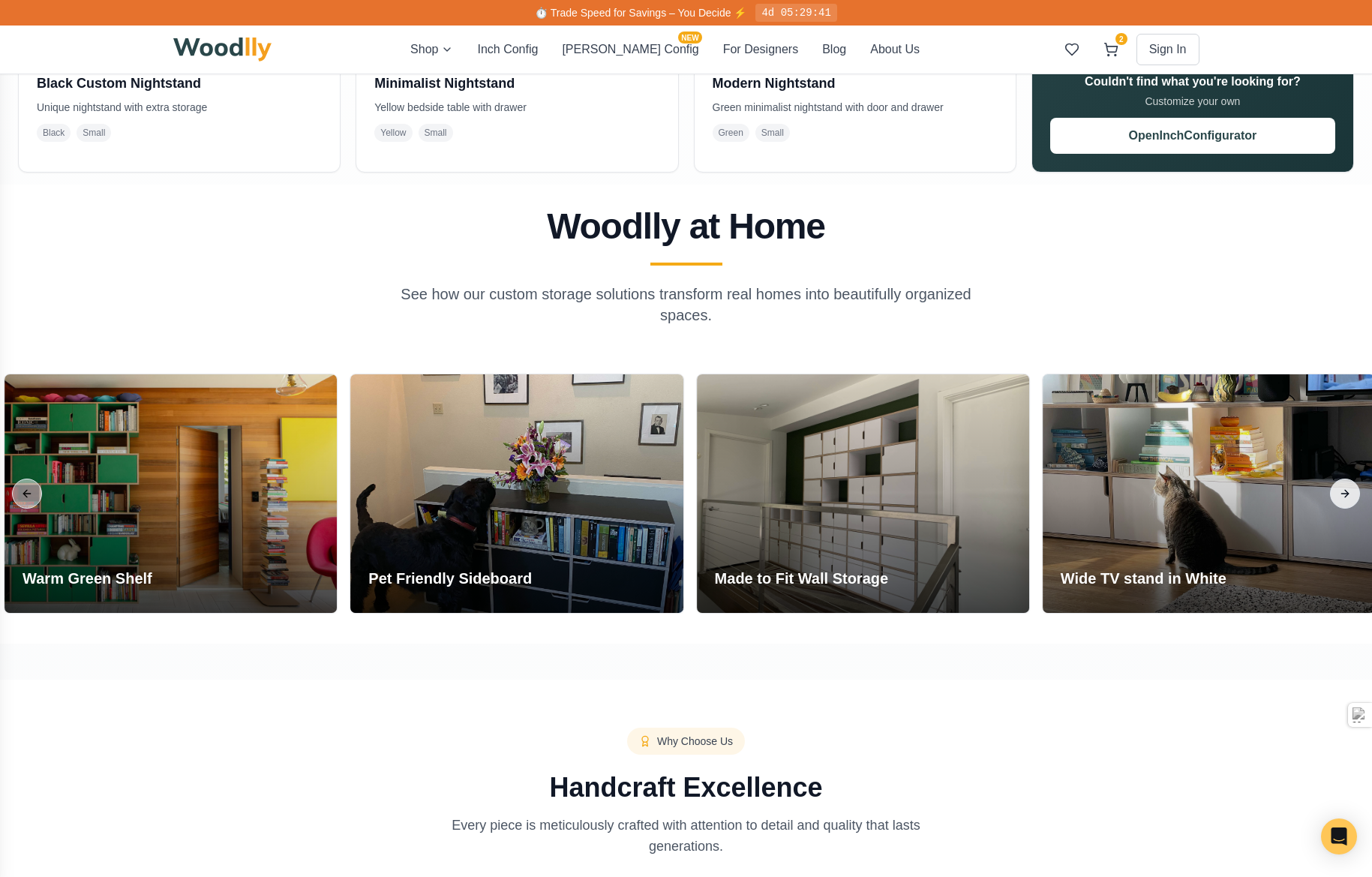
click at [1342, 495] on button "Next slide" at bounding box center [1344, 493] width 30 height 30
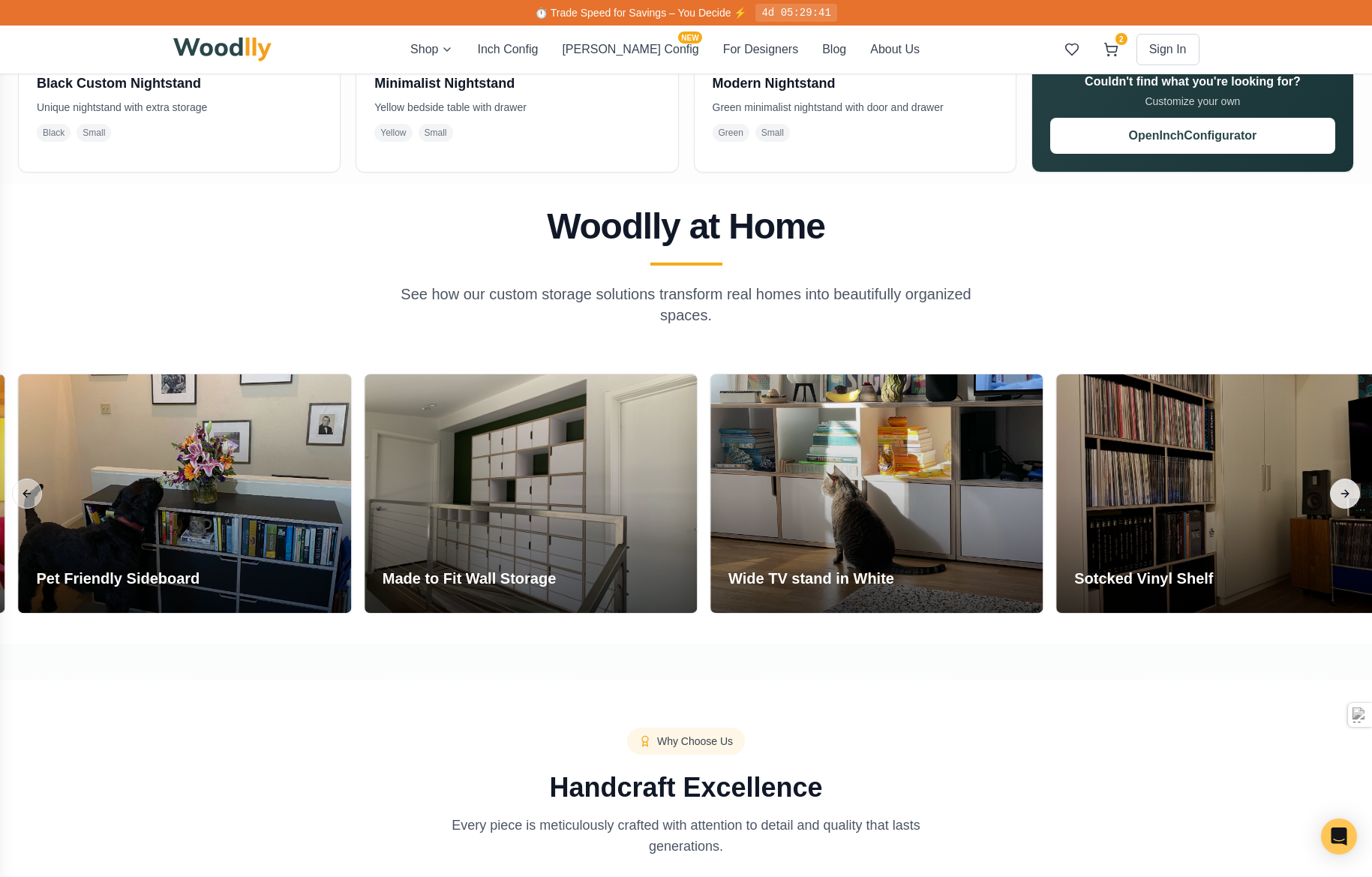
click at [1342, 495] on button "Next slide" at bounding box center [1344, 493] width 30 height 30
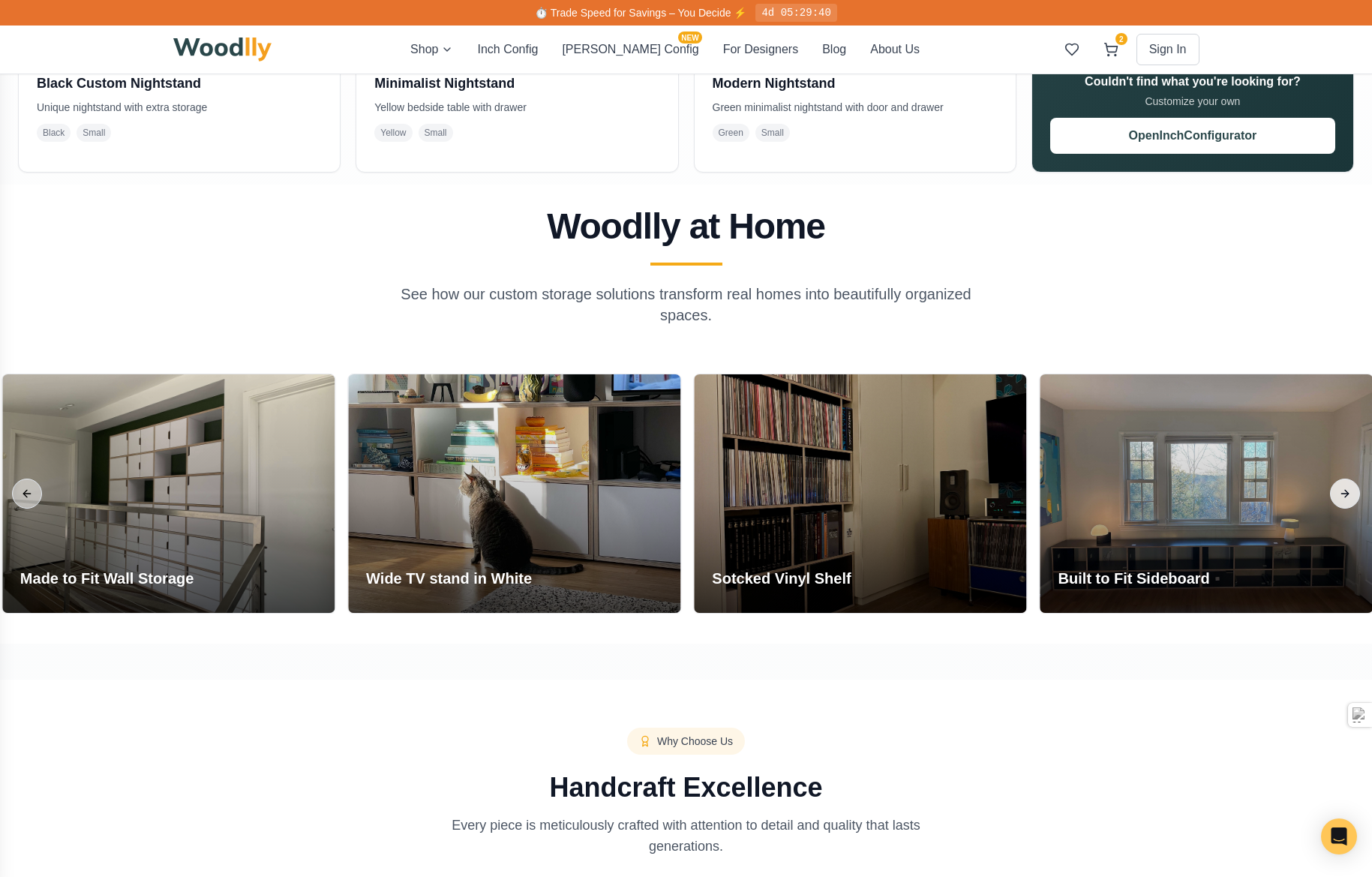
click at [1342, 495] on button "Next slide" at bounding box center [1344, 493] width 30 height 30
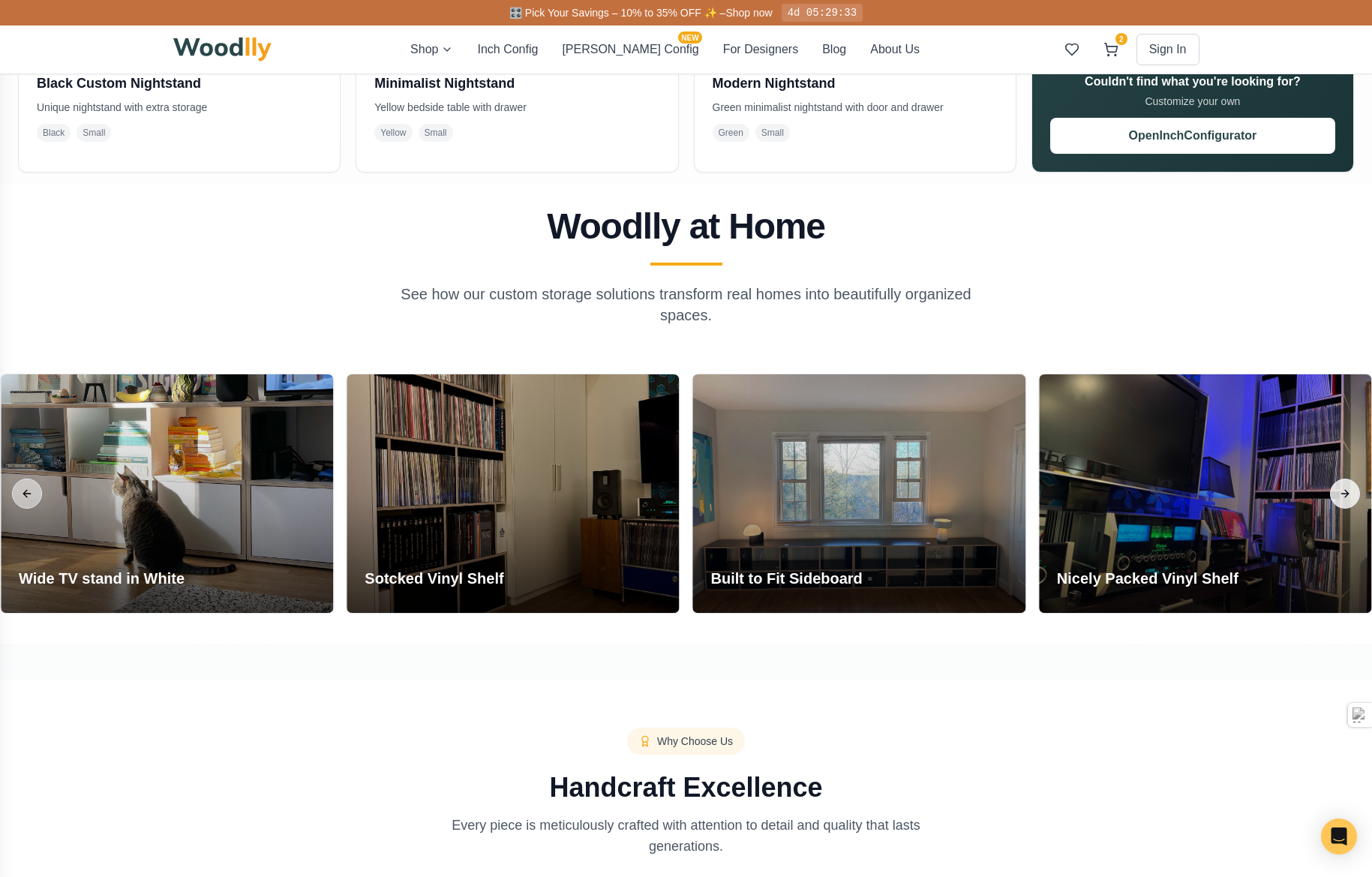
click at [1342, 495] on button "Next slide" at bounding box center [1344, 493] width 30 height 30
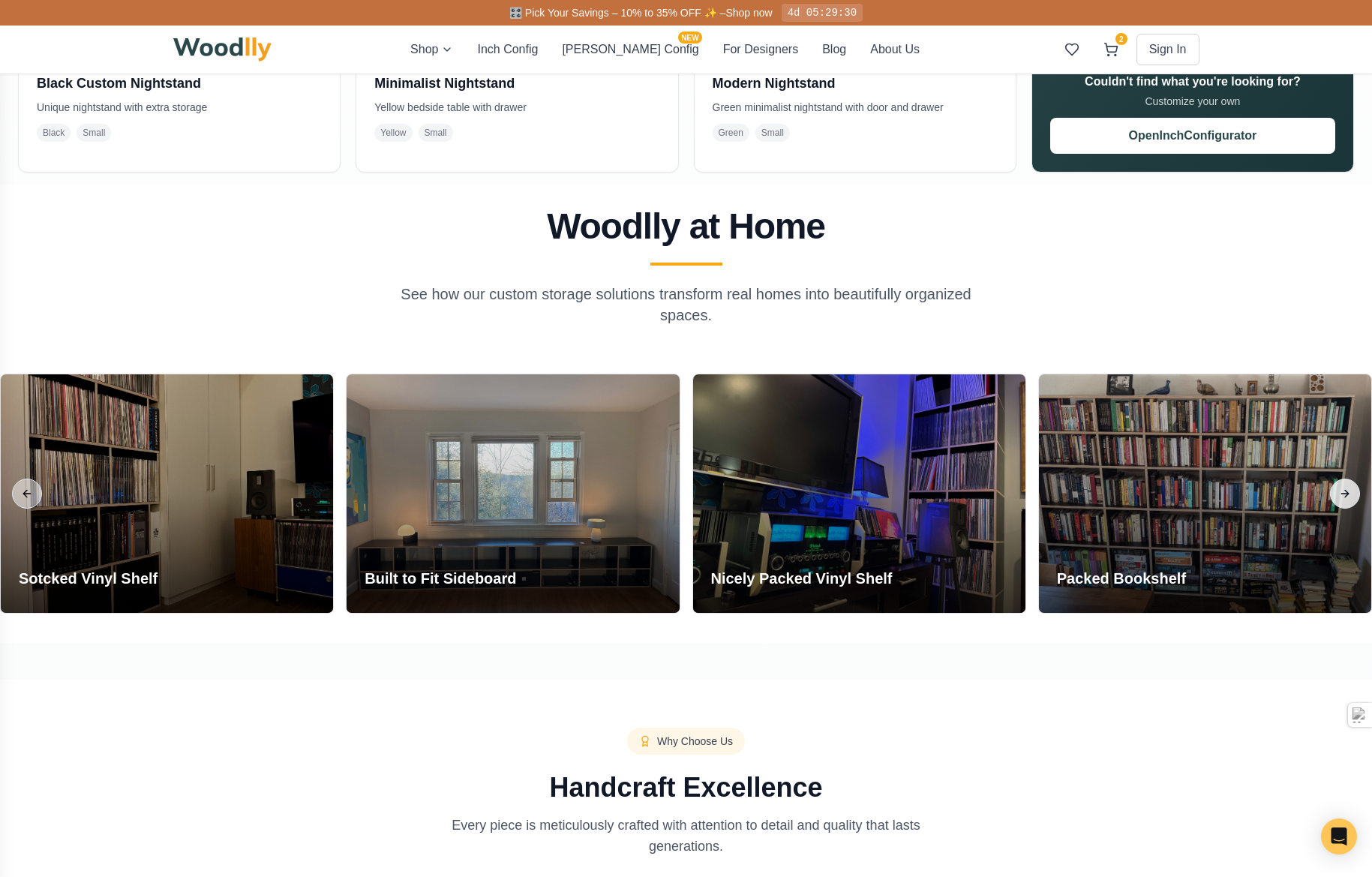
click at [1342, 495] on button "Next slide" at bounding box center [1344, 493] width 30 height 30
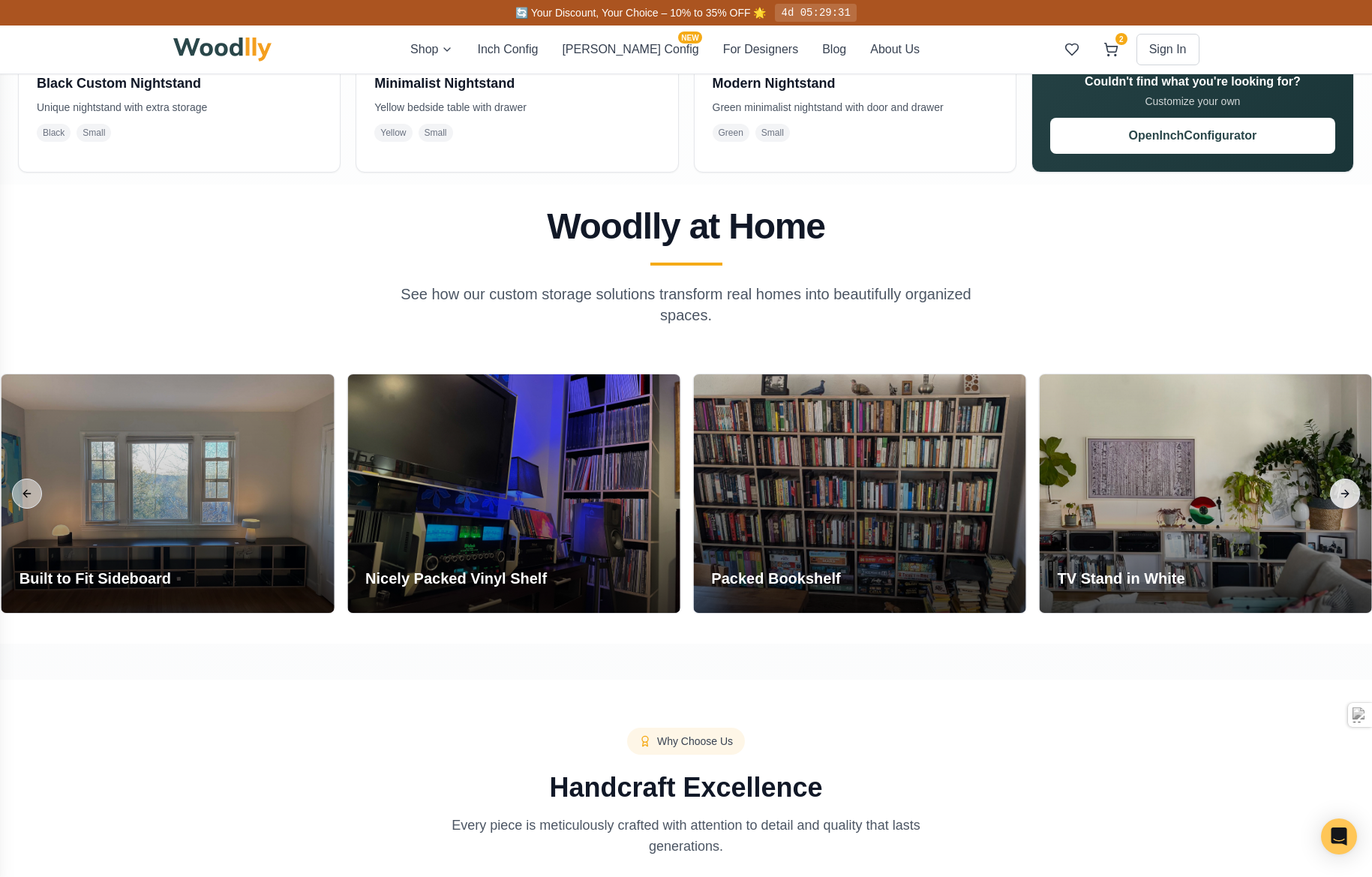
click at [1342, 495] on button "Next slide" at bounding box center [1344, 493] width 30 height 30
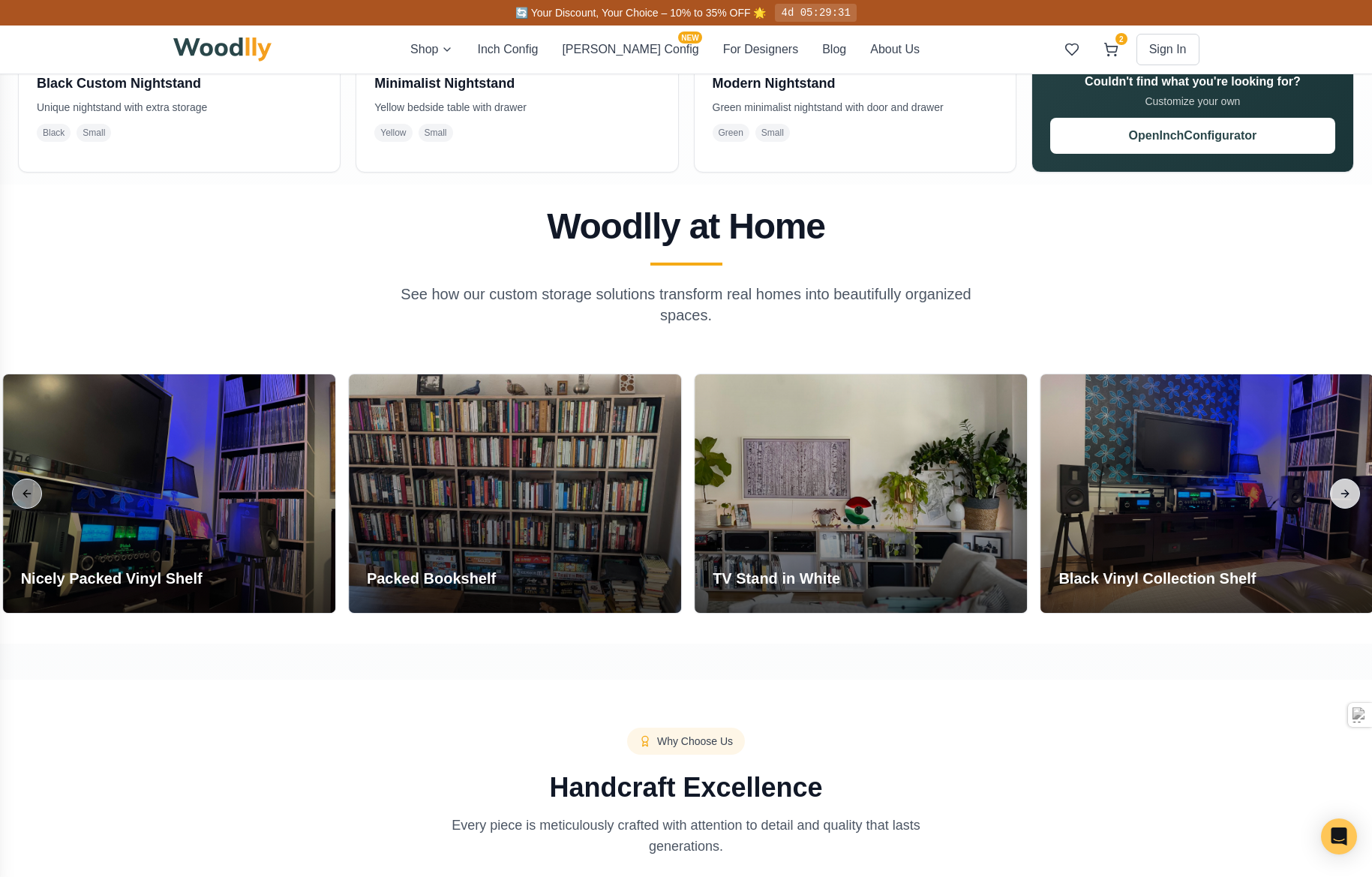
click at [1342, 495] on button "Next slide" at bounding box center [1344, 493] width 30 height 30
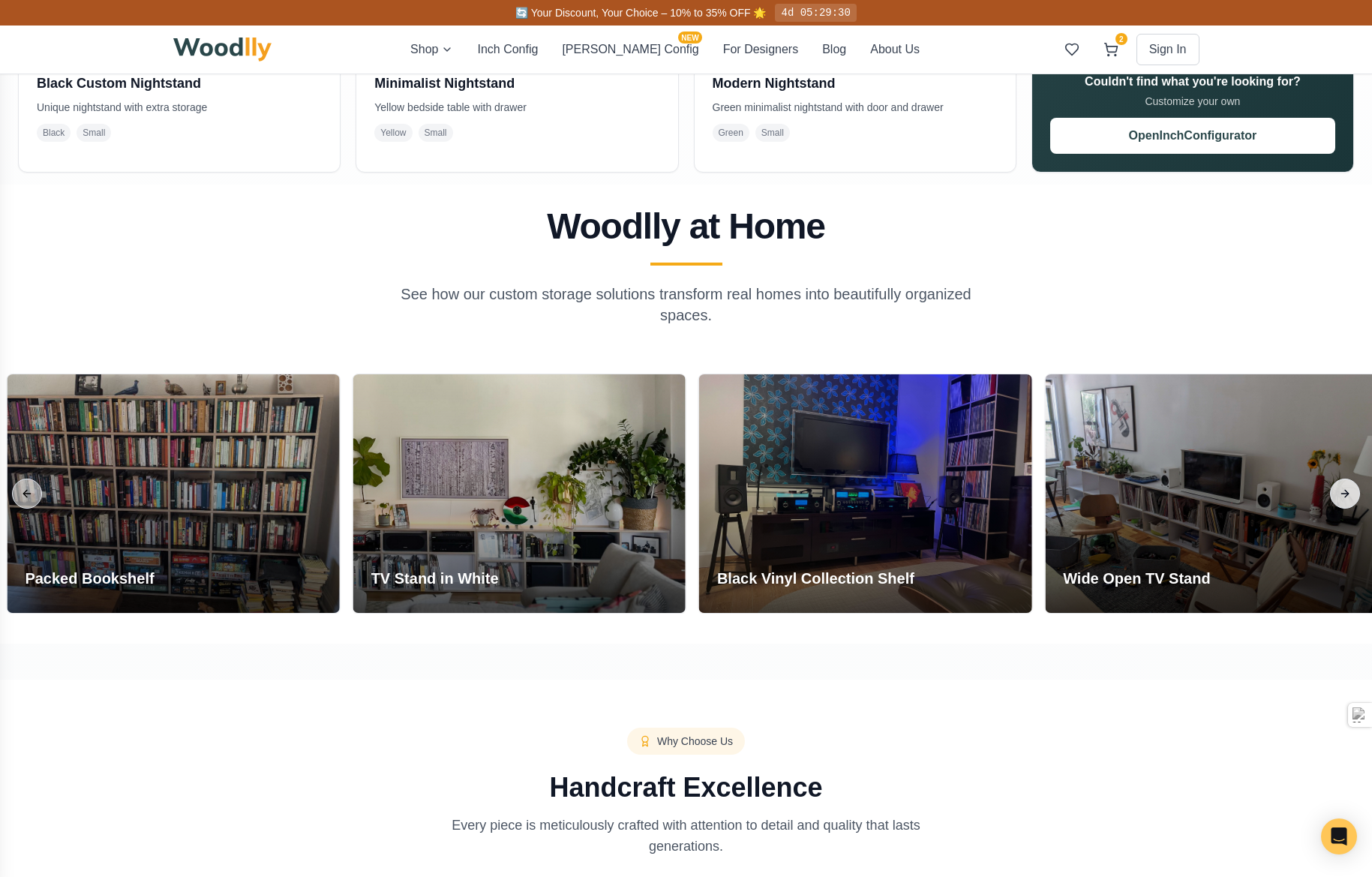
click at [1342, 495] on button "Next slide" at bounding box center [1344, 493] width 30 height 30
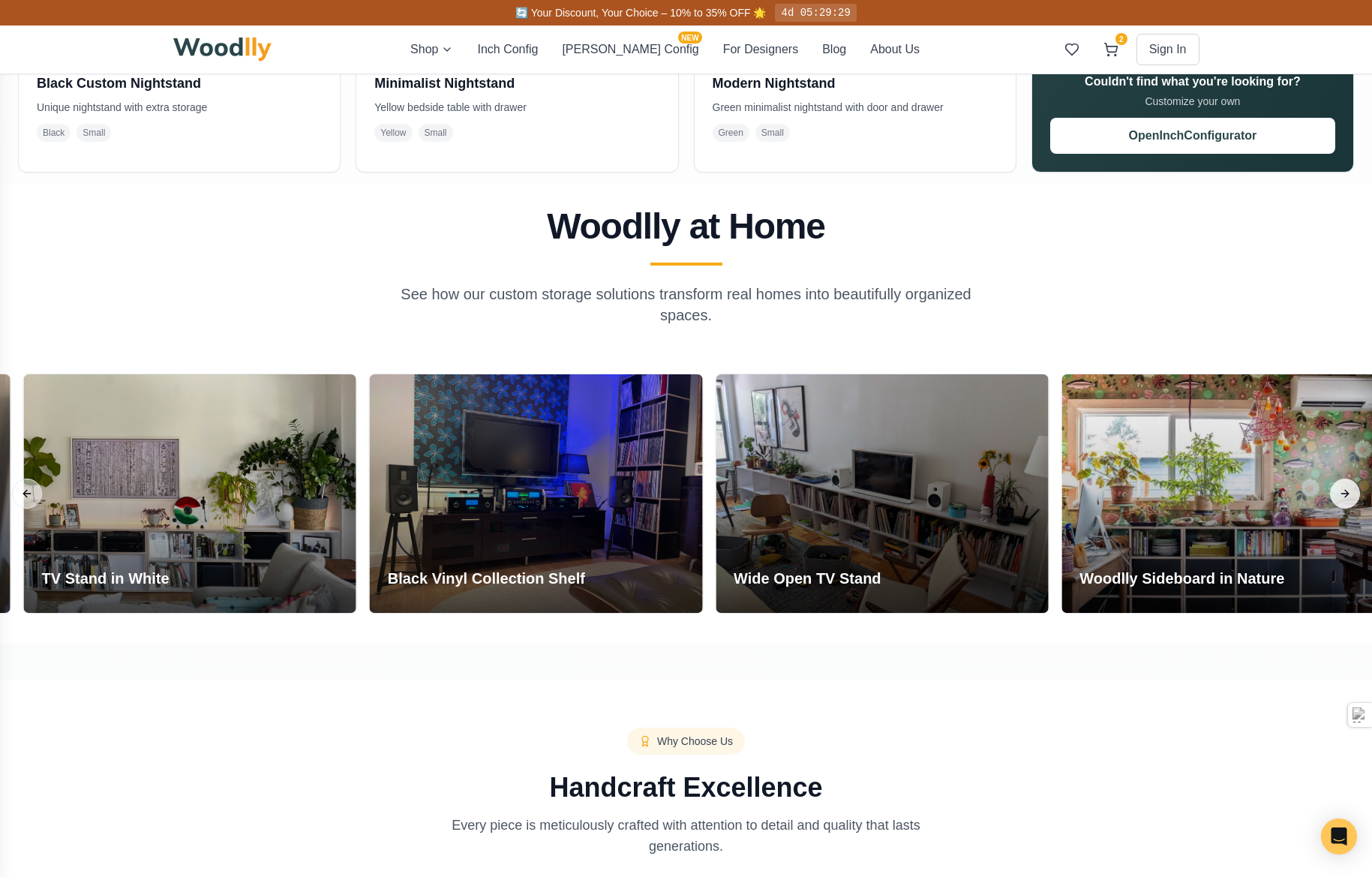
click at [1342, 495] on button "Next slide" at bounding box center [1344, 493] width 30 height 30
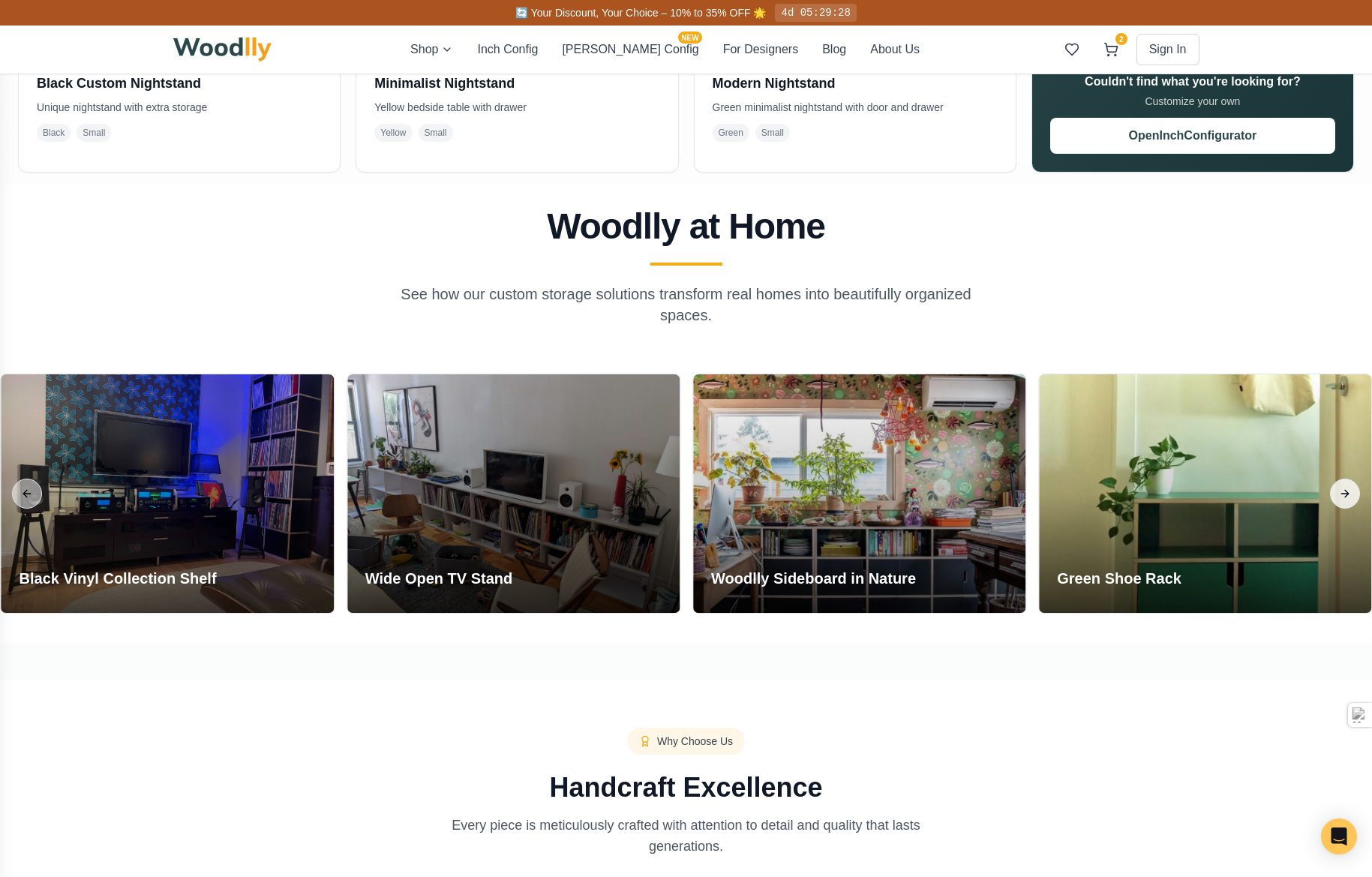
click at [1342, 495] on button "Next slide" at bounding box center [1344, 493] width 30 height 30
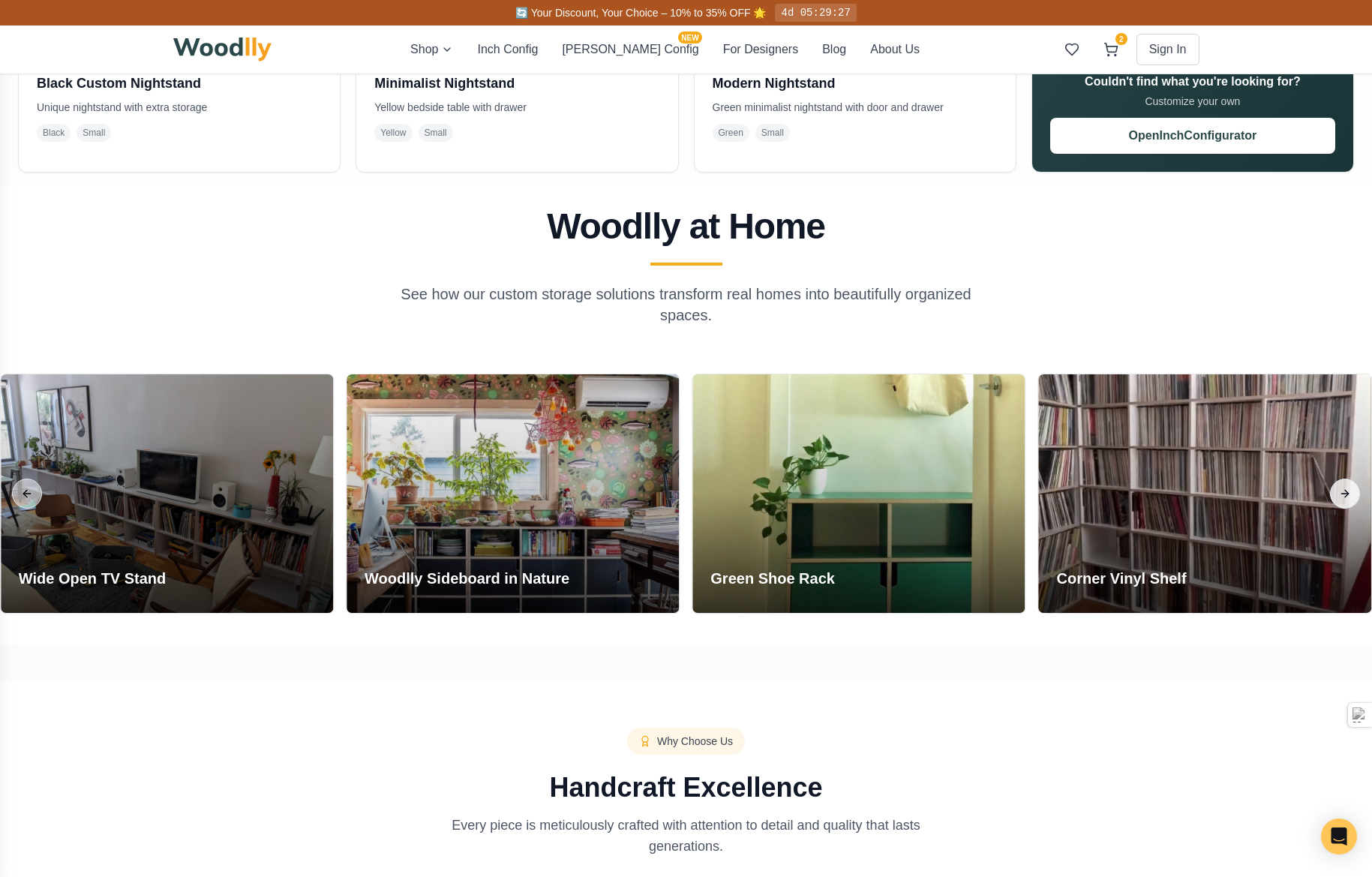
click at [1342, 495] on button "Next slide" at bounding box center [1344, 493] width 30 height 30
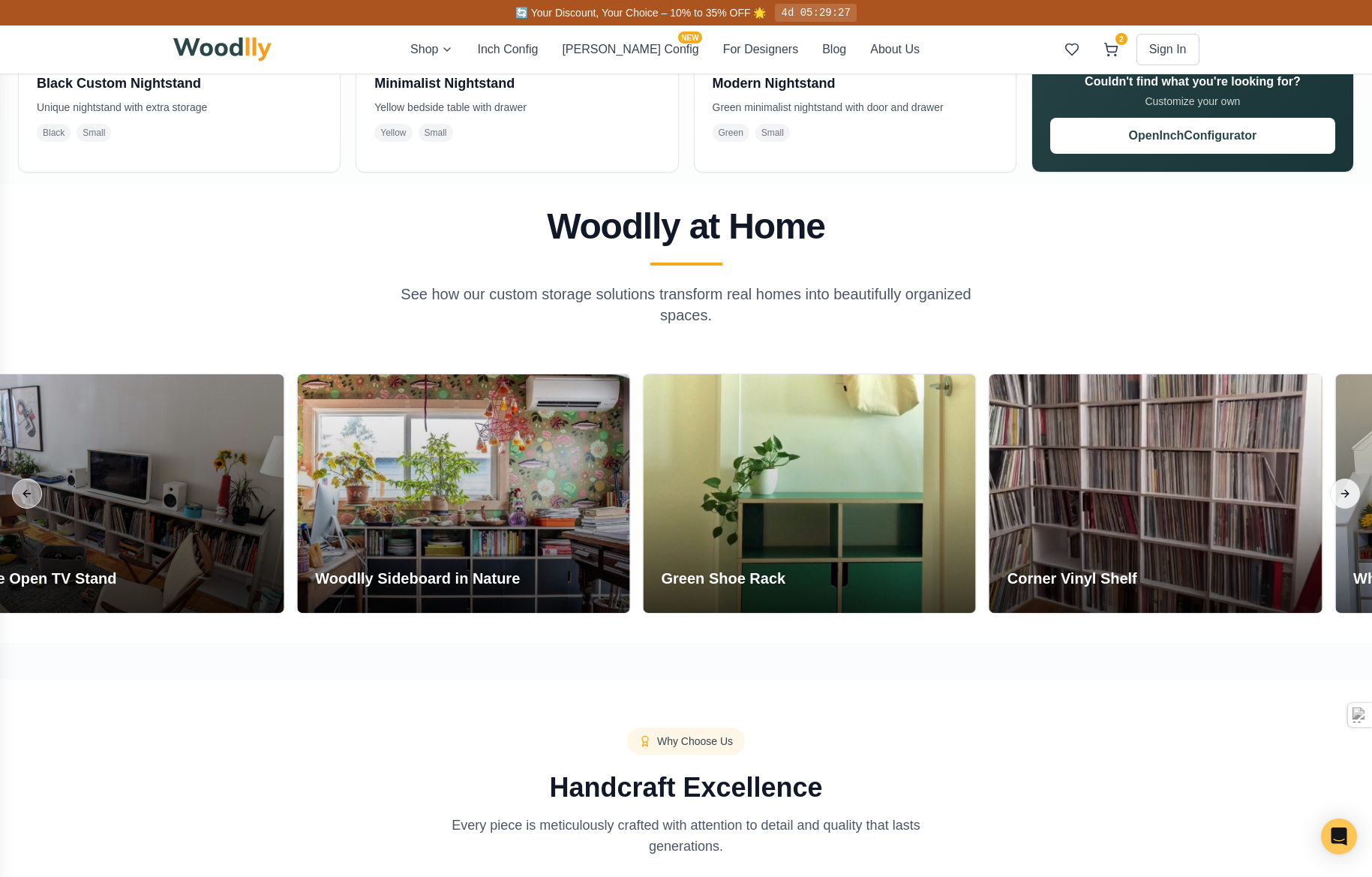
click at [1342, 495] on button "Next slide" at bounding box center [1344, 493] width 30 height 30
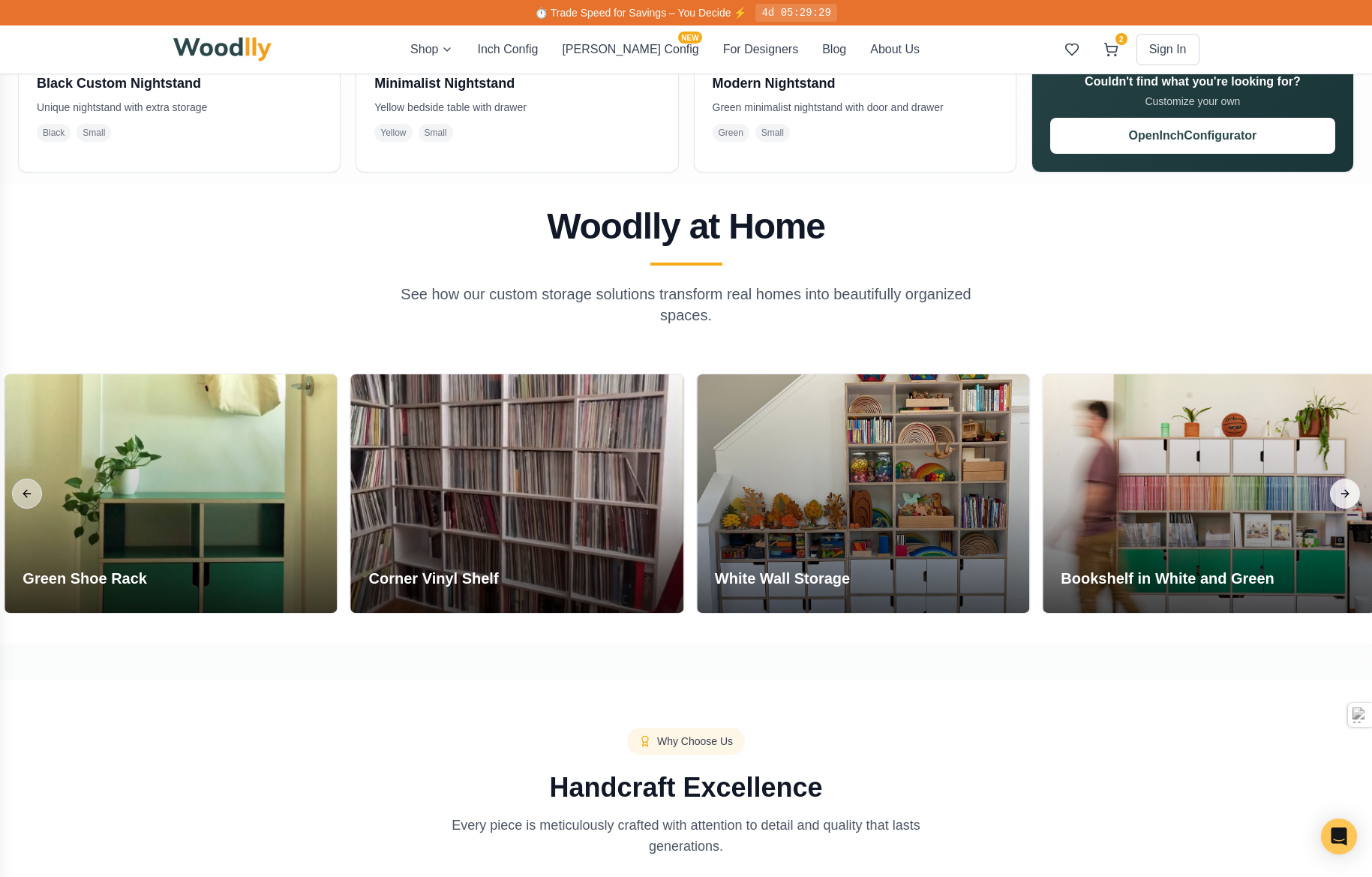
click at [1342, 495] on button "Next slide" at bounding box center [1344, 493] width 30 height 30
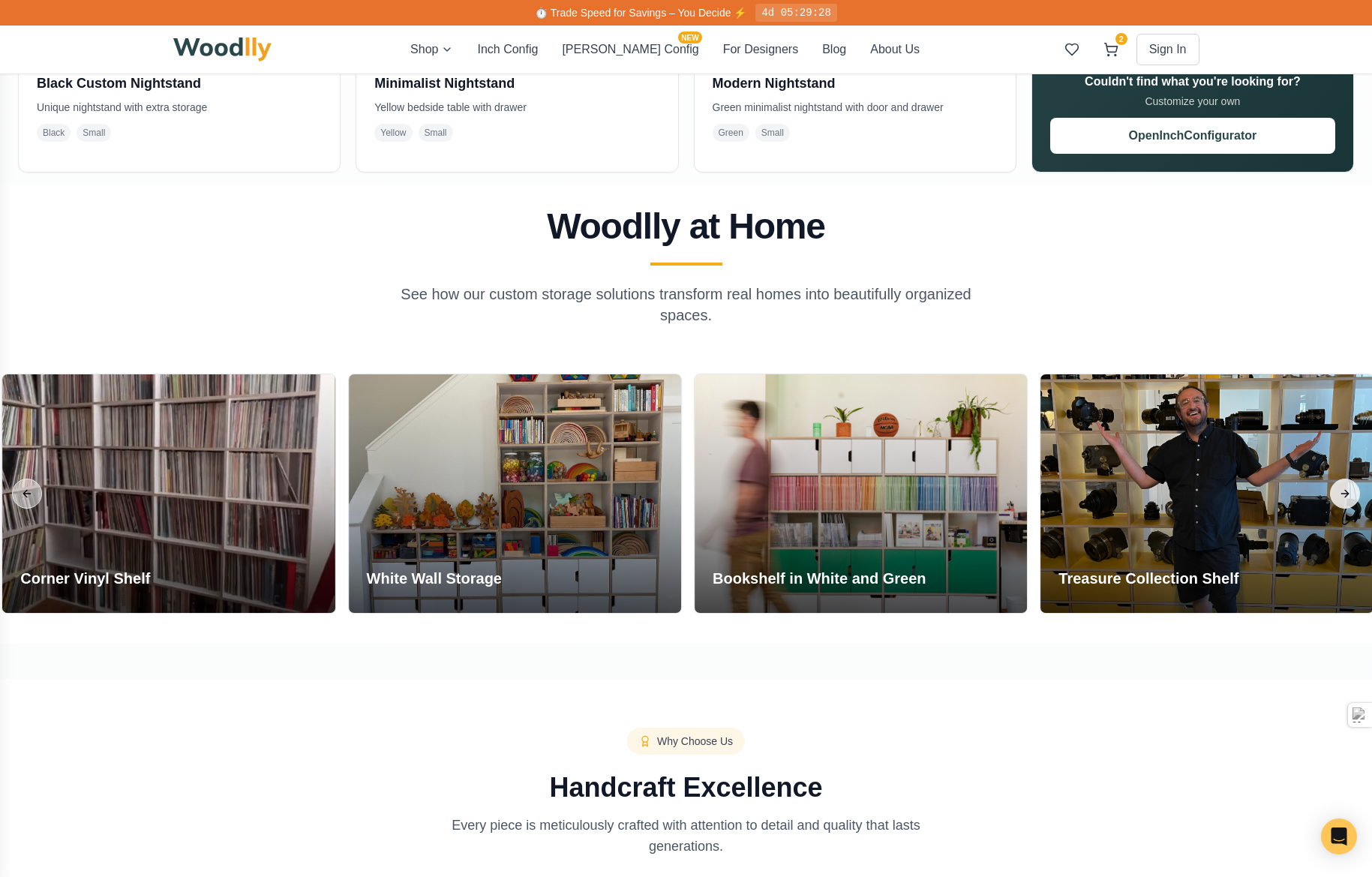
click at [1342, 495] on button "Next slide" at bounding box center [1344, 493] width 30 height 30
